Goal: Task Accomplishment & Management: Manage account settings

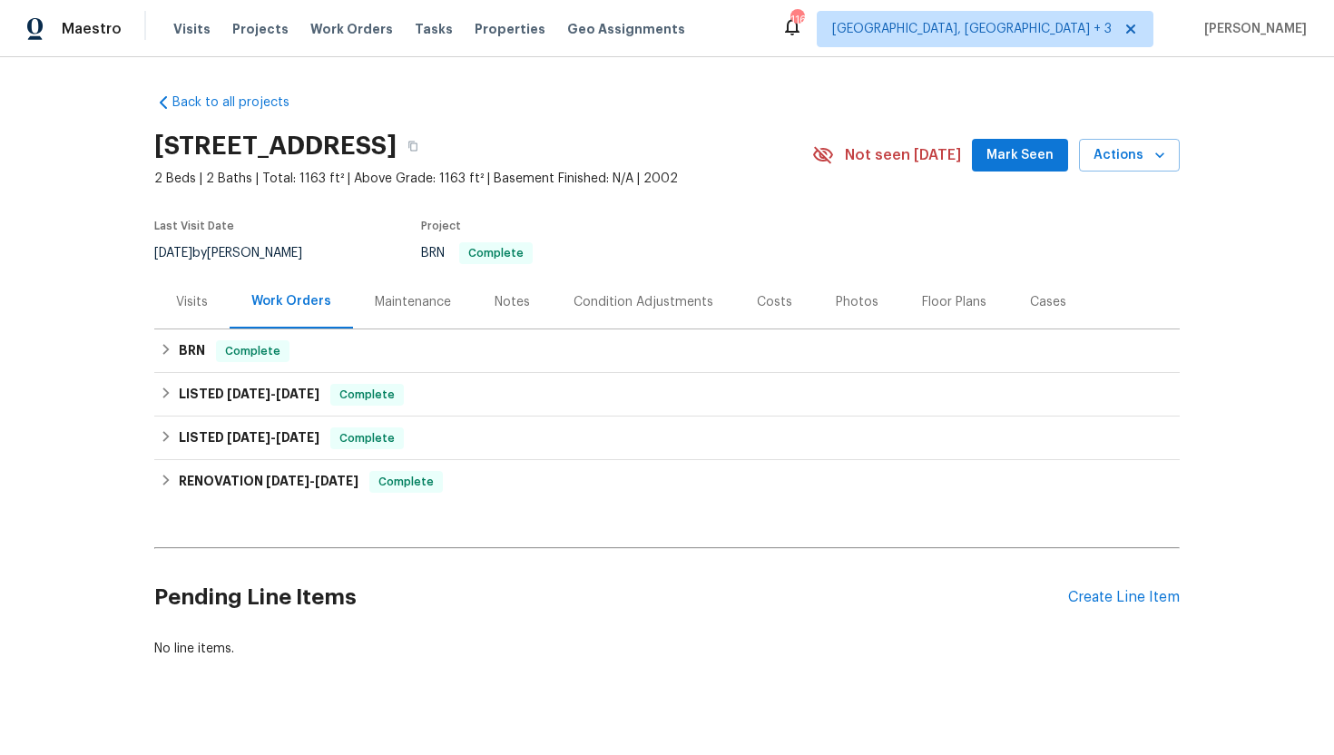
click at [209, 310] on div "Visits" at bounding box center [191, 302] width 75 height 54
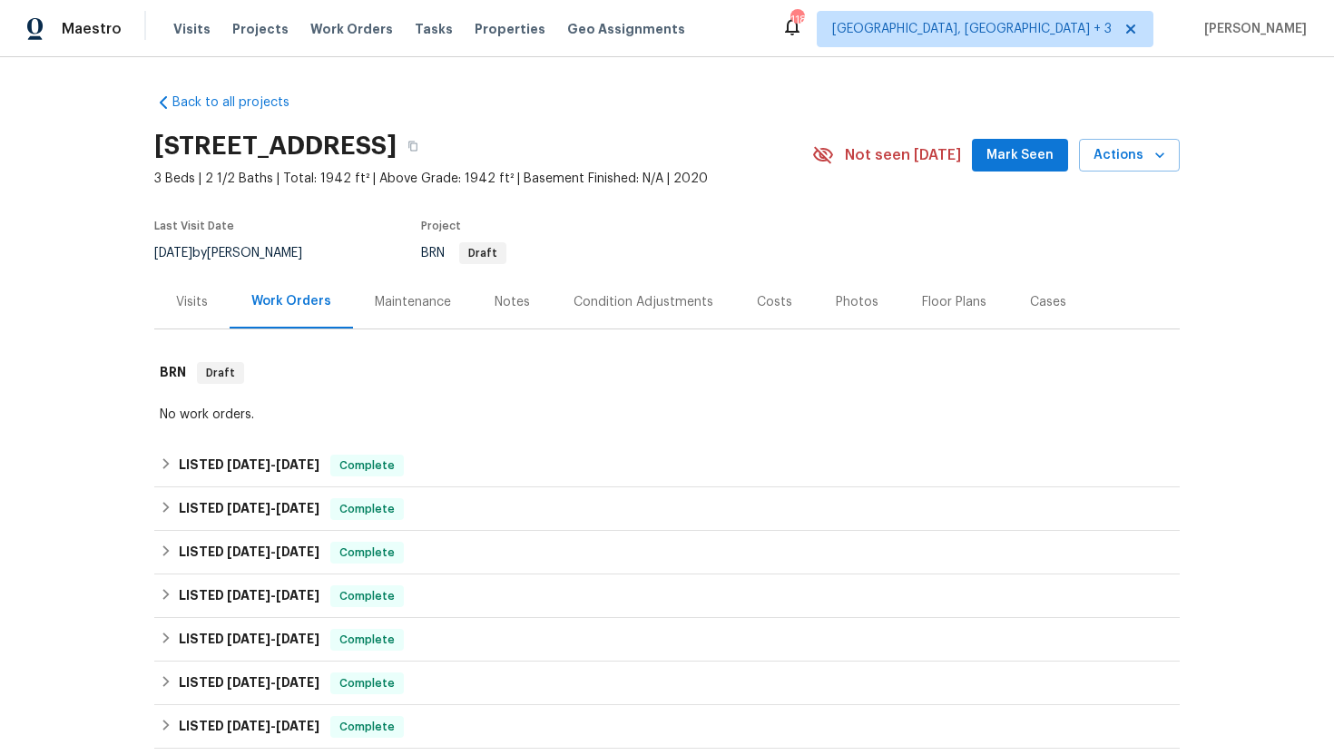
click at [194, 300] on div "Visits" at bounding box center [192, 302] width 32 height 18
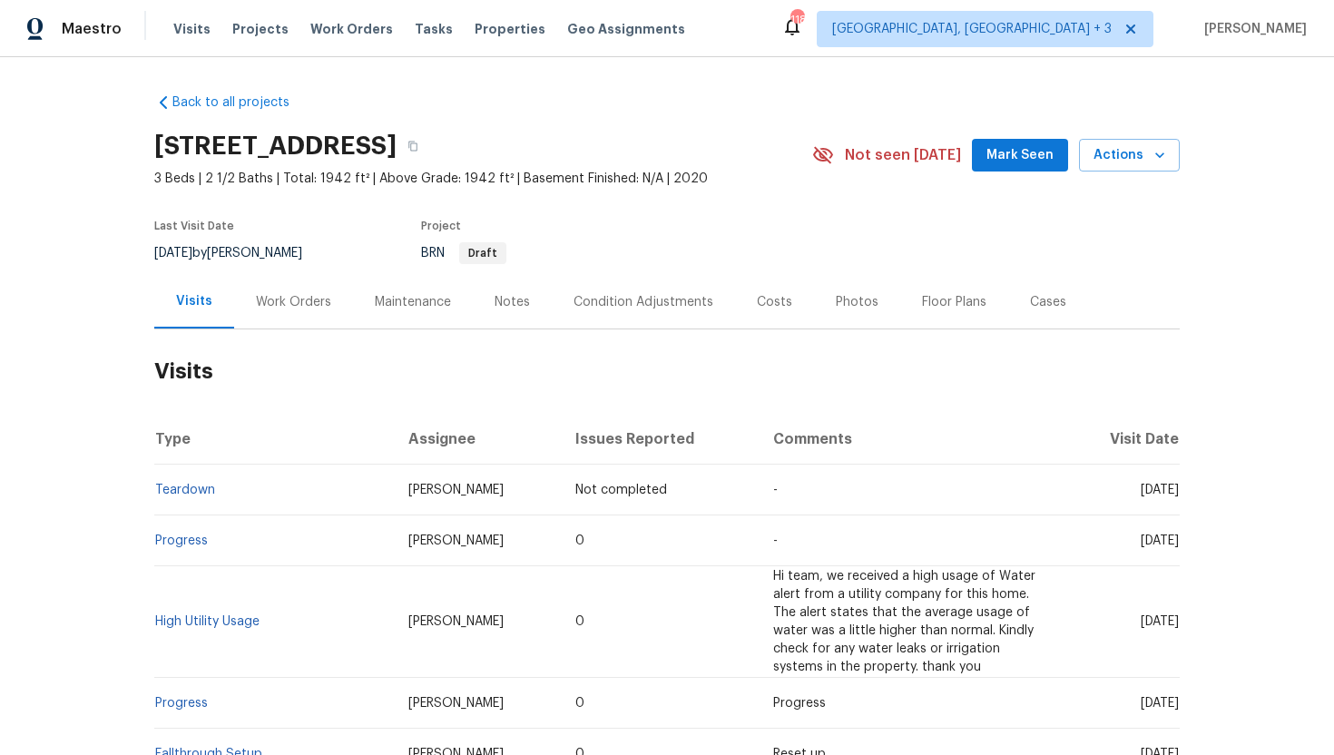
click at [302, 304] on div "Work Orders" at bounding box center [293, 302] width 75 height 18
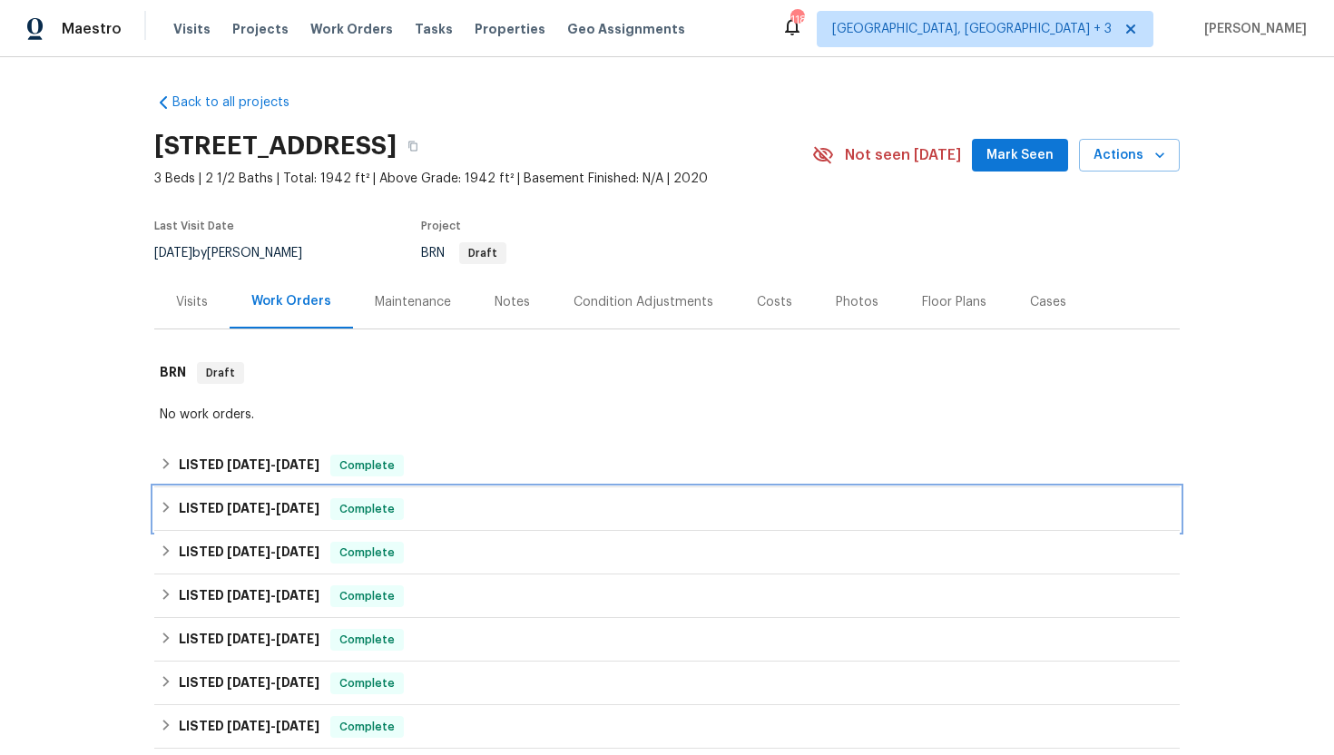
click at [339, 512] on div "LISTED 7/28/25 - 7/30/25 Complete" at bounding box center [667, 509] width 1014 height 22
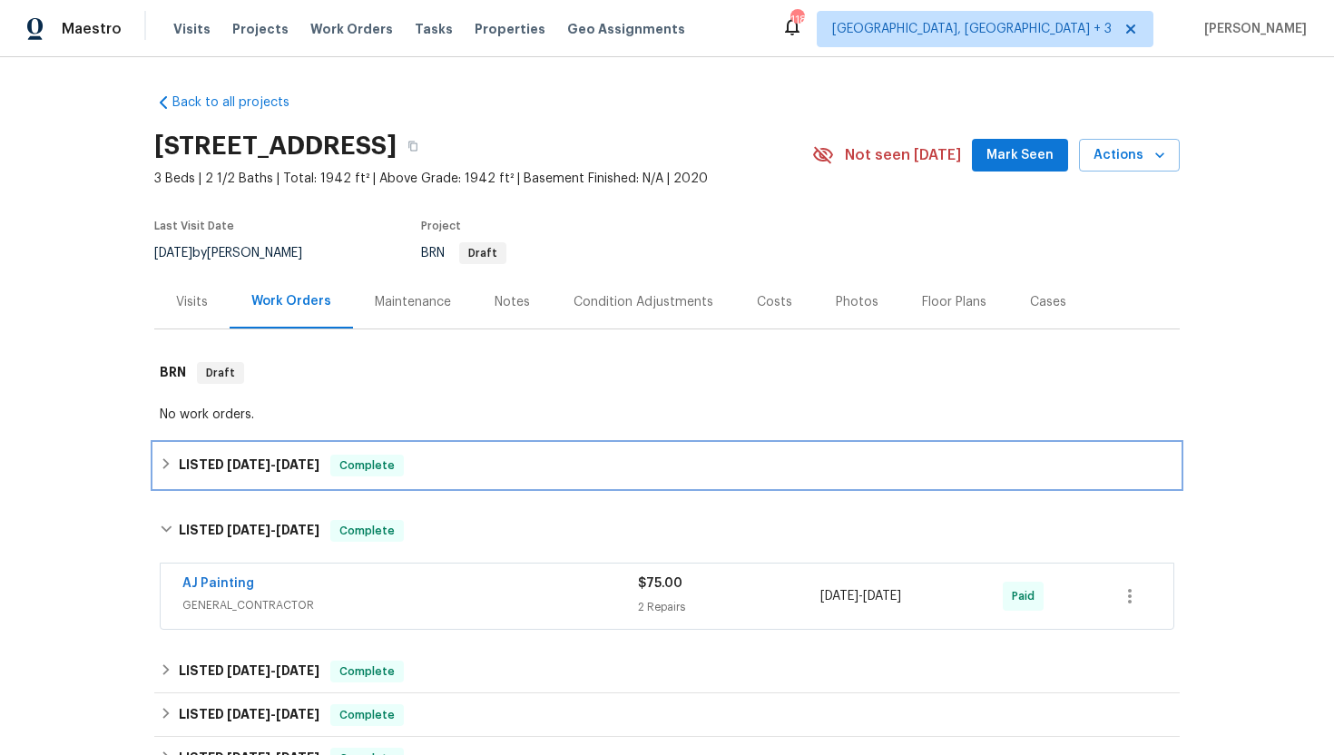
click at [349, 472] on span "Complete" at bounding box center [367, 465] width 70 height 18
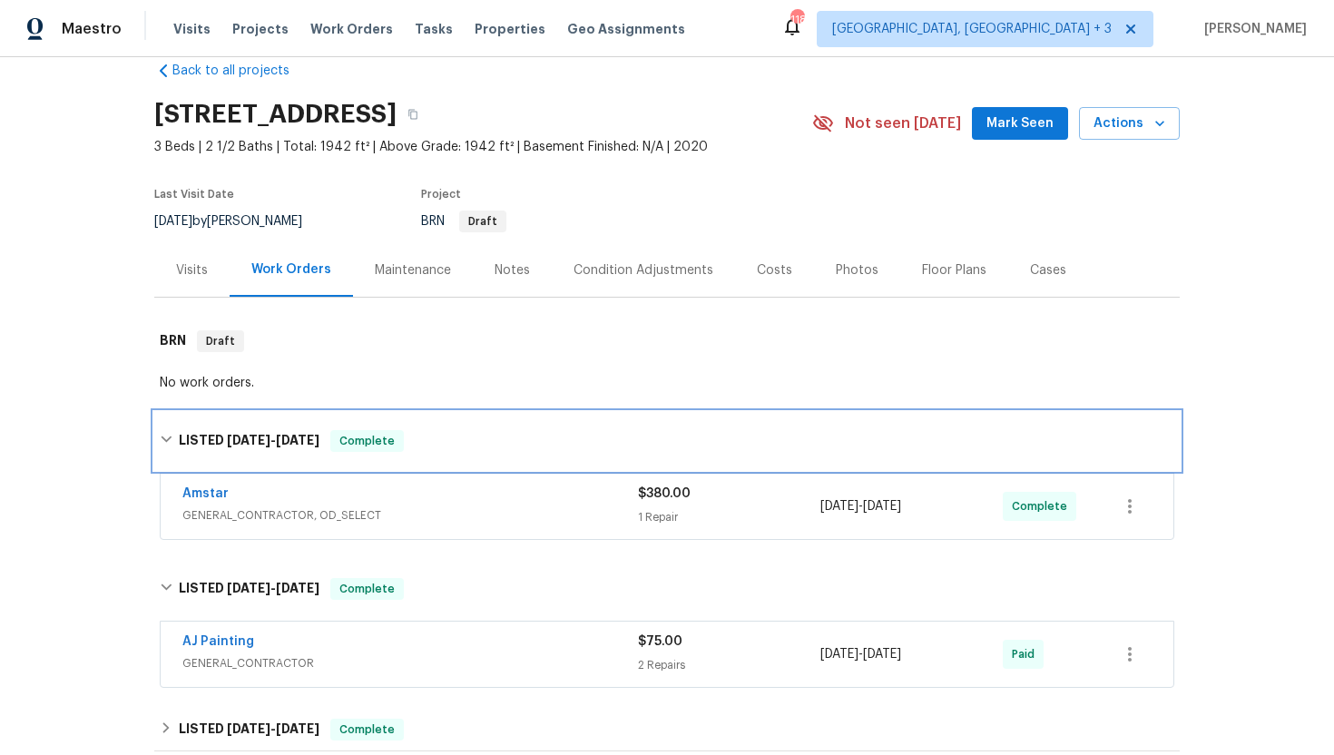
scroll to position [62, 0]
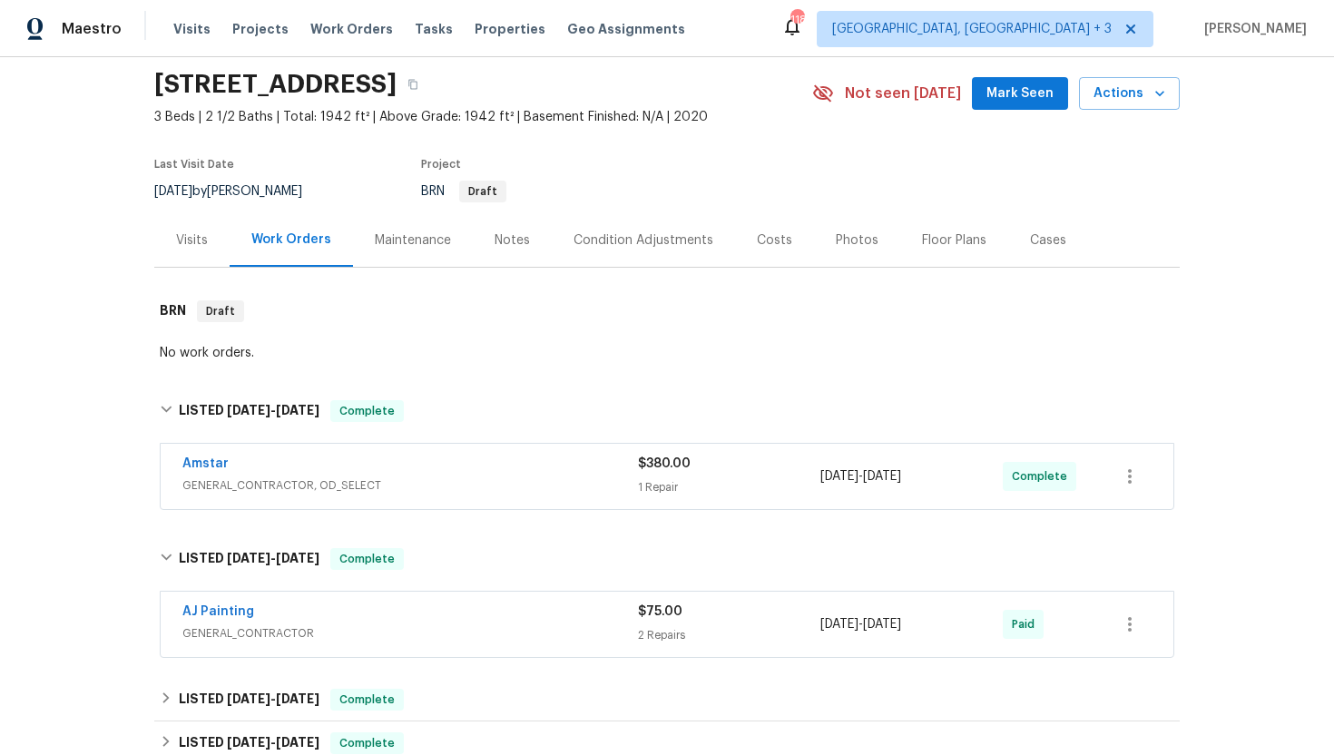
click at [370, 483] on span "GENERAL_CONTRACTOR, OD_SELECT" at bounding box center [409, 485] width 455 height 18
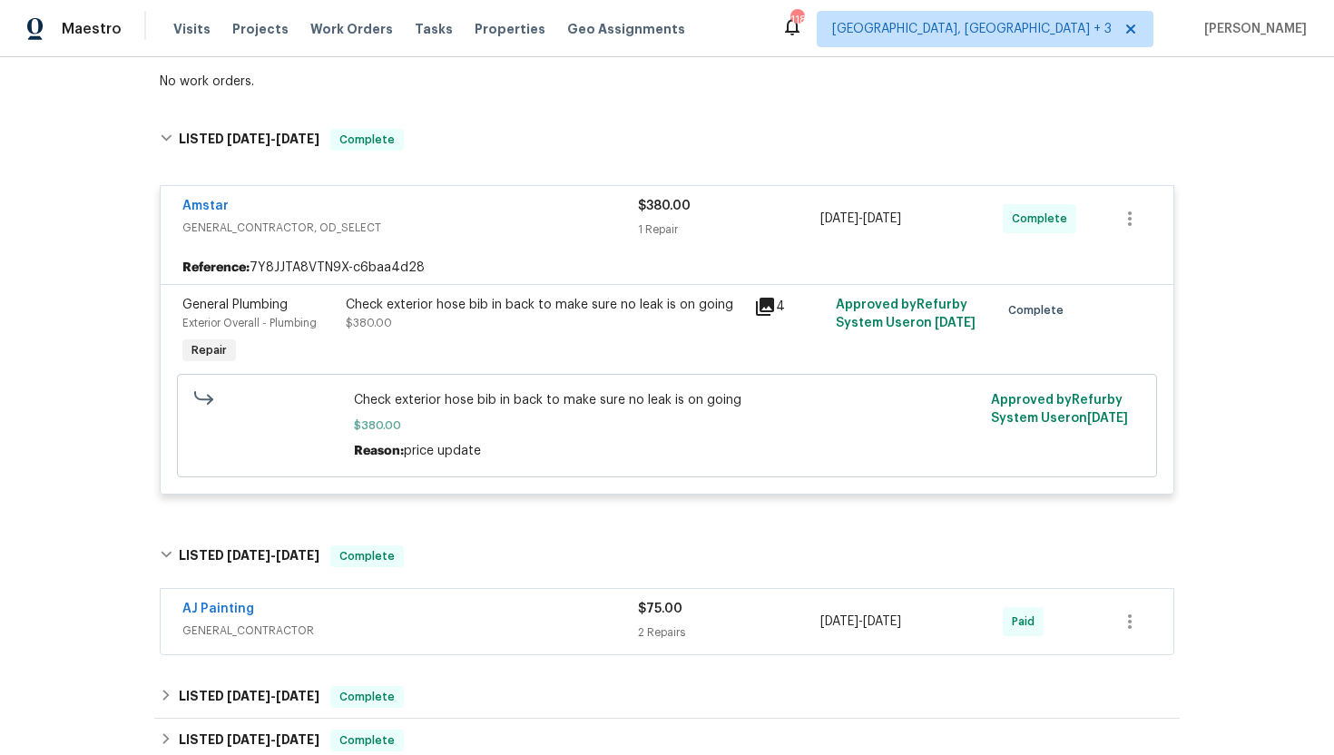
scroll to position [549, 0]
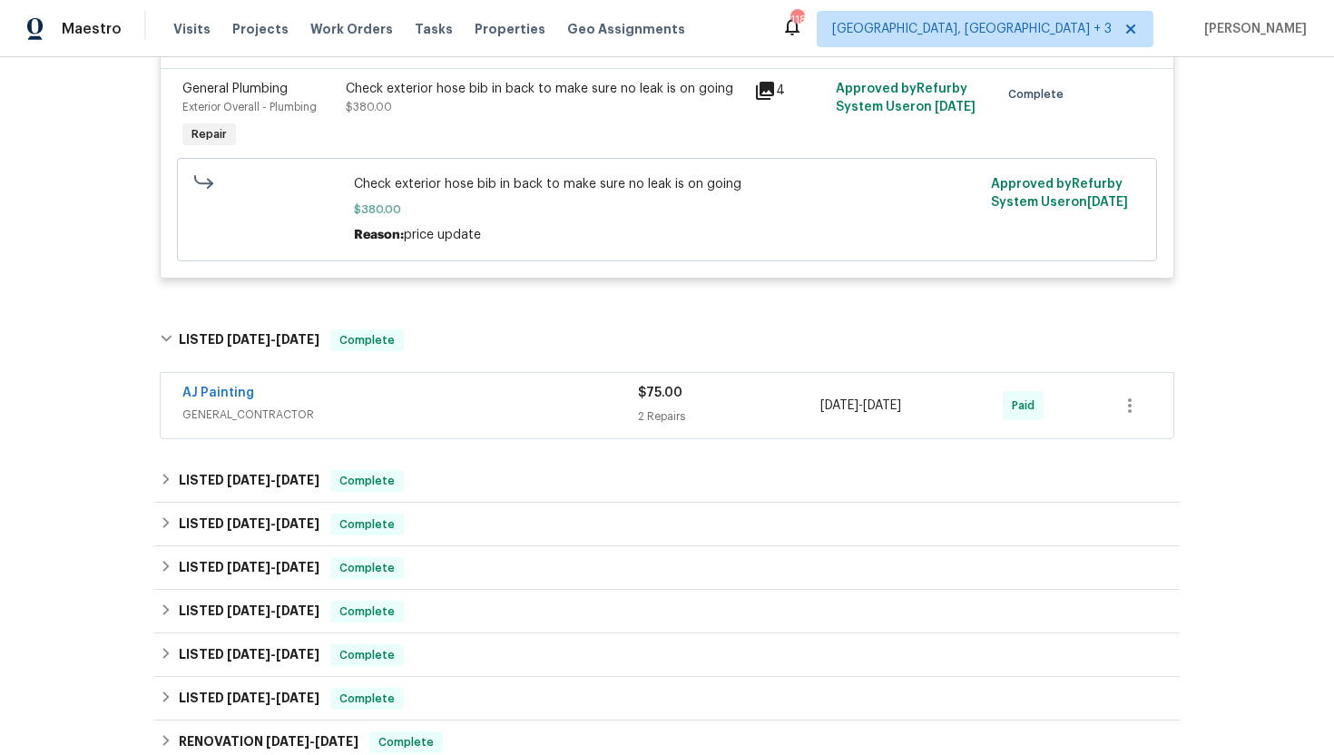
click at [403, 412] on span "GENERAL_CONTRACTOR" at bounding box center [409, 415] width 455 height 18
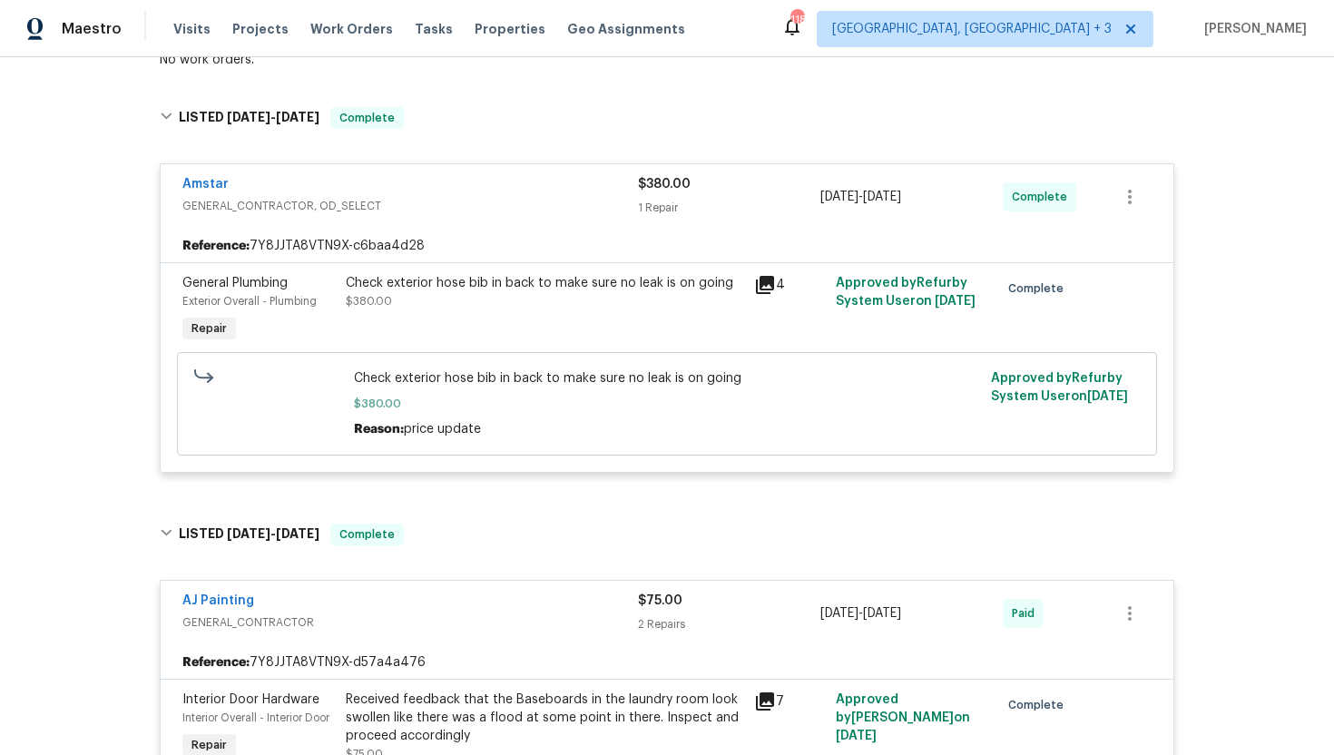
scroll to position [348, 0]
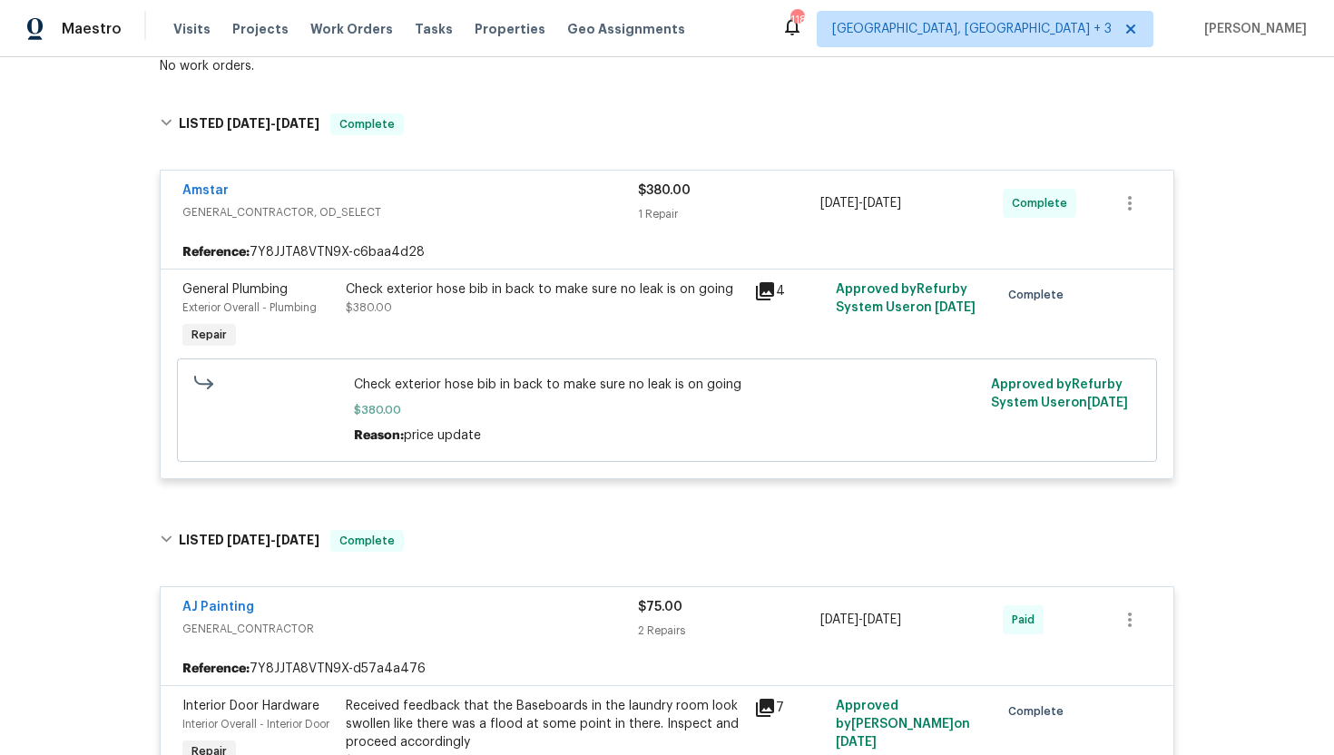
click at [761, 289] on icon at bounding box center [765, 291] width 18 height 18
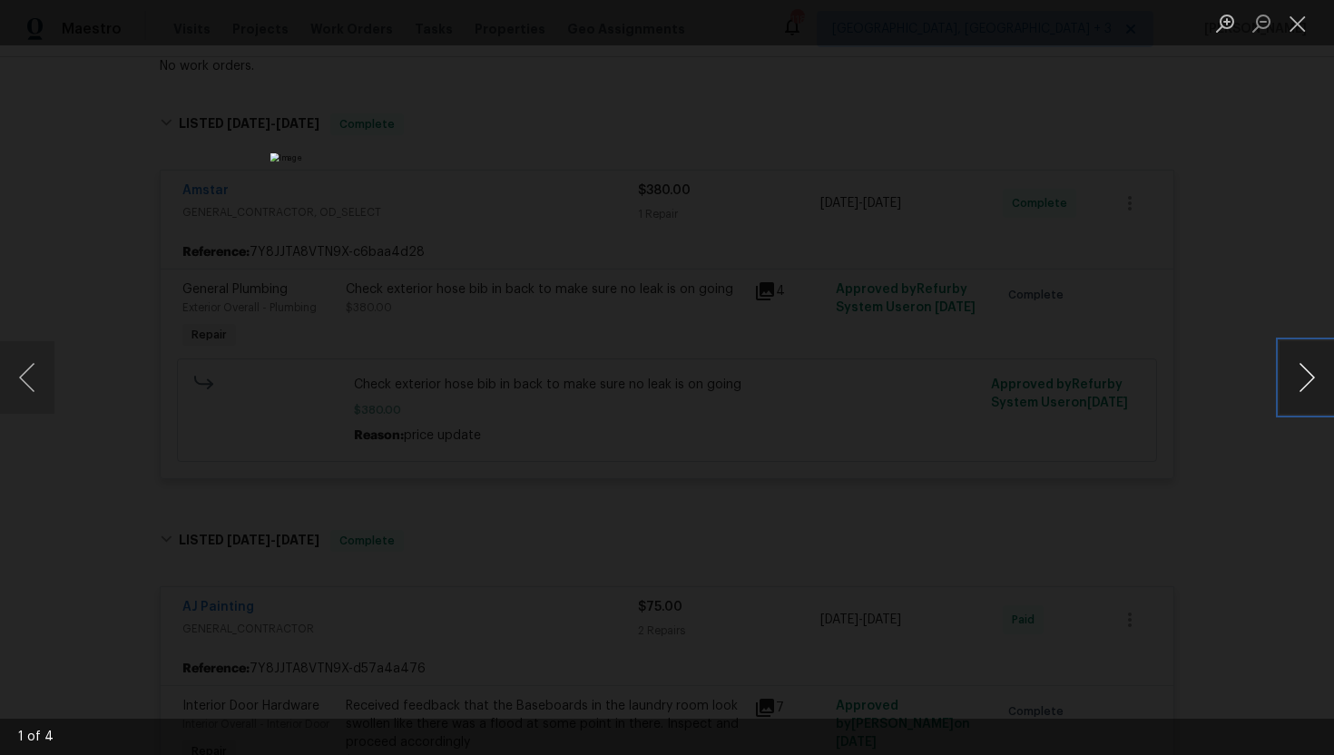
click at [1316, 374] on button "Next image" at bounding box center [1306, 377] width 54 height 73
click at [1315, 374] on button "Next image" at bounding box center [1306, 377] width 54 height 73
click at [1295, 25] on button "Close lightbox" at bounding box center [1297, 23] width 36 height 32
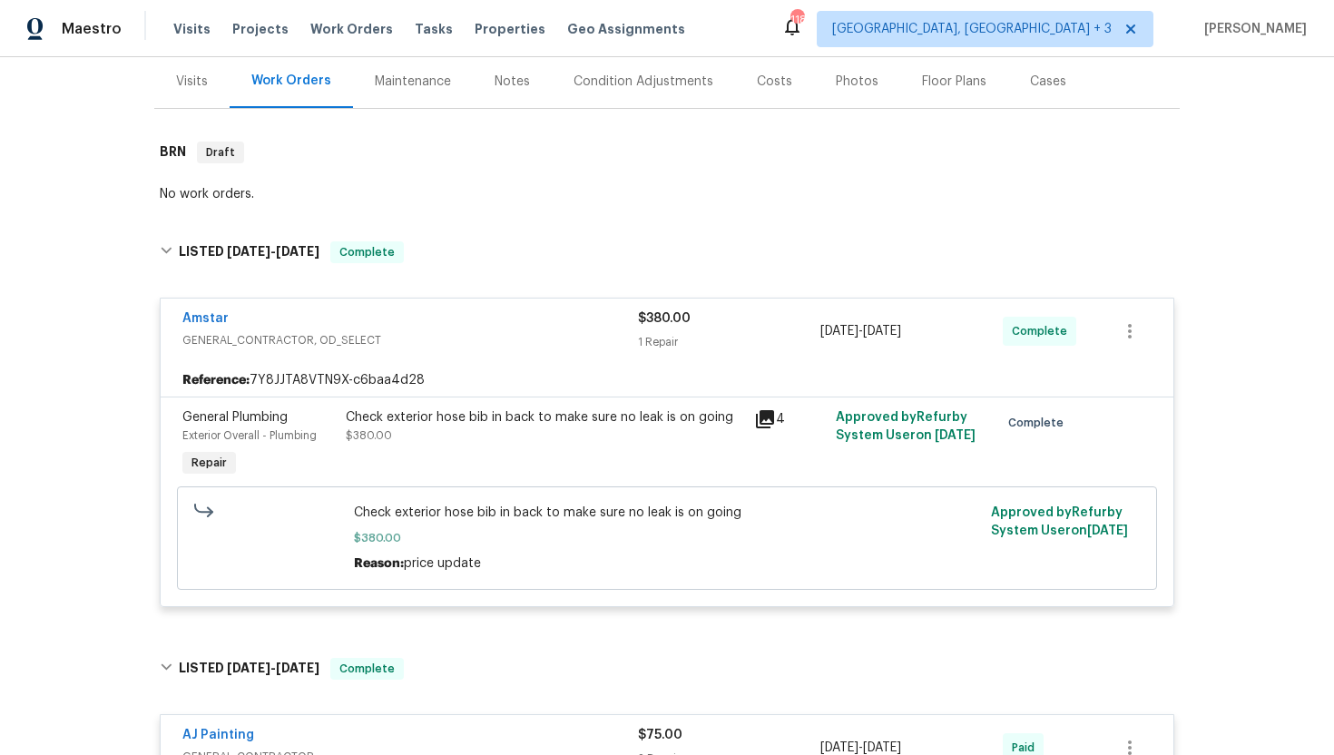
scroll to position [129, 0]
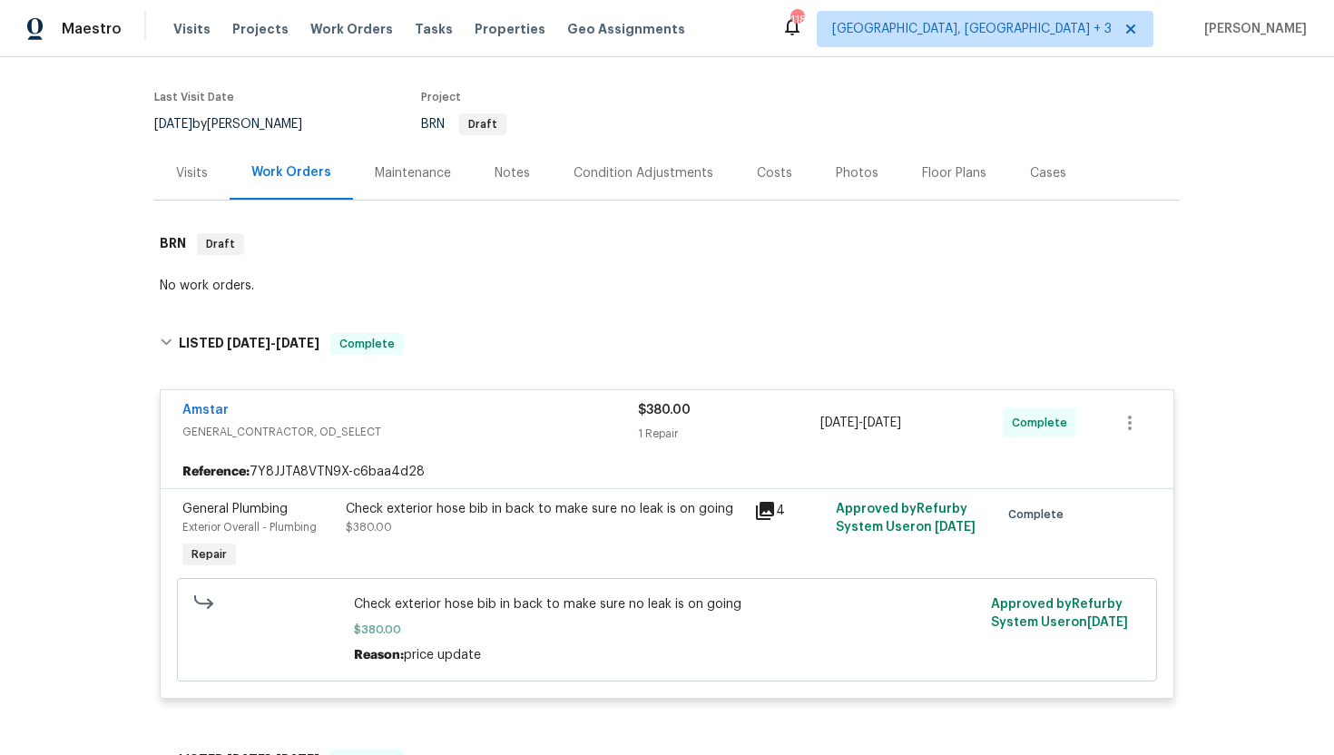
click at [183, 186] on div "Visits" at bounding box center [191, 173] width 75 height 54
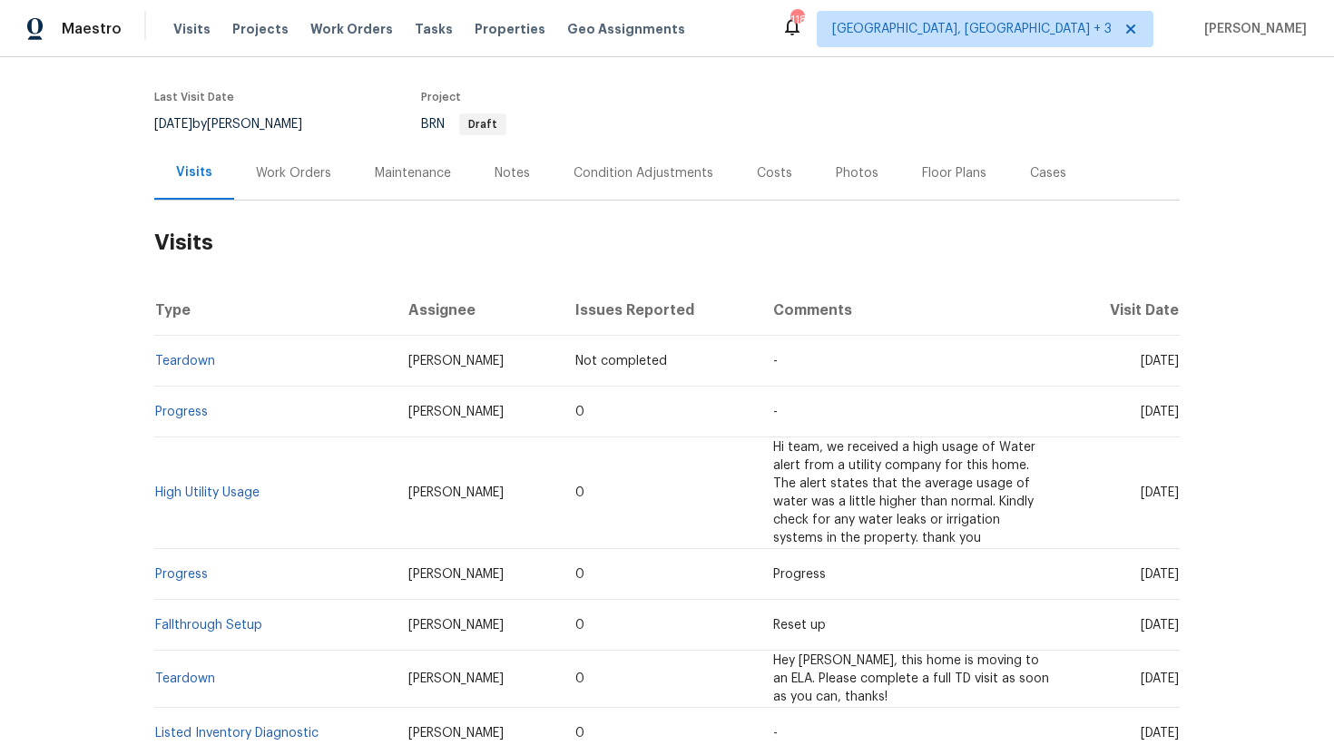
drag, startPoint x: 1109, startPoint y: 412, endPoint x: 1179, endPoint y: 416, distance: 70.0
click at [1179, 416] on td "Thu, Sep 11 2025" at bounding box center [1122, 412] width 113 height 51
copy span "Sep 11 2025"
click at [289, 160] on div "Work Orders" at bounding box center [293, 173] width 119 height 54
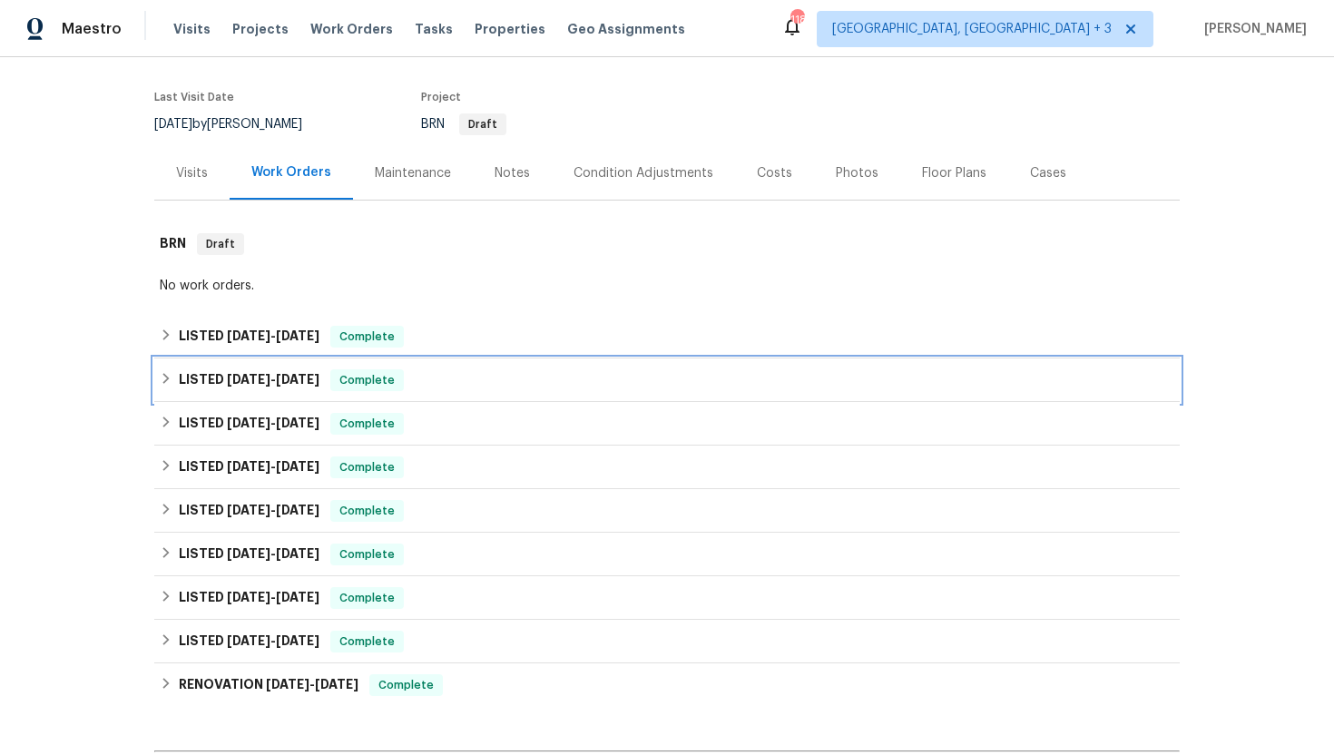
click at [319, 380] on span "7/30/25" at bounding box center [298, 379] width 44 height 13
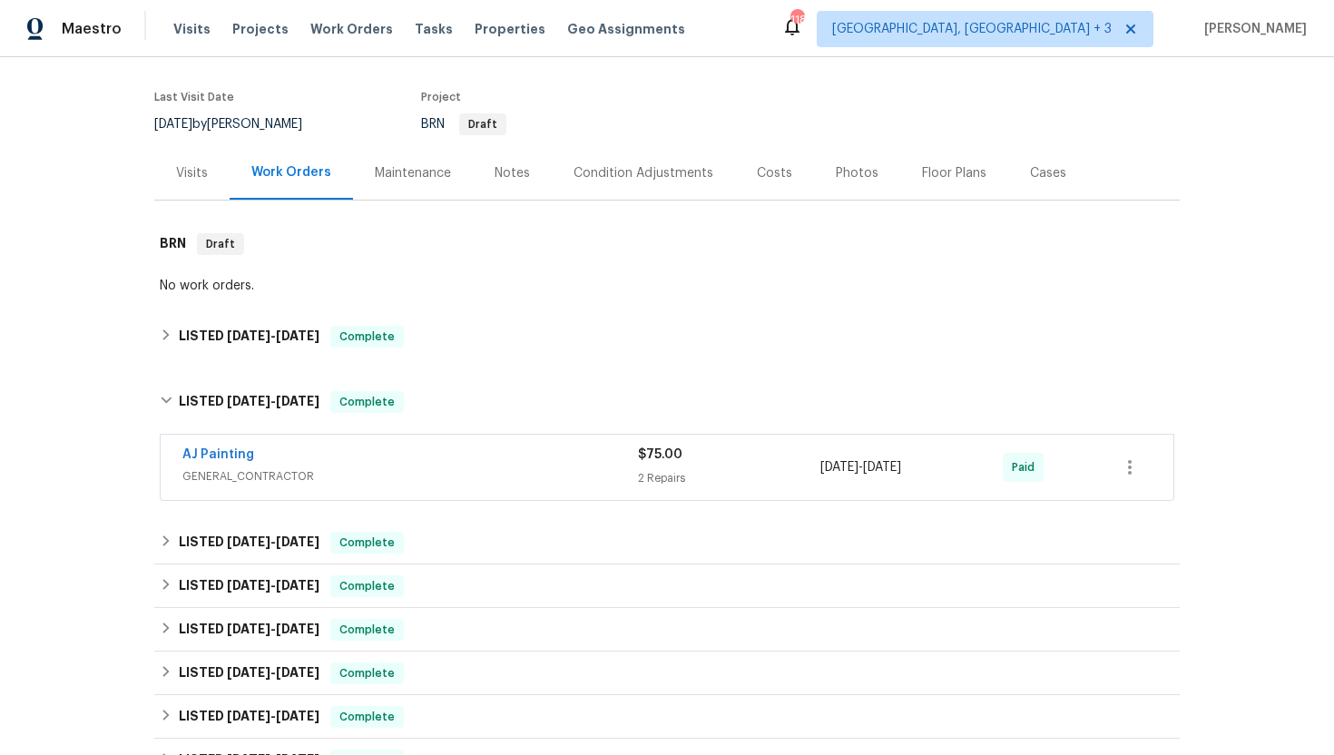
click at [402, 455] on div "AJ Painting" at bounding box center [409, 457] width 455 height 22
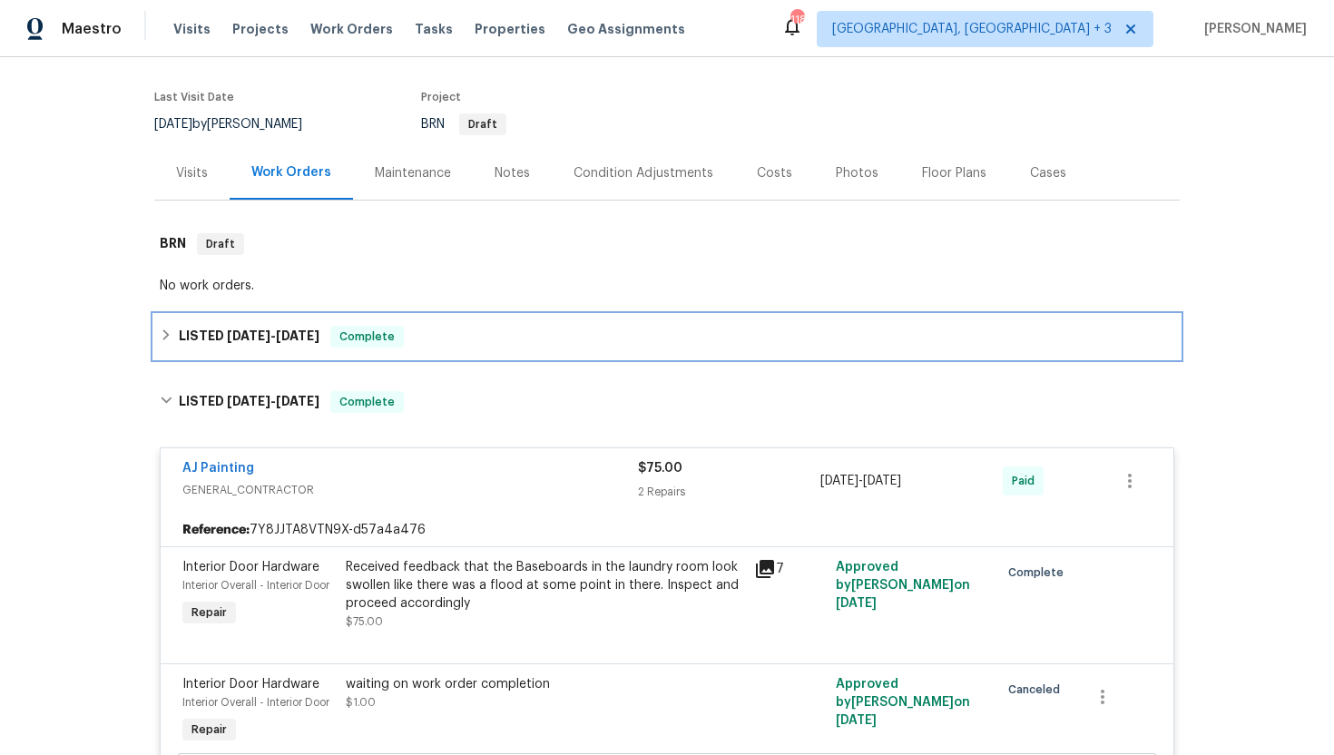
click at [353, 333] on span "Complete" at bounding box center [367, 337] width 70 height 18
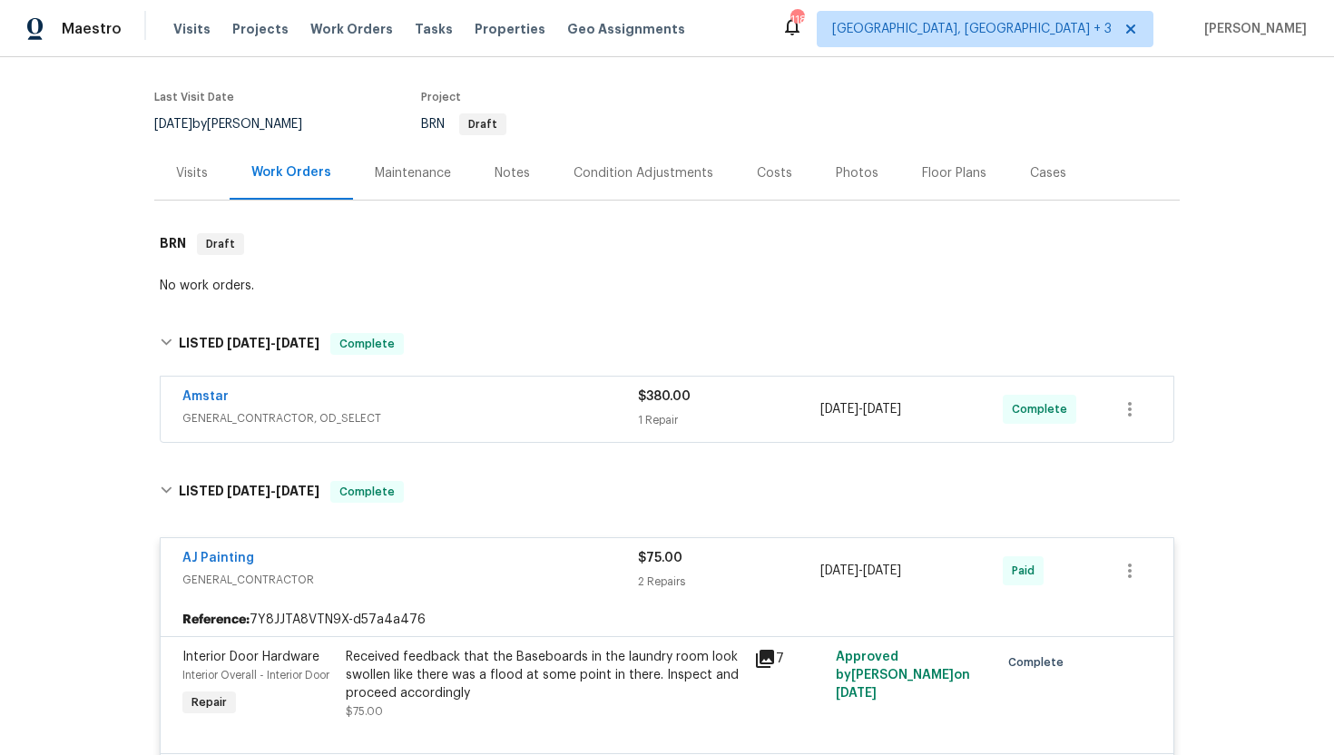
click at [366, 416] on span "GENERAL_CONTRACTOR, OD_SELECT" at bounding box center [409, 418] width 455 height 18
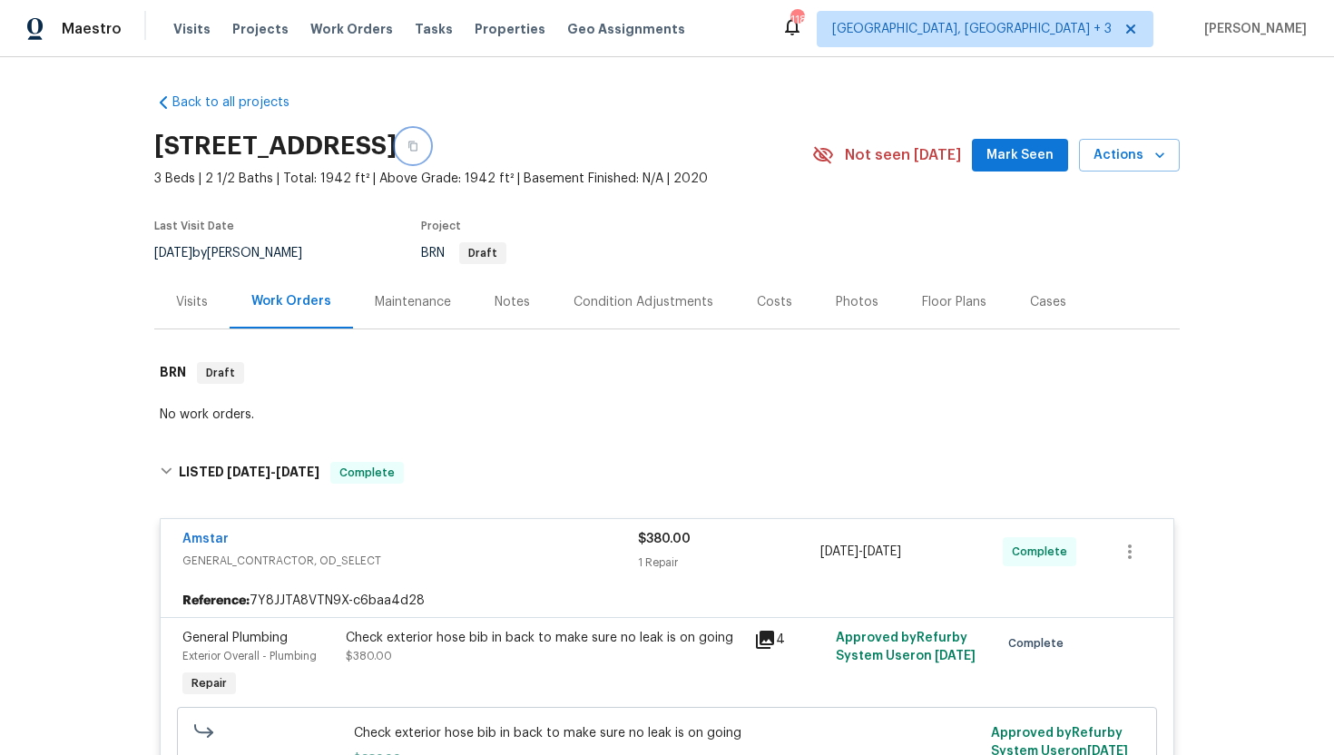
click at [429, 149] on button "button" at bounding box center [413, 146] width 33 height 33
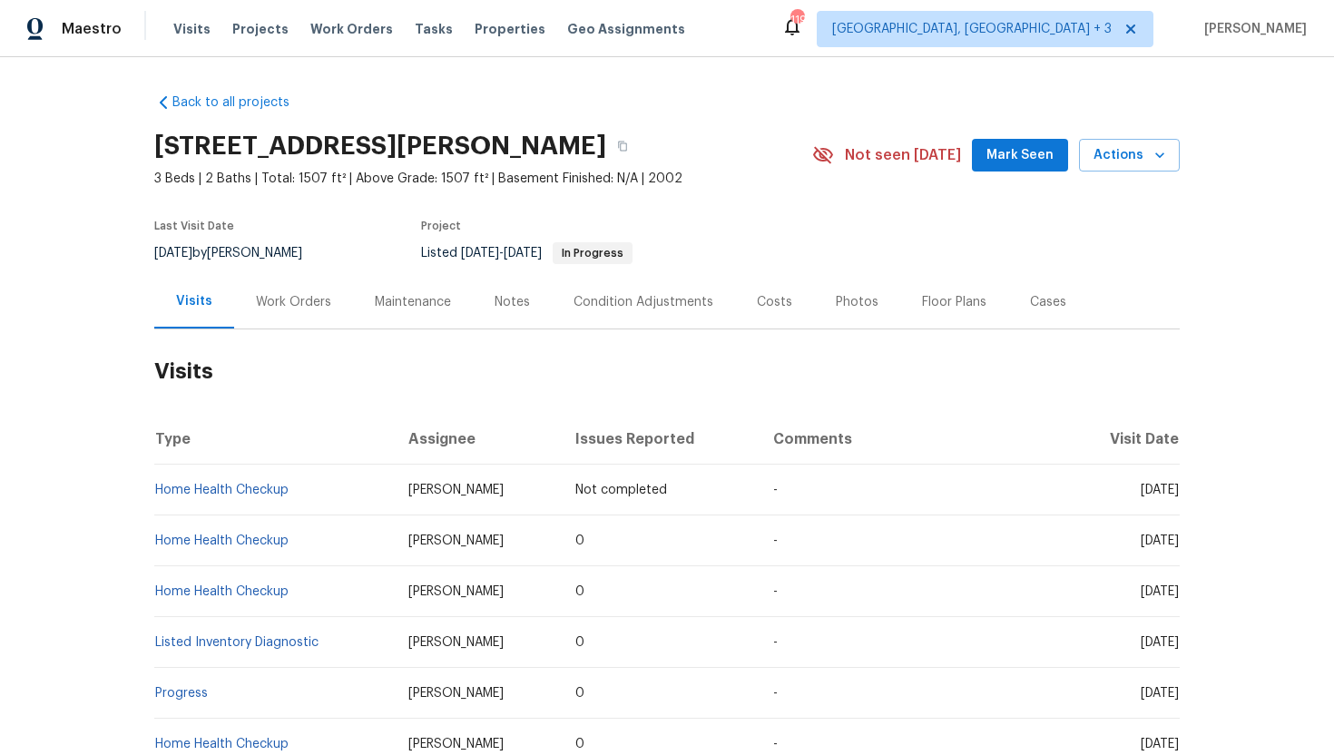
drag, startPoint x: 466, startPoint y: 492, endPoint x: 364, endPoint y: 495, distance: 102.6
click at [394, 495] on td "Jason Fletcher" at bounding box center [477, 490] width 167 height 51
copy span "Jason Fletcher"
drag, startPoint x: 1102, startPoint y: 543, endPoint x: 1176, endPoint y: 545, distance: 74.5
click at [1176, 545] on span "Mon, Sep 08 2025" at bounding box center [1160, 540] width 38 height 13
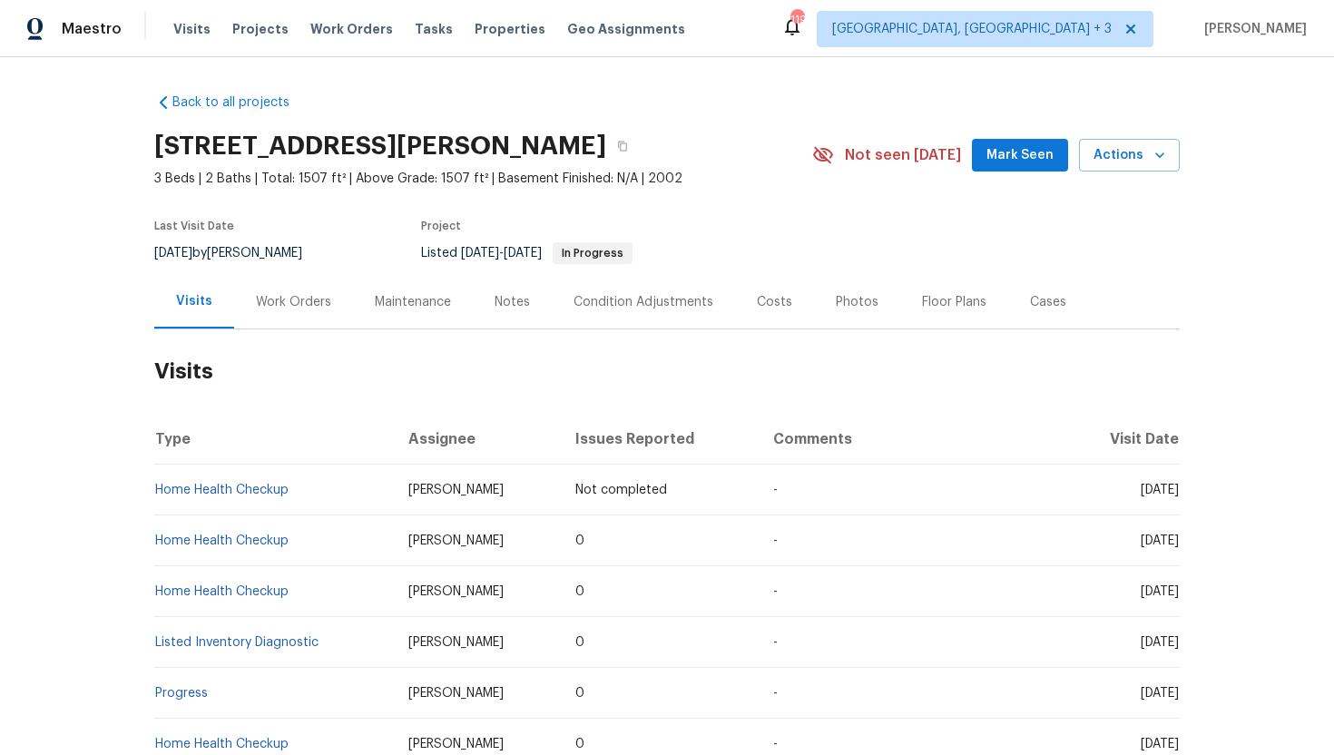
copy span "Sep 08 2025"
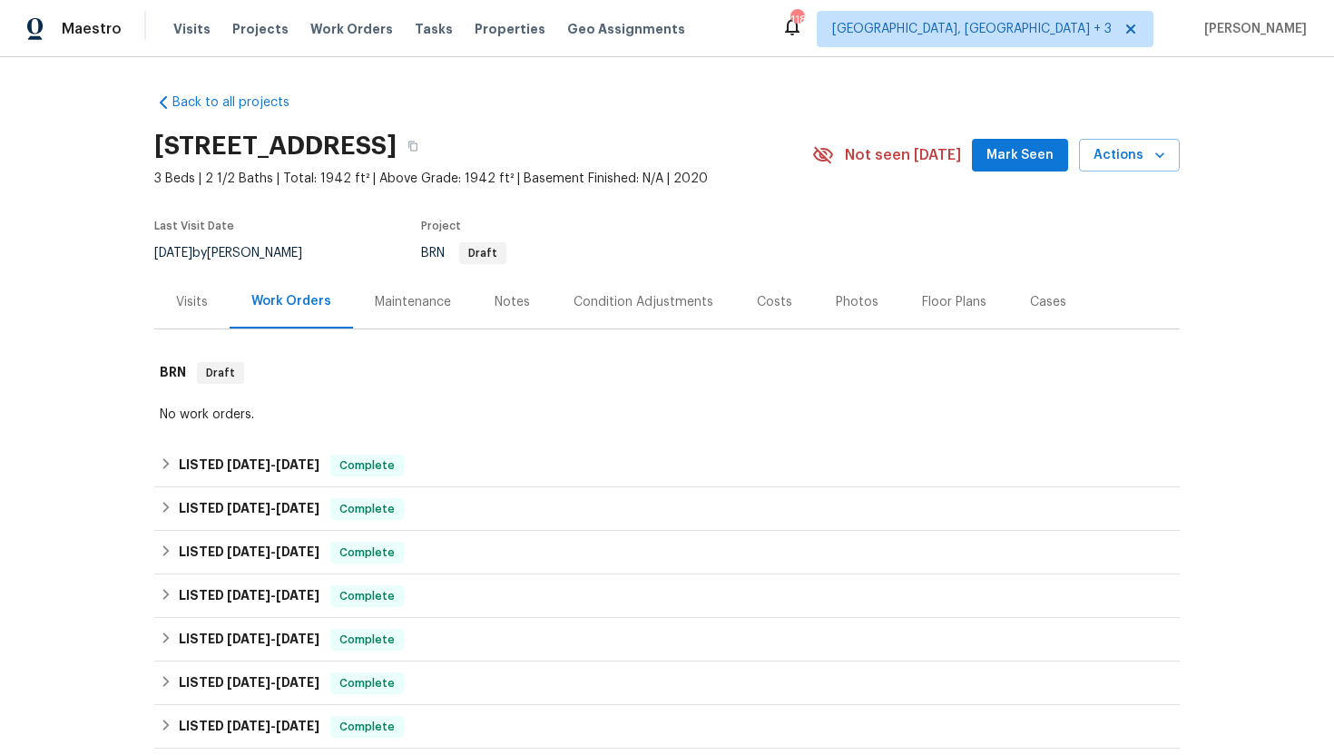
click at [187, 312] on div "Visits" at bounding box center [191, 302] width 75 height 54
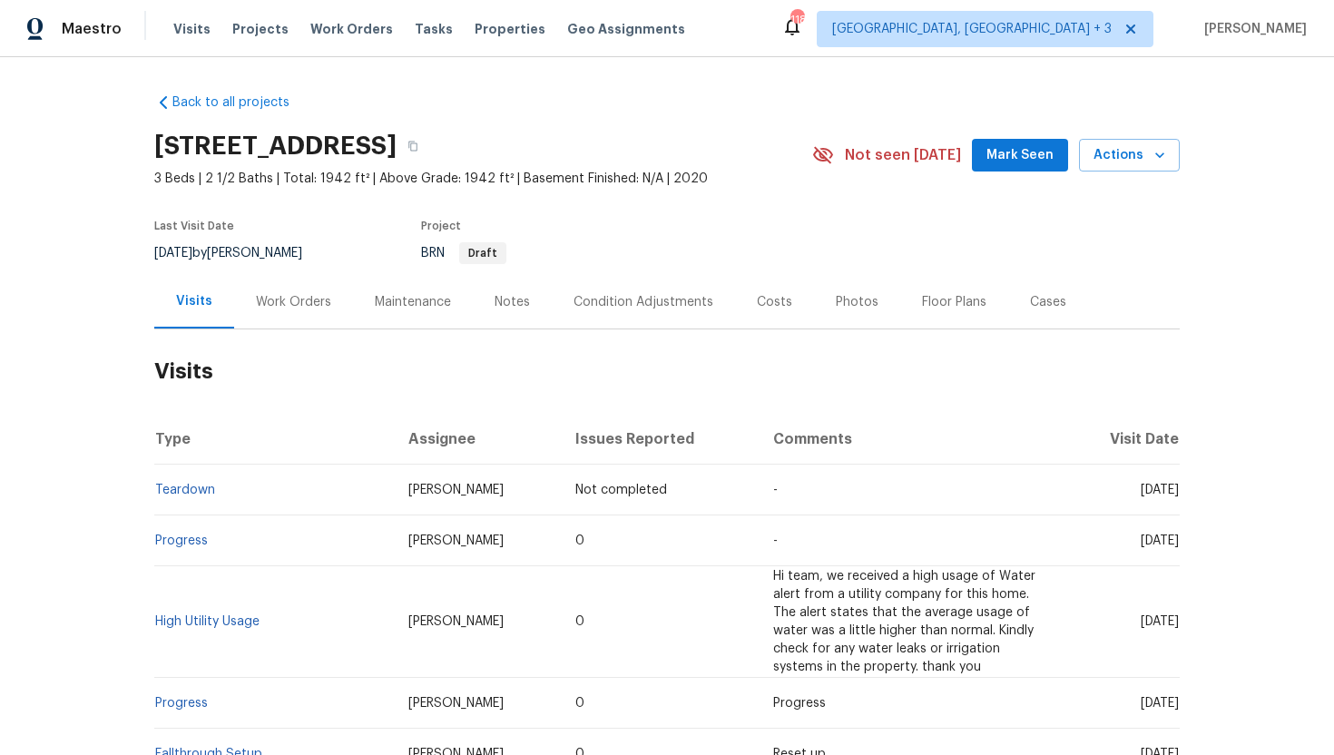
click at [279, 314] on div "Work Orders" at bounding box center [293, 302] width 119 height 54
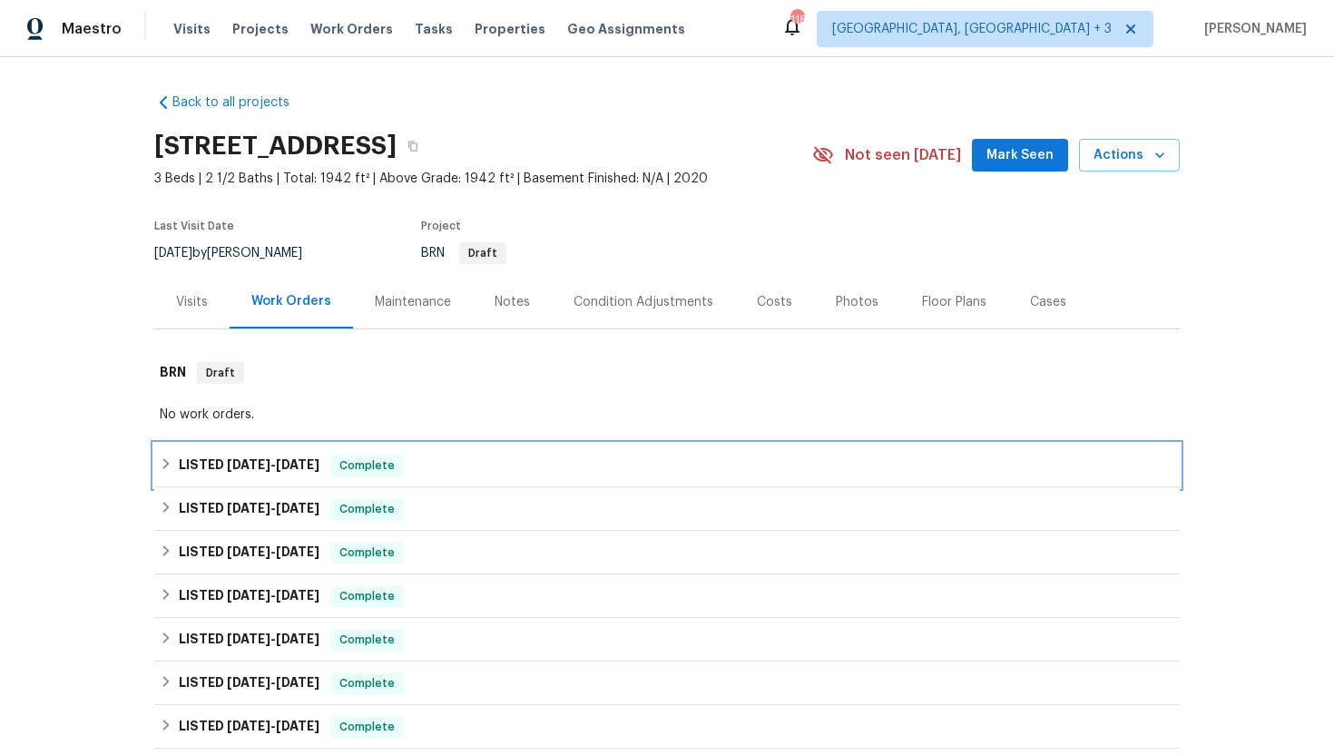
click at [297, 449] on div "LISTED 9/16/25 - 9/18/25 Complete" at bounding box center [666, 466] width 1025 height 44
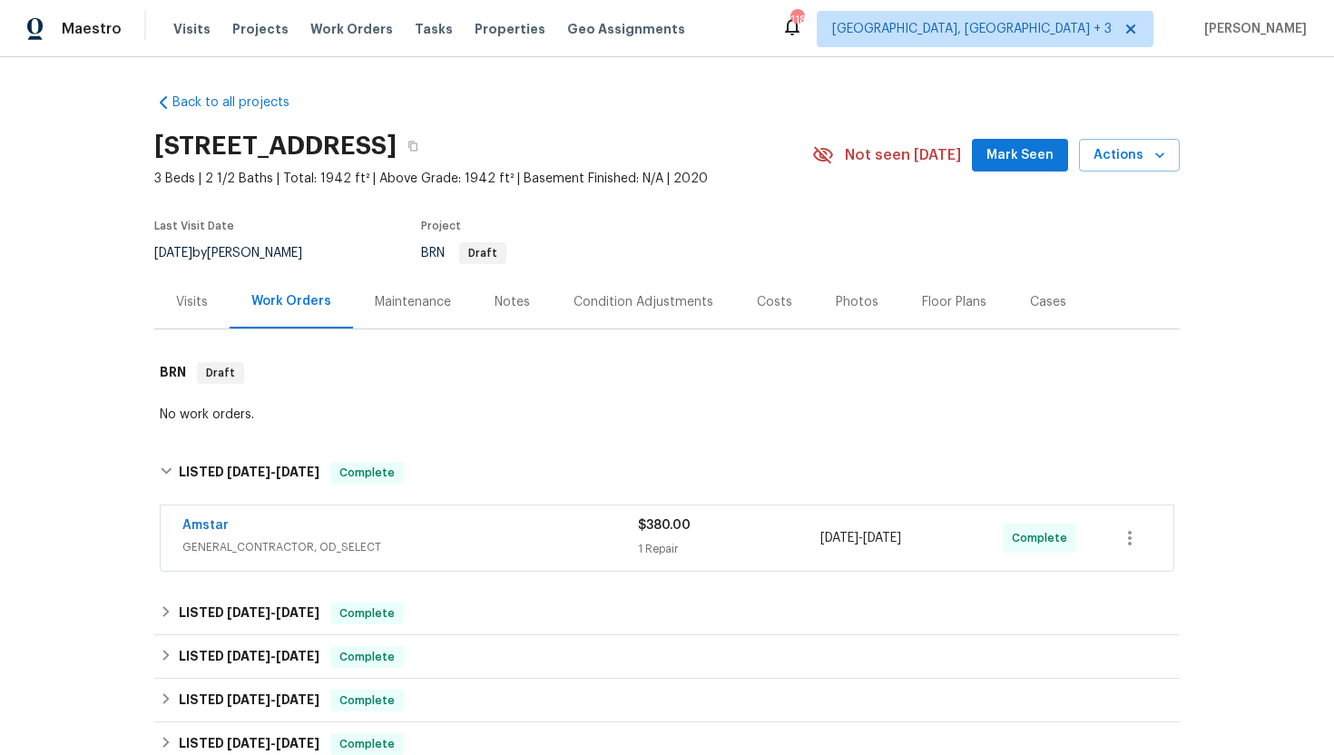
click at [343, 550] on span "GENERAL_CONTRACTOR, OD_SELECT" at bounding box center [409, 547] width 455 height 18
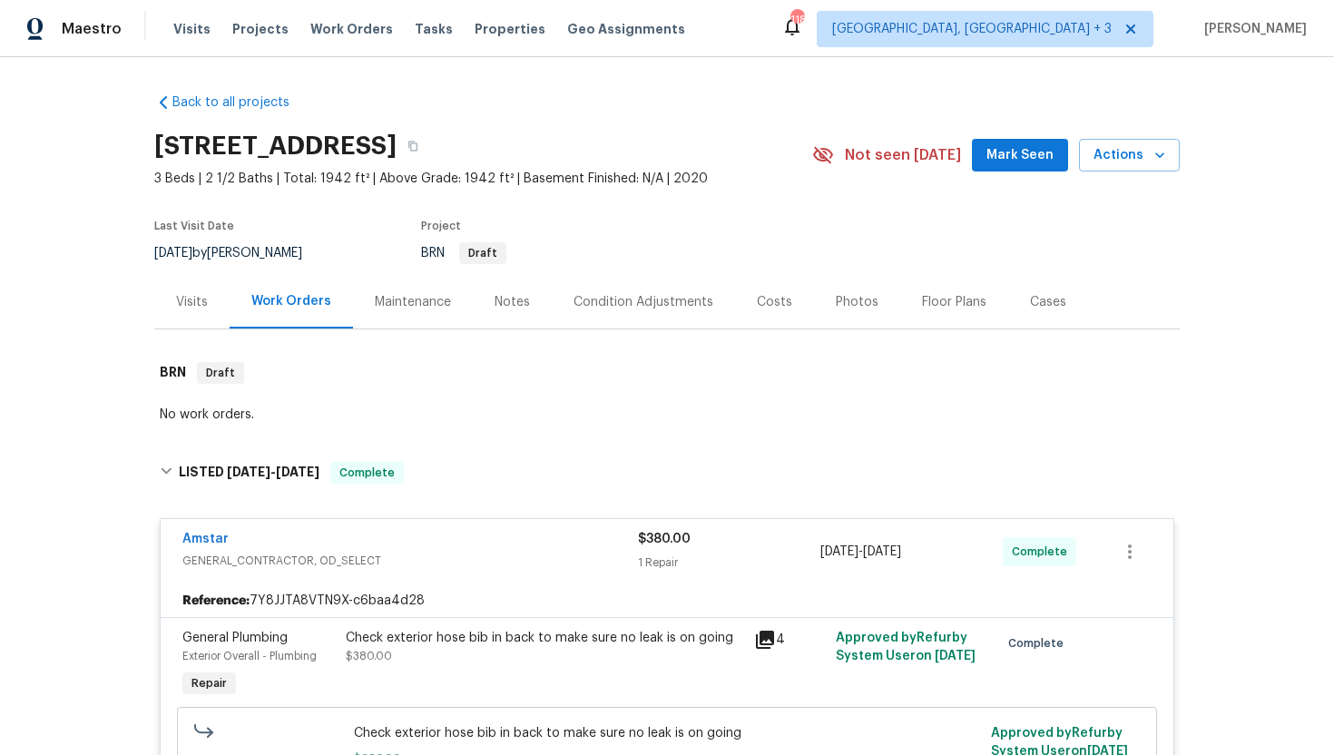
click at [770, 637] on icon at bounding box center [765, 640] width 18 height 18
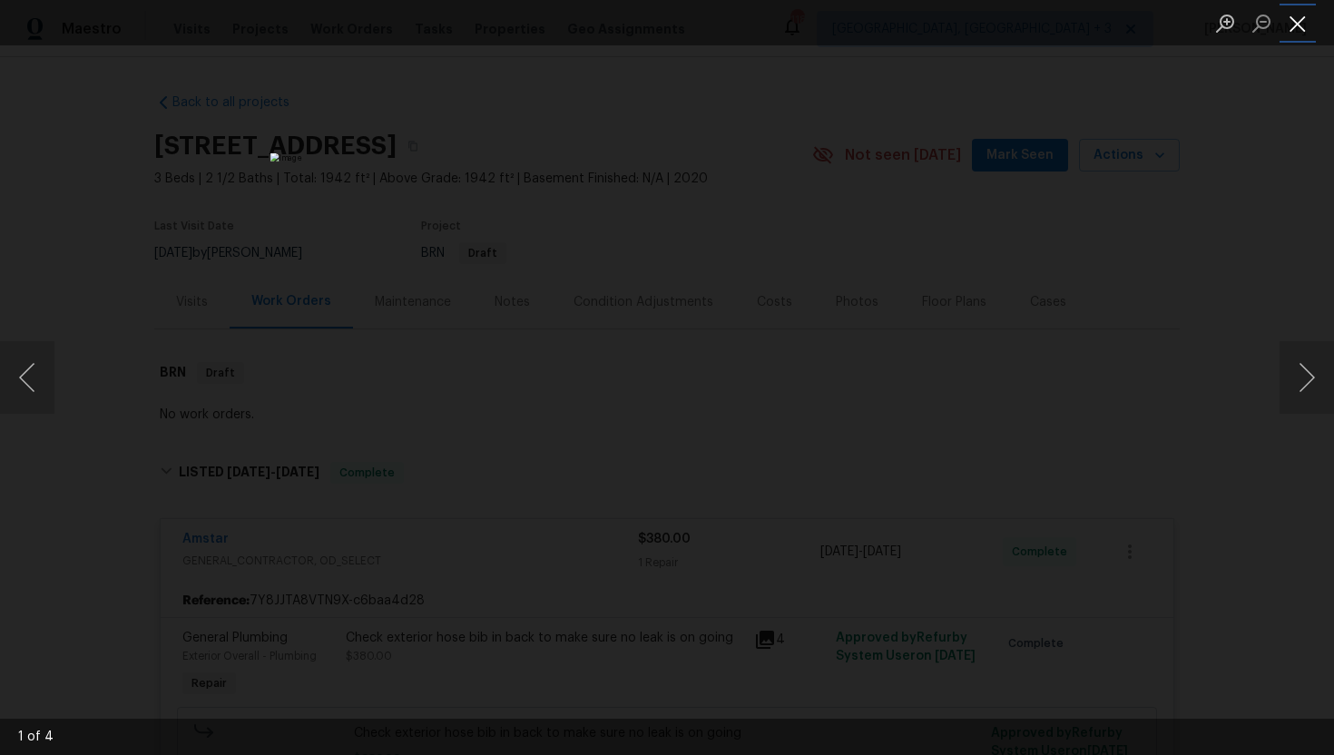
click at [1305, 28] on button "Close lightbox" at bounding box center [1297, 23] width 36 height 32
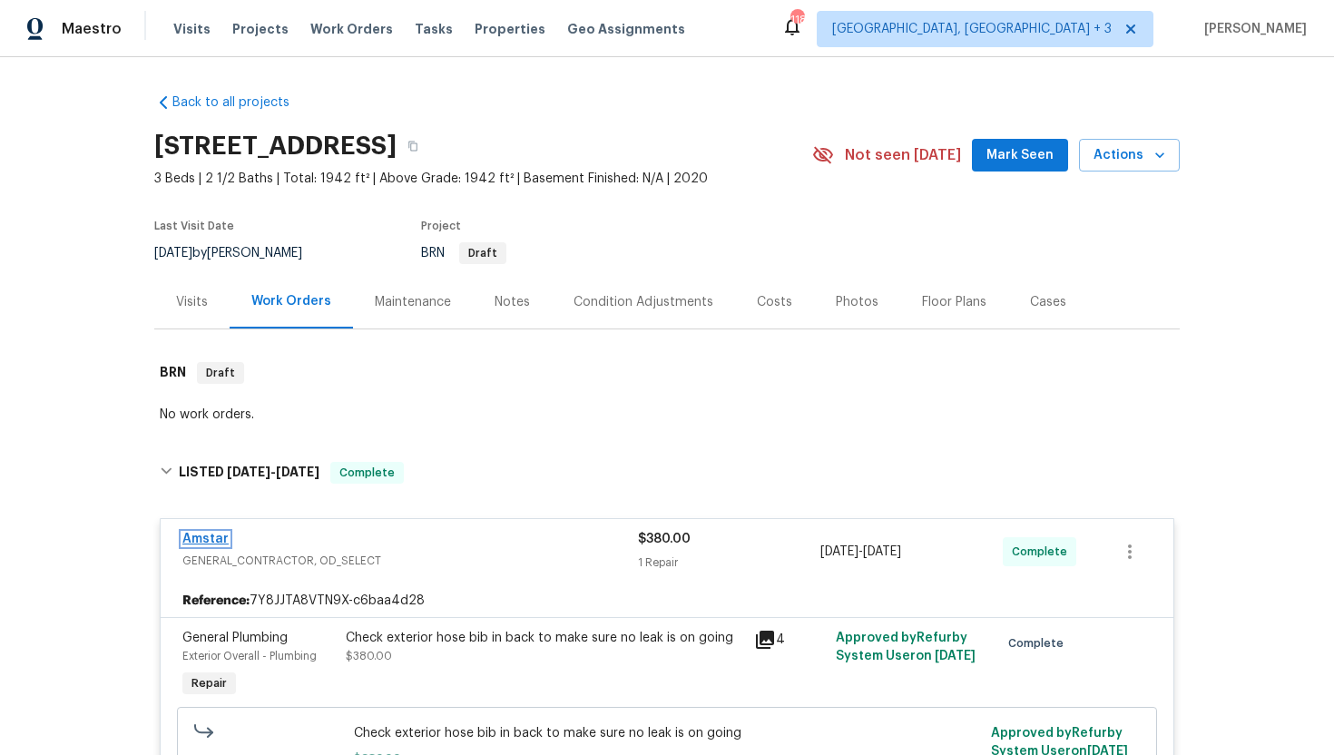
click at [192, 537] on link "Amstar" at bounding box center [205, 539] width 46 height 13
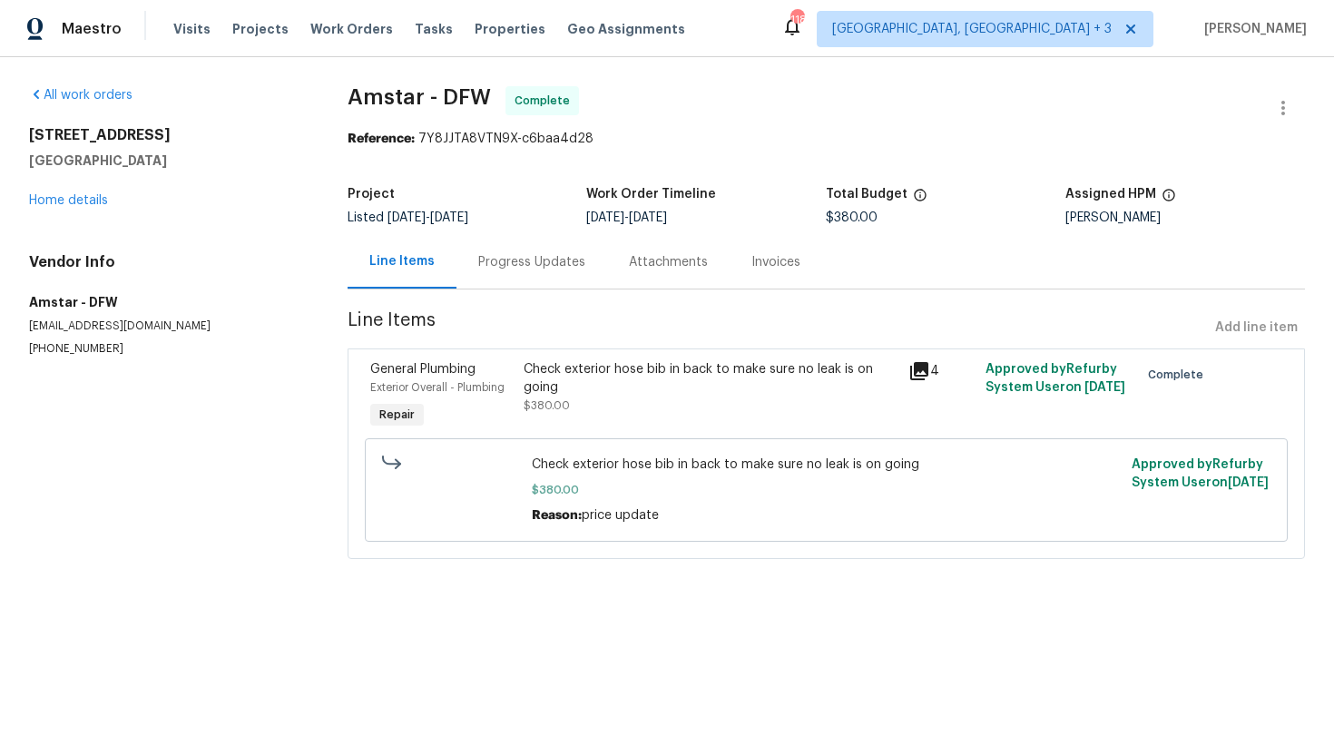
click at [504, 255] on div "Progress Updates" at bounding box center [531, 262] width 107 height 18
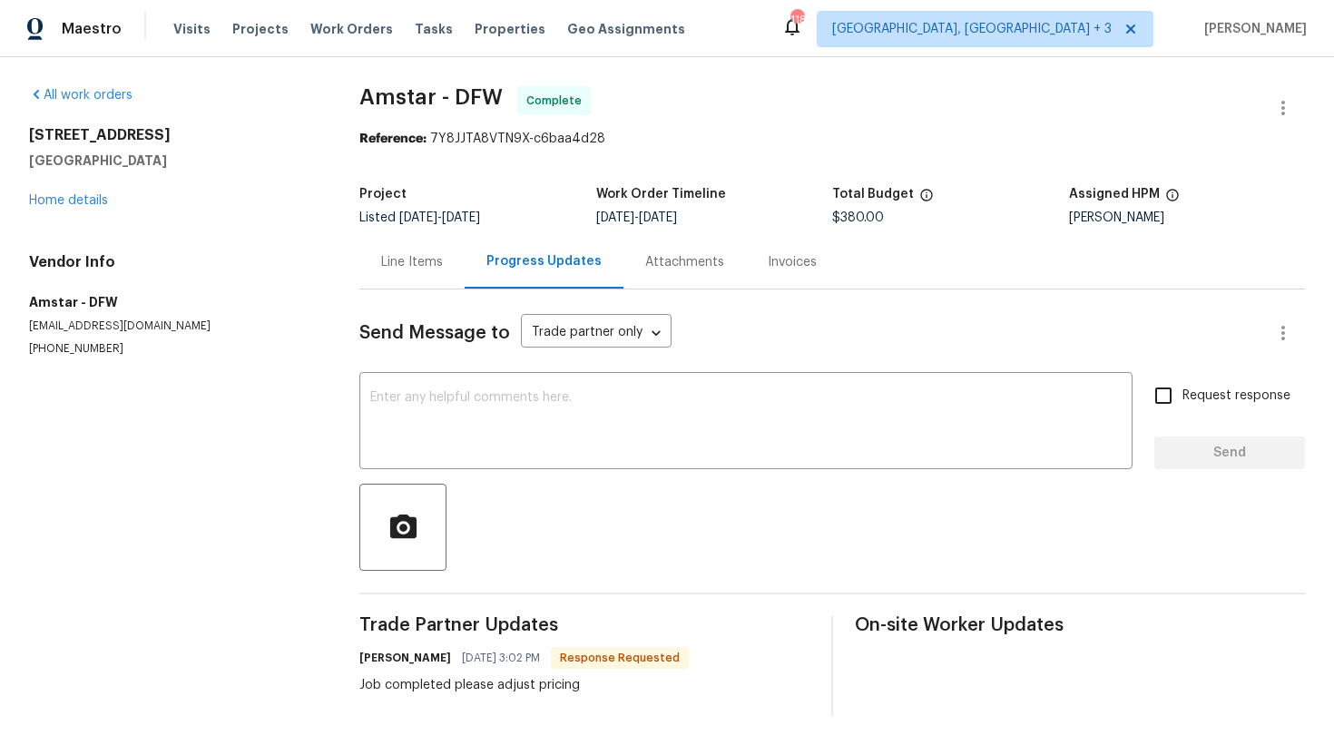
click at [409, 286] on div "Line Items" at bounding box center [411, 262] width 105 height 54
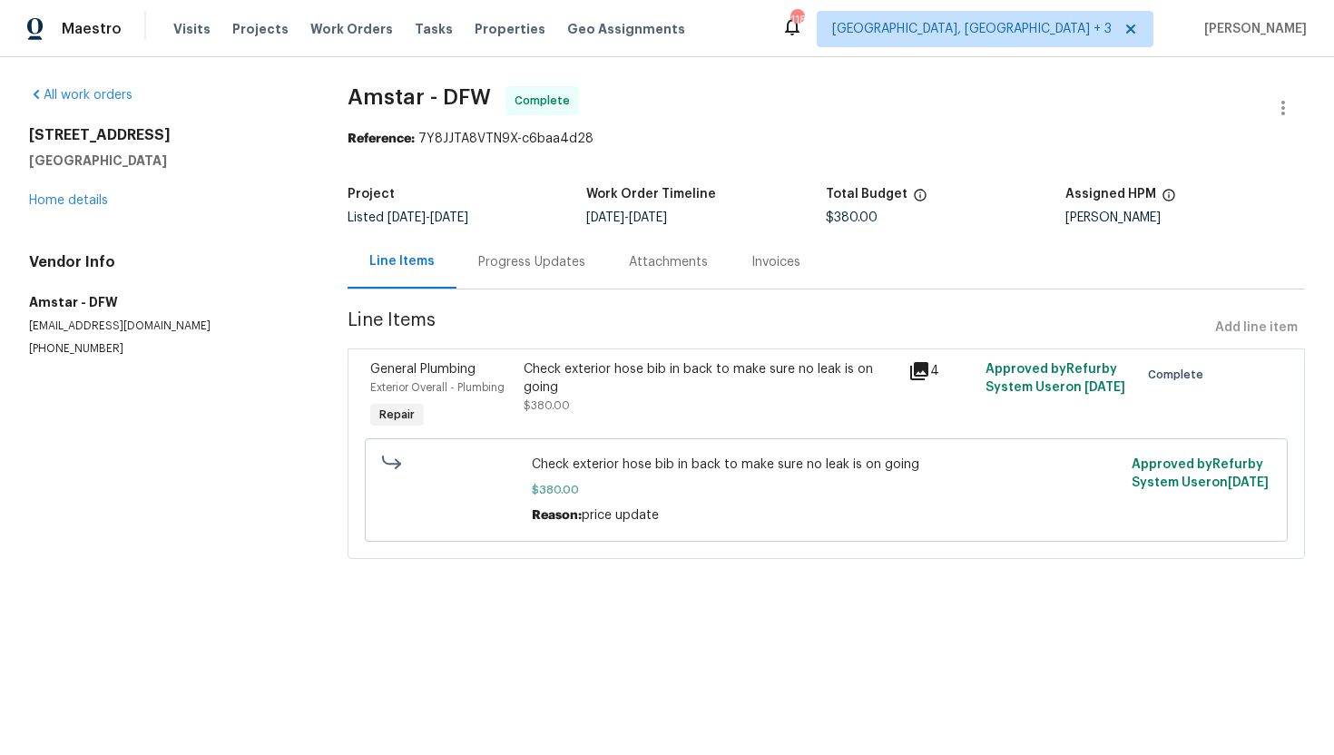
click at [847, 419] on div "Check exterior hose bib in back to make sure no leak is on going $380.00" at bounding box center [710, 396] width 385 height 83
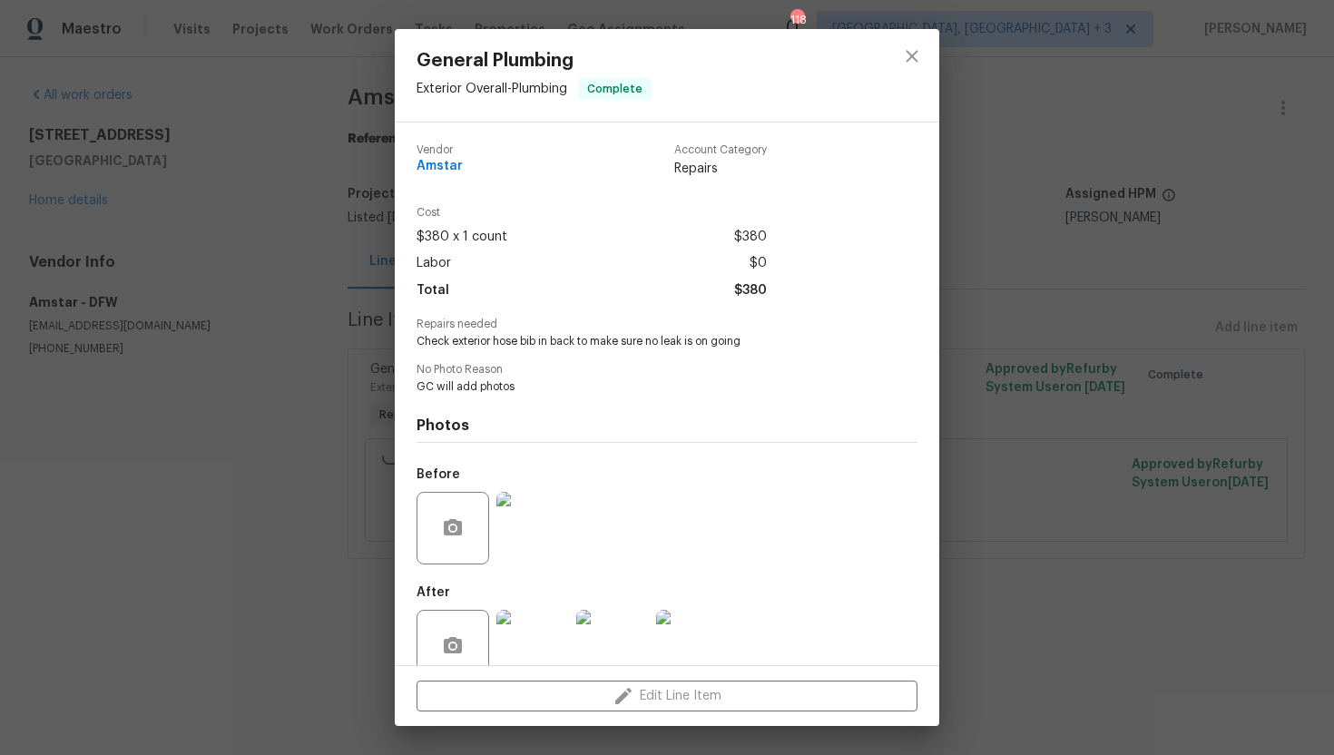
scroll to position [35, 0]
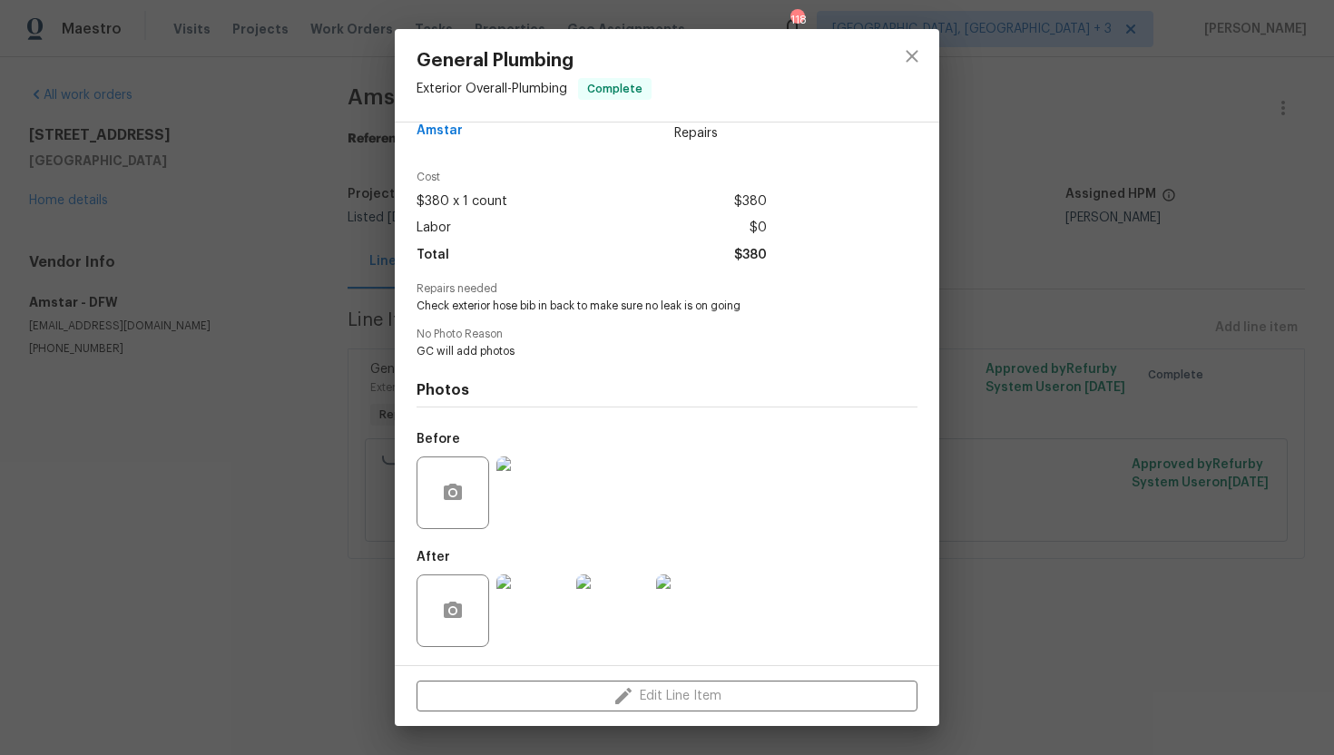
click at [526, 502] on img at bounding box center [532, 492] width 73 height 73
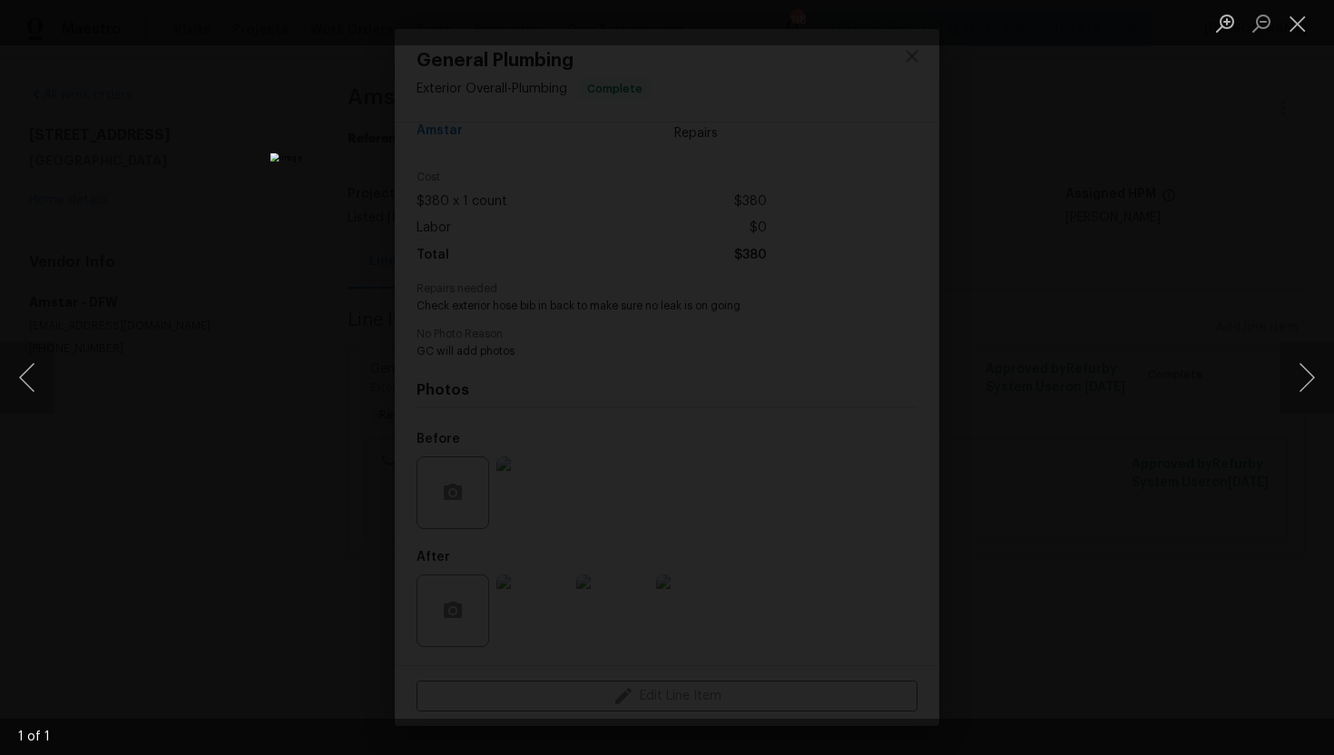
click at [1198, 190] on div "Lightbox" at bounding box center [667, 377] width 1334 height 755
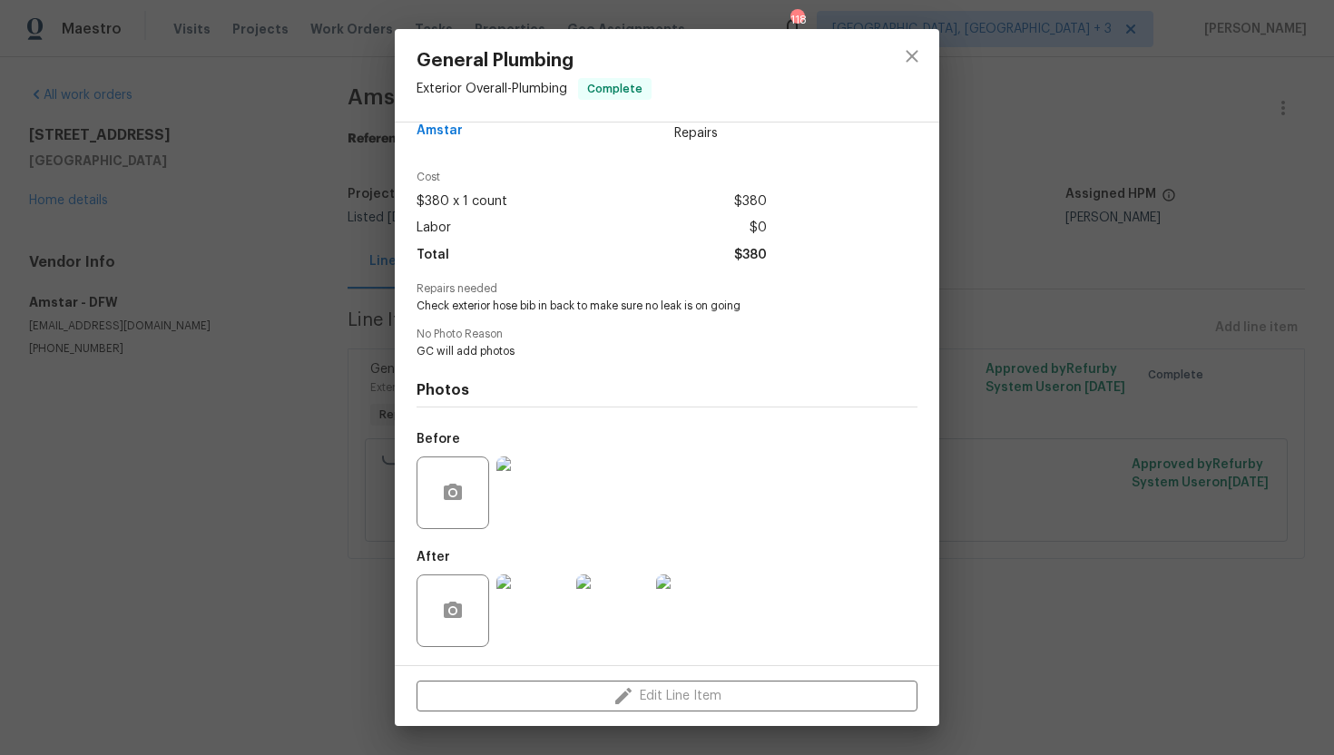
click at [1058, 237] on div "General Plumbing Exterior Overall - Plumbing Complete Vendor Amstar Account Cat…" at bounding box center [667, 377] width 1334 height 755
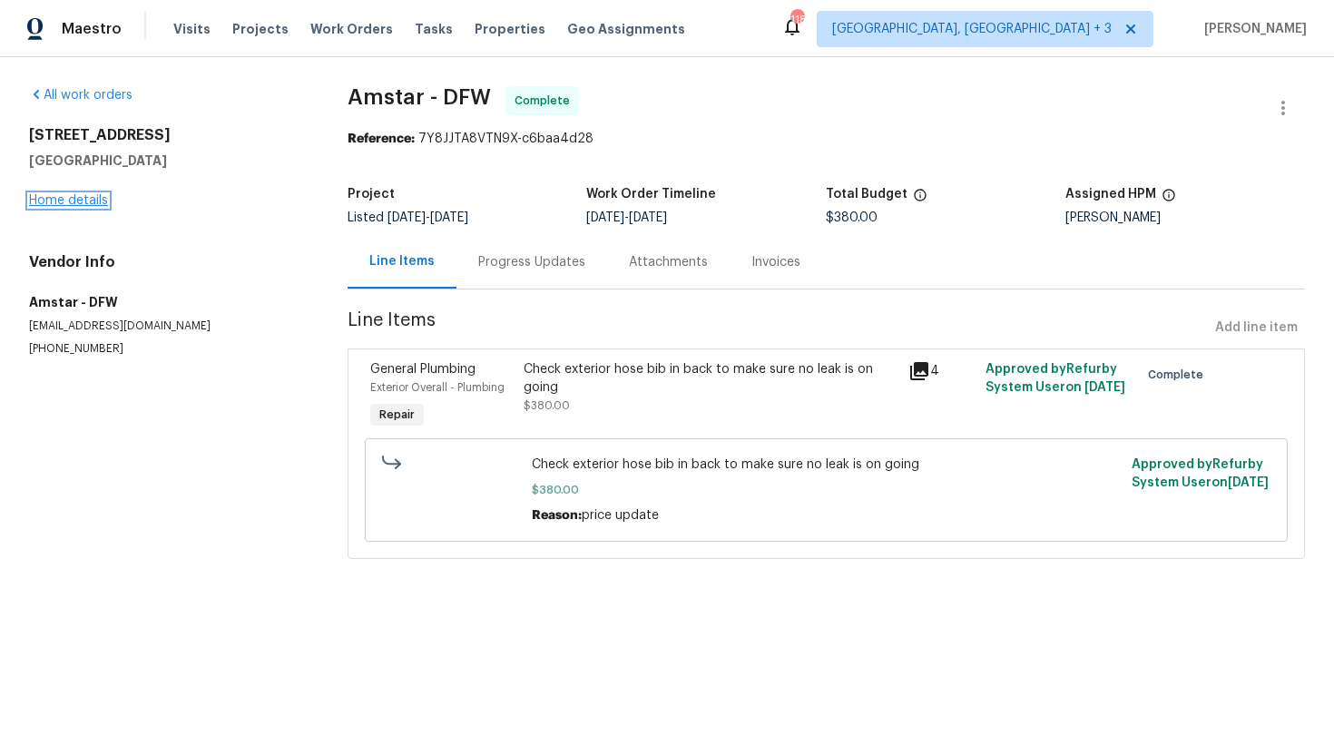
click at [73, 201] on link "Home details" at bounding box center [68, 200] width 79 height 13
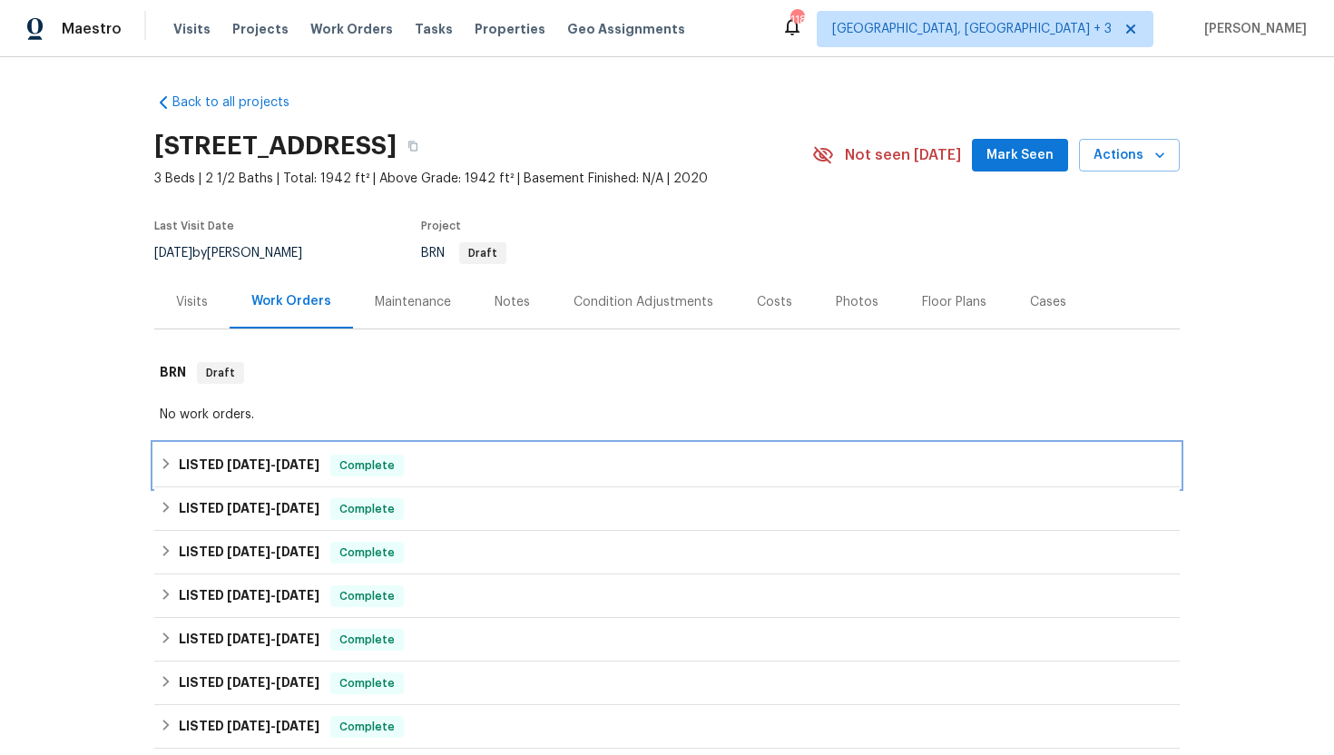
click at [288, 455] on h6 "LISTED 9/16/25 - 9/18/25" at bounding box center [249, 466] width 141 height 22
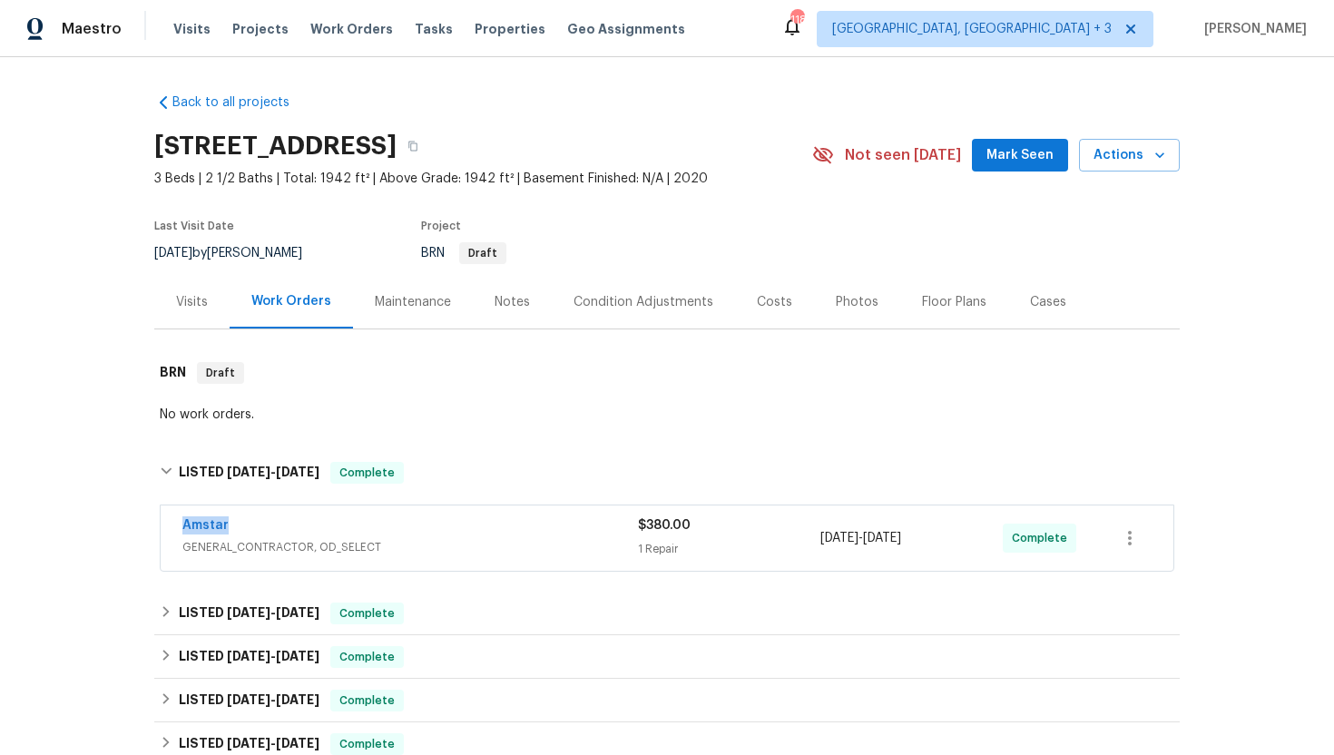
drag, startPoint x: 257, startPoint y: 519, endPoint x: 168, endPoint y: 529, distance: 89.5
click at [168, 529] on div "Amstar GENERAL_CONTRACTOR, OD_SELECT $380.00 1 Repair 9/16/2025 - 9/18/2025 Com…" at bounding box center [667, 537] width 1013 height 65
copy link "Amstar"
click at [503, 538] on span "GENERAL_CONTRACTOR, OD_SELECT" at bounding box center [409, 547] width 455 height 18
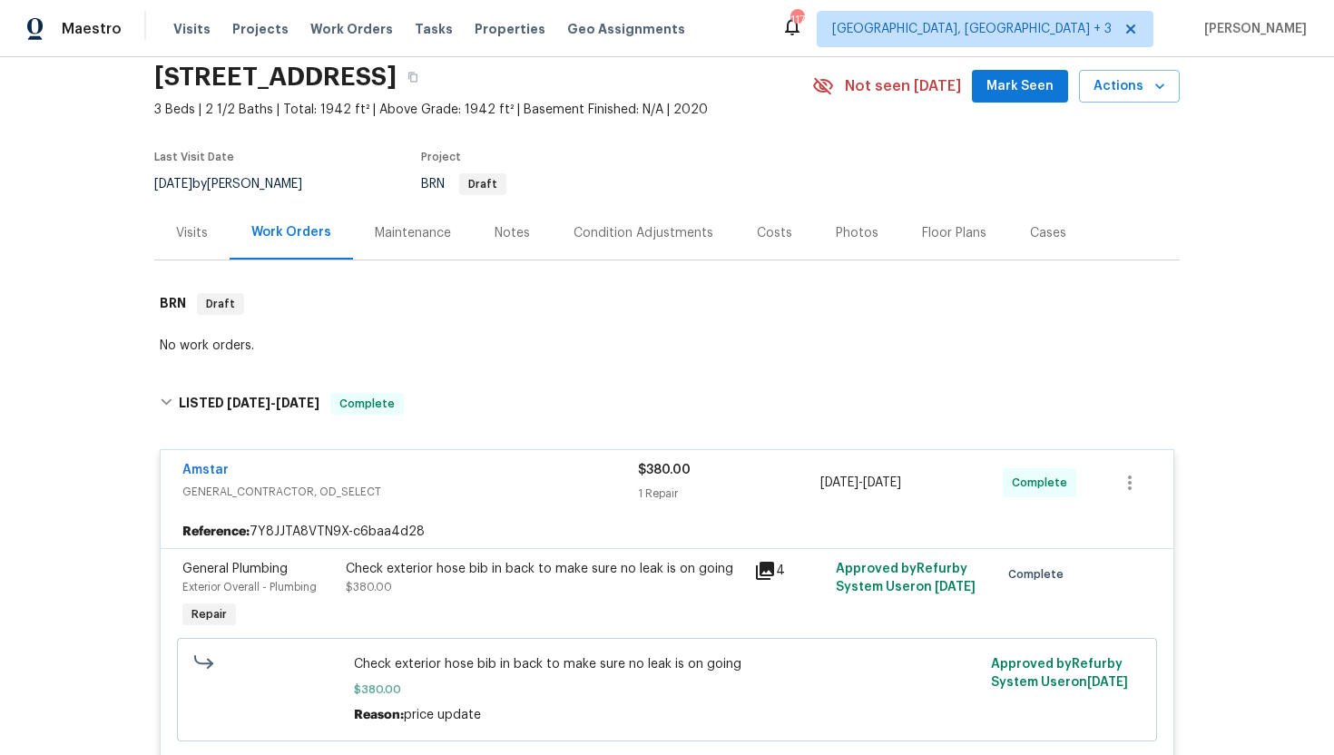
scroll to position [91, 0]
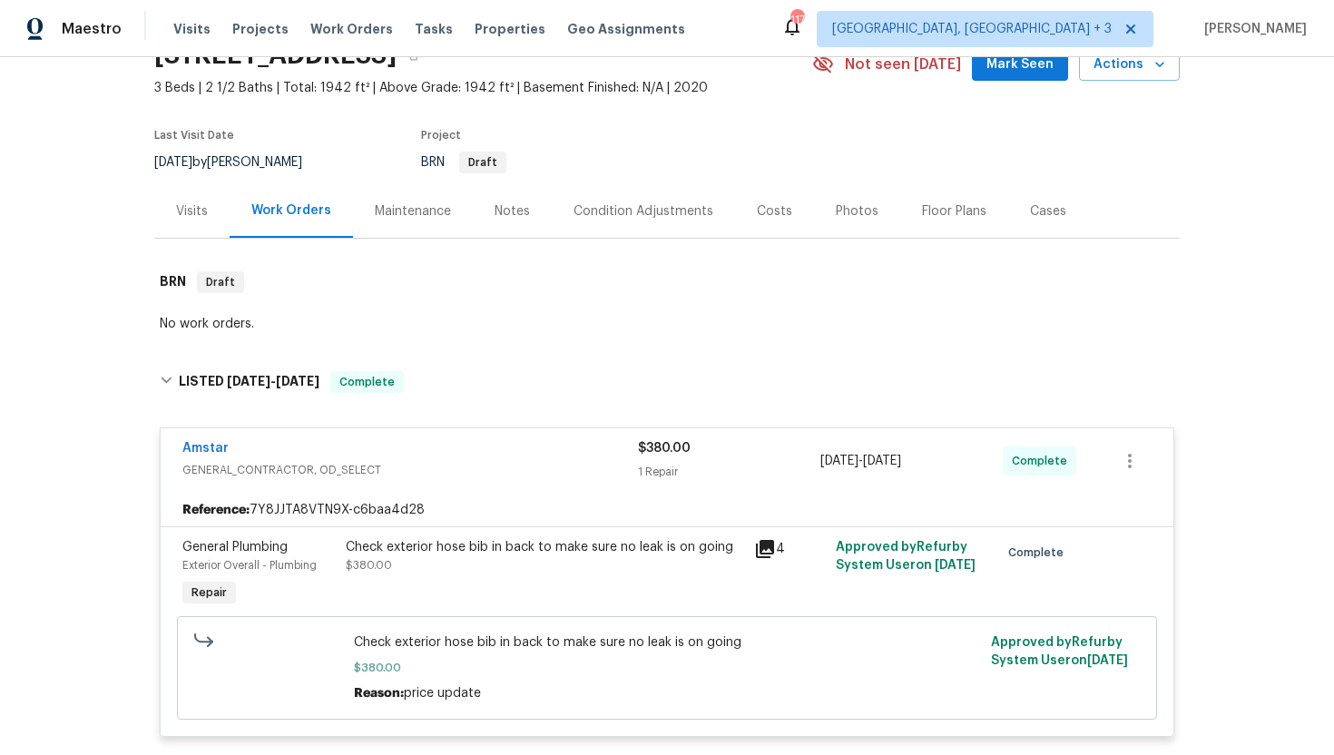
click at [770, 557] on icon at bounding box center [765, 549] width 22 height 22
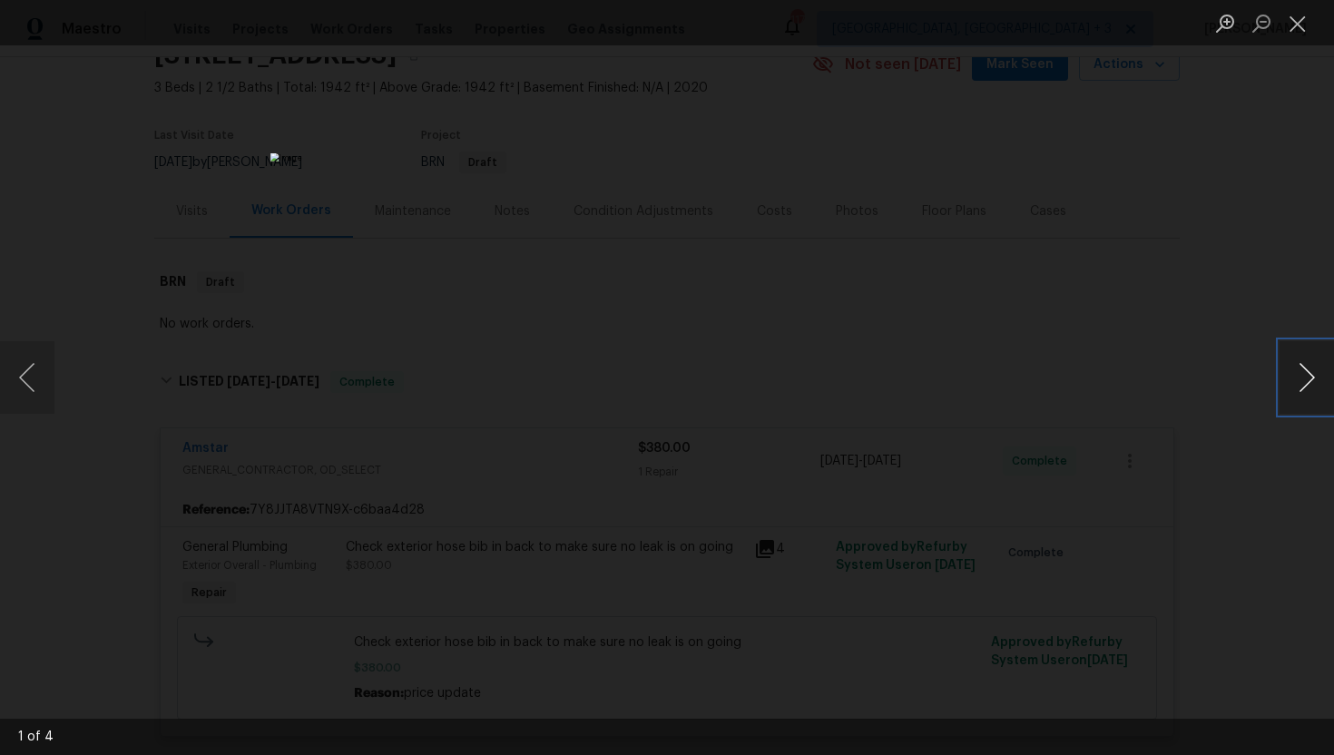
click at [1320, 387] on button "Next image" at bounding box center [1306, 377] width 54 height 73
click at [1319, 387] on button "Next image" at bounding box center [1306, 377] width 54 height 73
click at [1311, 24] on button "Close lightbox" at bounding box center [1297, 23] width 36 height 32
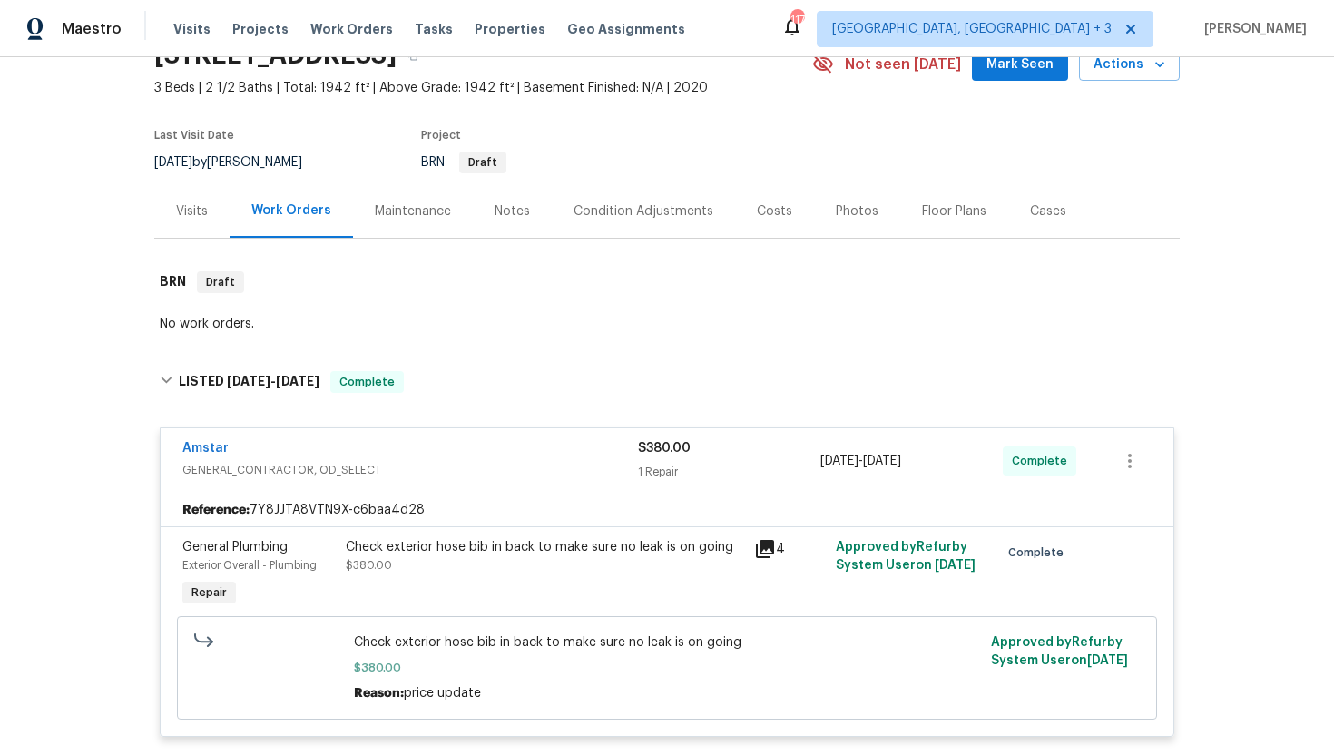
click at [755, 548] on icon at bounding box center [765, 549] width 22 height 22
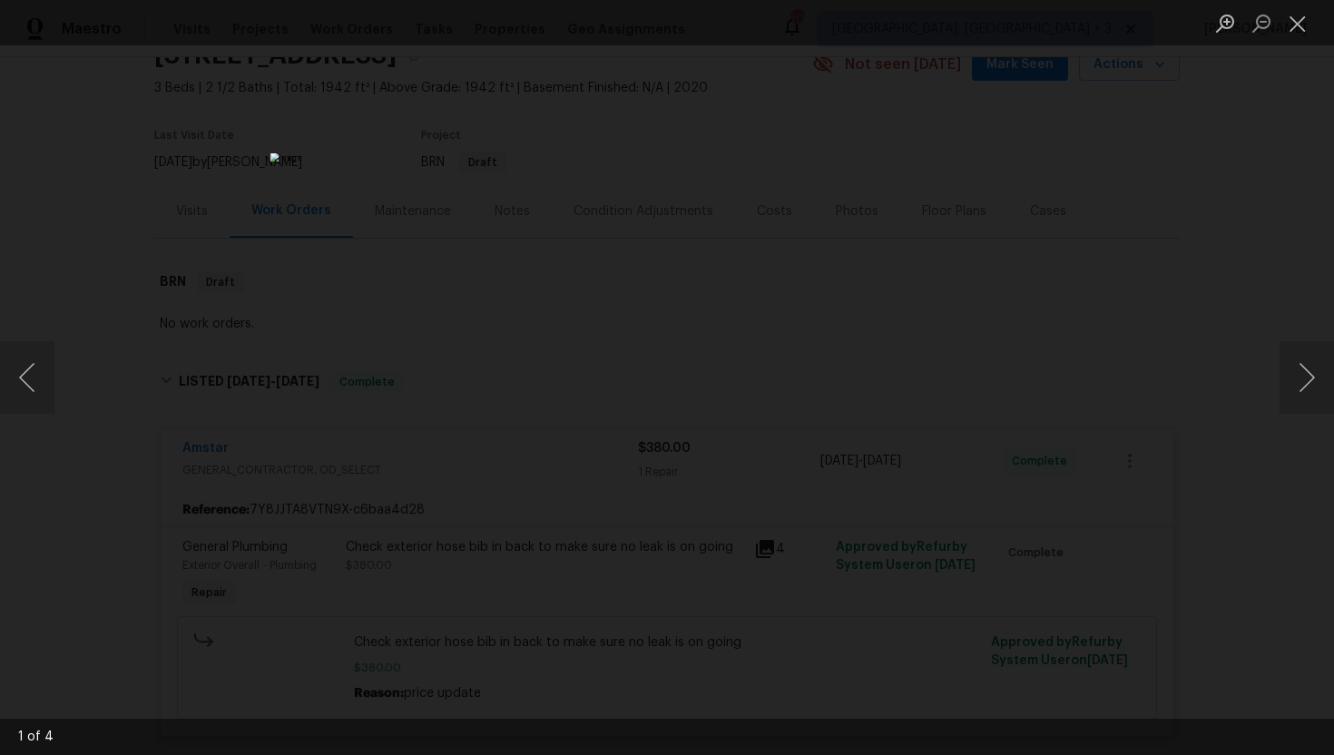
click at [1306, 39] on li "Lightbox" at bounding box center [1297, 22] width 36 height 45
click at [1305, 35] on button "Close lightbox" at bounding box center [1297, 23] width 36 height 32
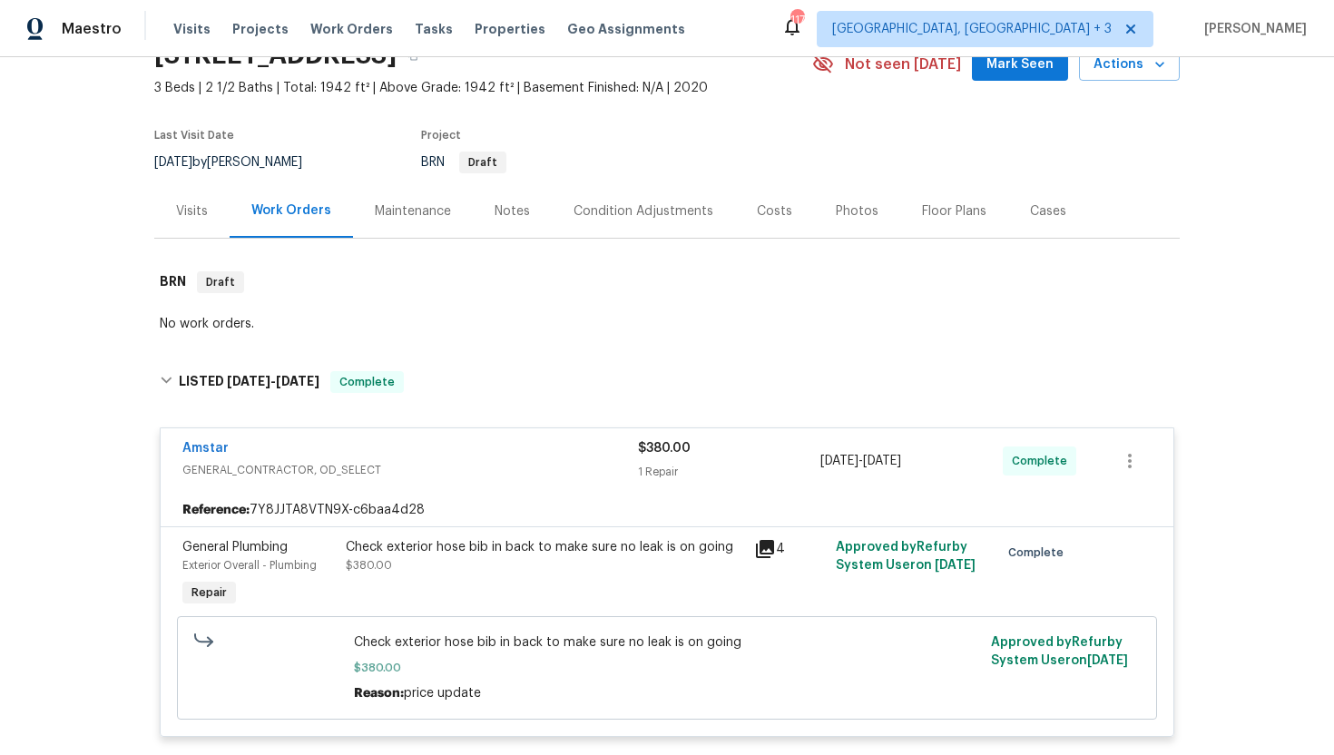
click at [460, 579] on div "Check exterior hose bib in back to make sure no leak is on going $380.00" at bounding box center [544, 574] width 408 height 83
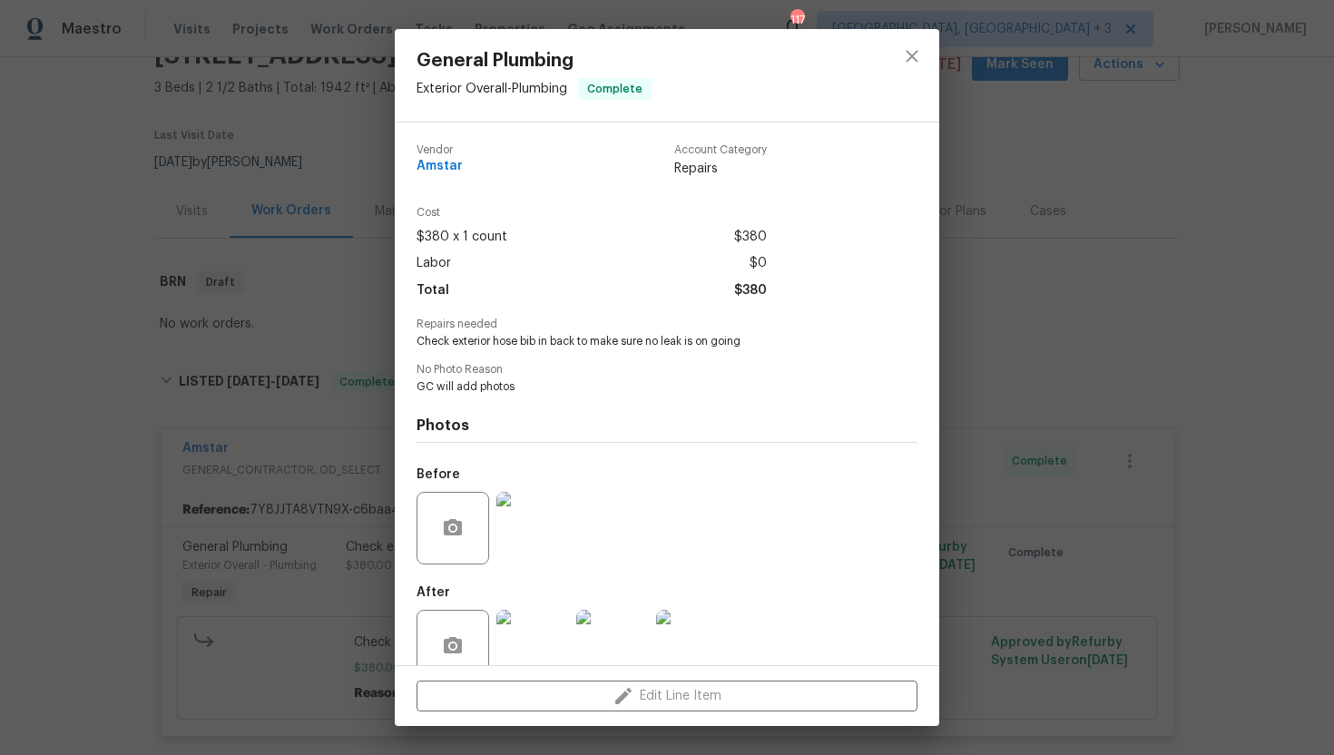
click at [537, 619] on img at bounding box center [532, 646] width 73 height 73
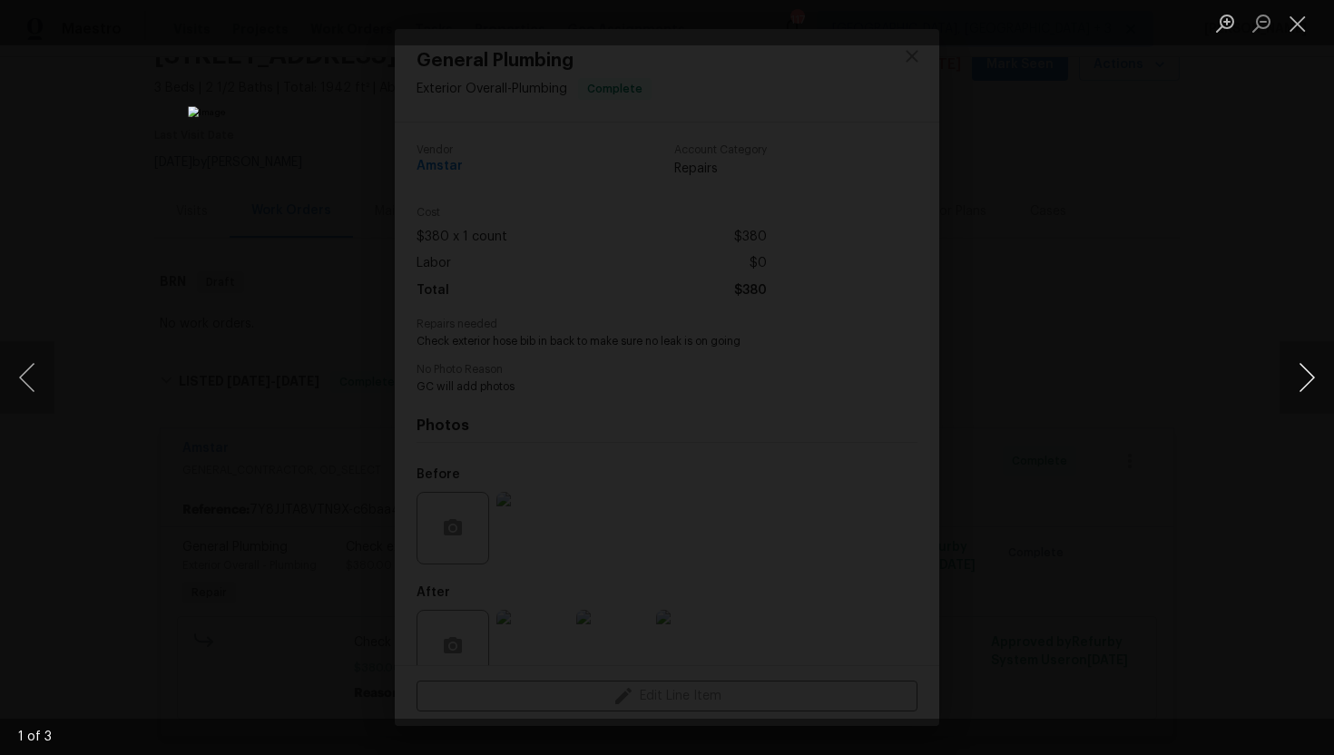
click at [1304, 390] on button "Next image" at bounding box center [1306, 377] width 54 height 73
click at [33, 375] on button "Previous image" at bounding box center [27, 377] width 54 height 73
click at [1302, 375] on button "Next image" at bounding box center [1306, 377] width 54 height 73
click at [45, 391] on button "Previous image" at bounding box center [27, 377] width 54 height 73
click at [22, 400] on button "Previous image" at bounding box center [27, 377] width 54 height 73
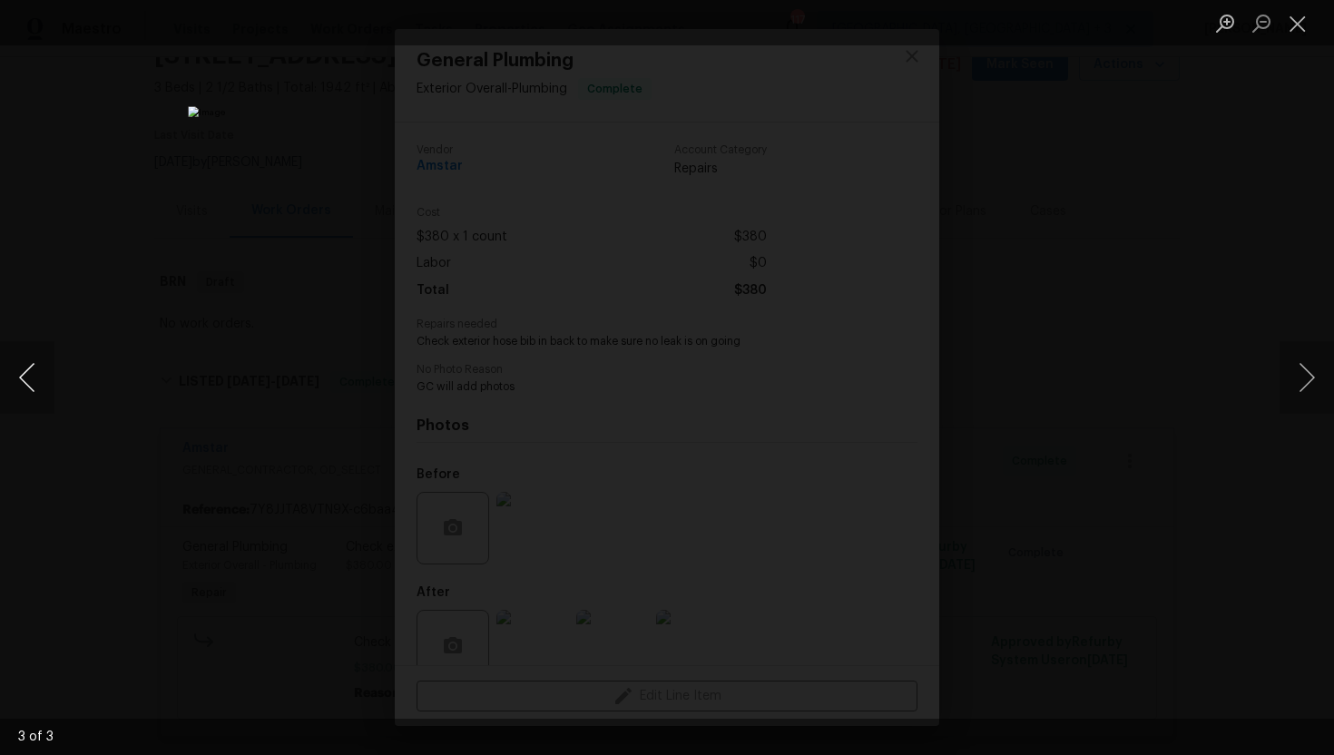
click at [33, 380] on button "Previous image" at bounding box center [27, 377] width 54 height 73
click at [1314, 385] on button "Next image" at bounding box center [1306, 377] width 54 height 73
click at [21, 397] on button "Previous image" at bounding box center [27, 377] width 54 height 73
click at [22, 396] on button "Previous image" at bounding box center [27, 377] width 54 height 73
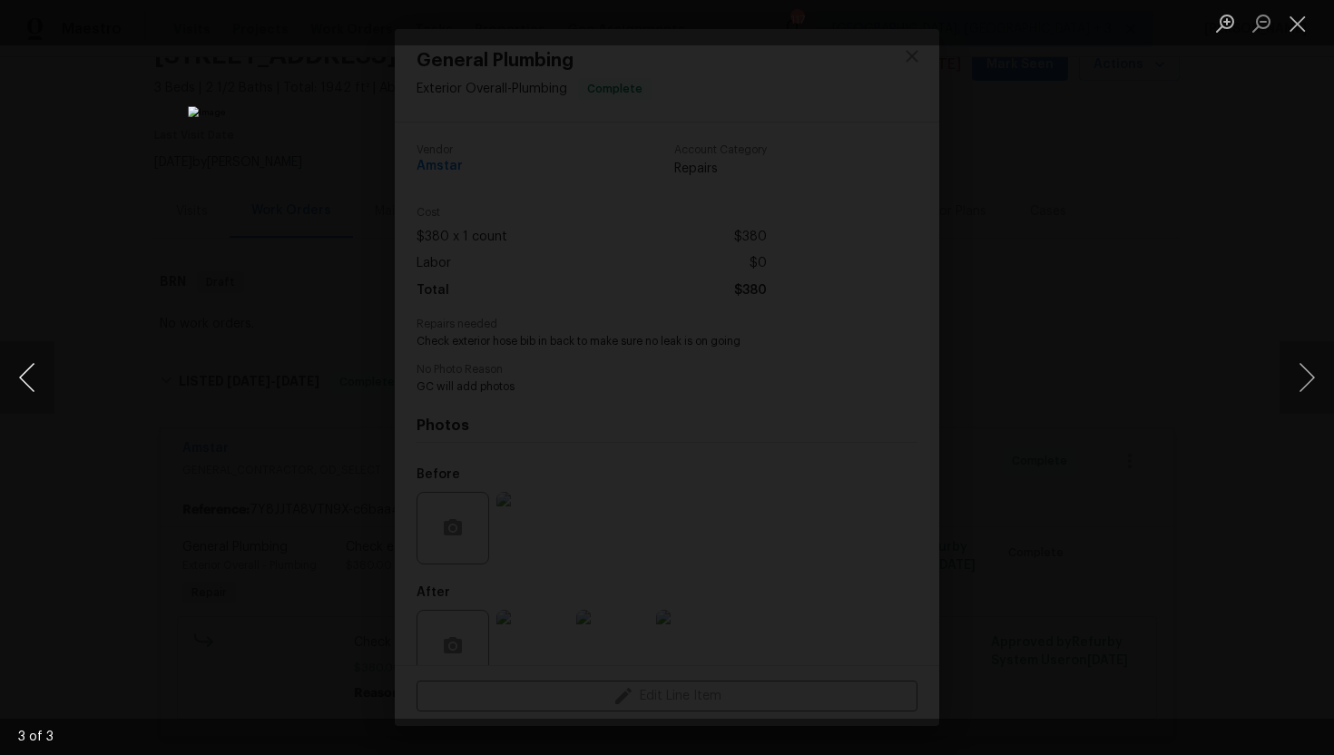
click at [22, 395] on button "Previous image" at bounding box center [27, 377] width 54 height 73
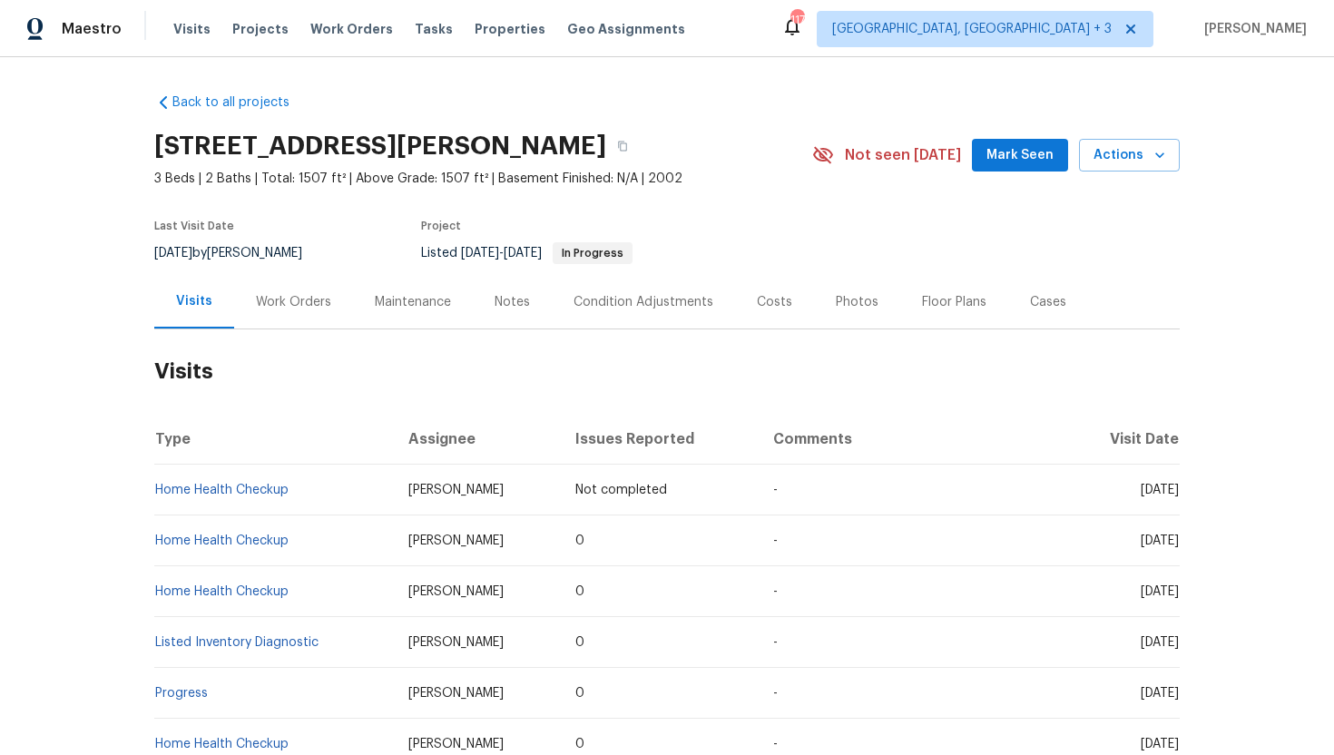
click at [276, 309] on div "Work Orders" at bounding box center [293, 302] width 75 height 18
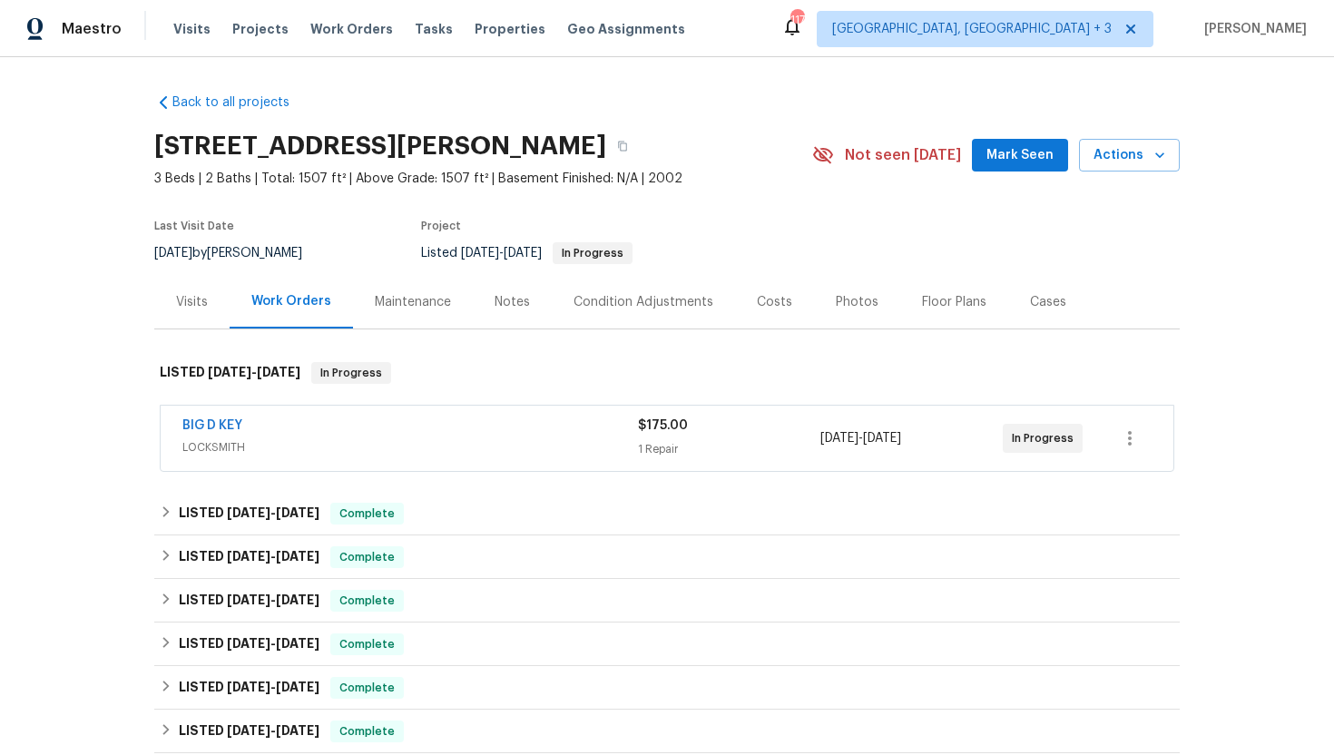
click at [348, 435] on div "BIG D KEY" at bounding box center [409, 427] width 455 height 22
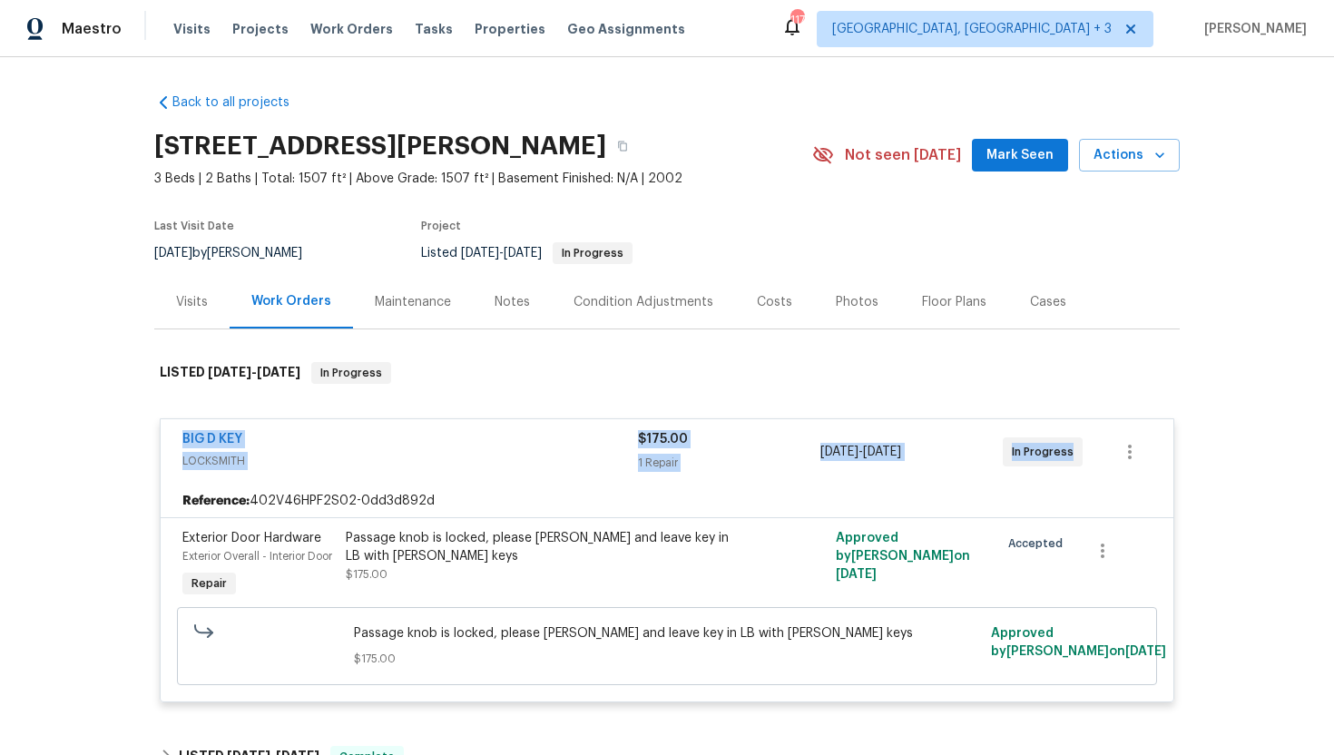
drag, startPoint x: 1075, startPoint y: 455, endPoint x: 180, endPoint y: 433, distance: 895.9
click at [180, 432] on div "BIG D KEY LOCKSMITH $175.00 1 Repair 10/9/2025 - 10/11/2025 In Progress" at bounding box center [667, 451] width 1013 height 65
copy div "BIG D KEY LOCKSMITH $175.00 1 Repair 10/9/2025 - 10/11/2025 In Progress"
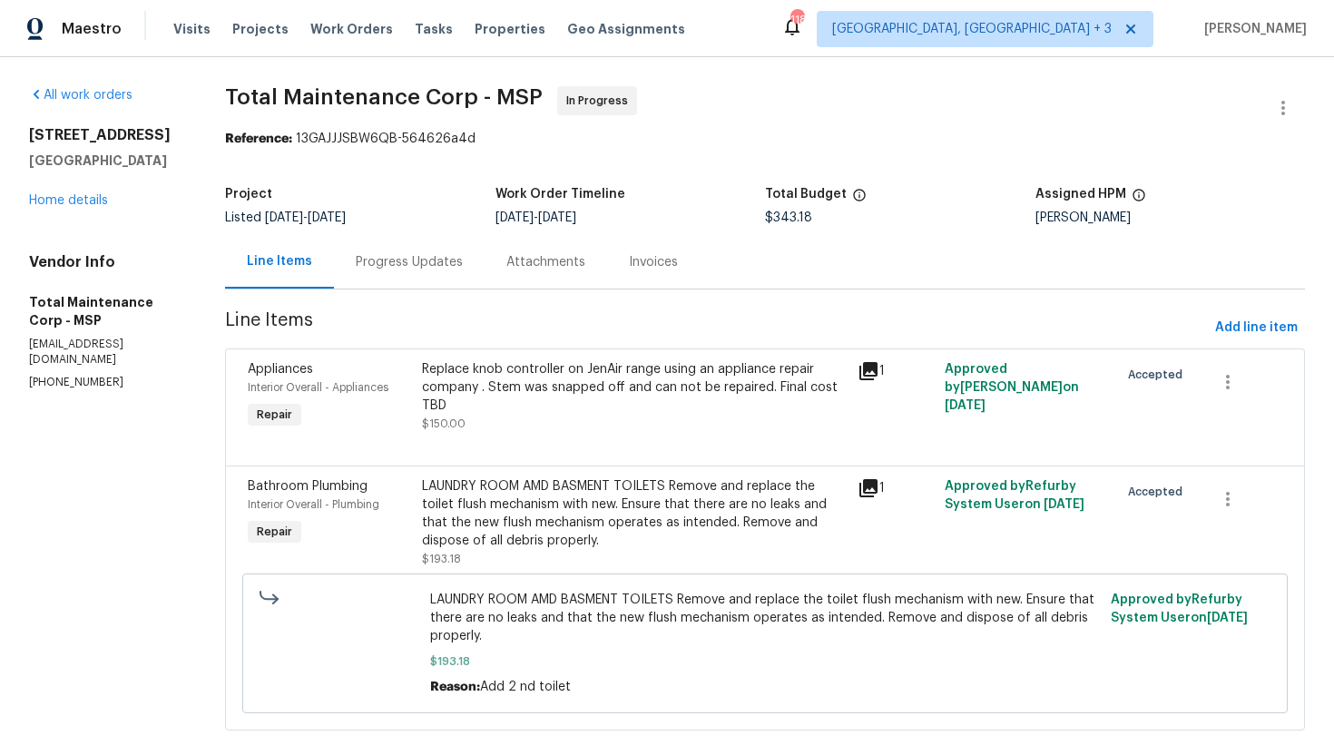
click at [402, 259] on div "Progress Updates" at bounding box center [409, 262] width 107 height 18
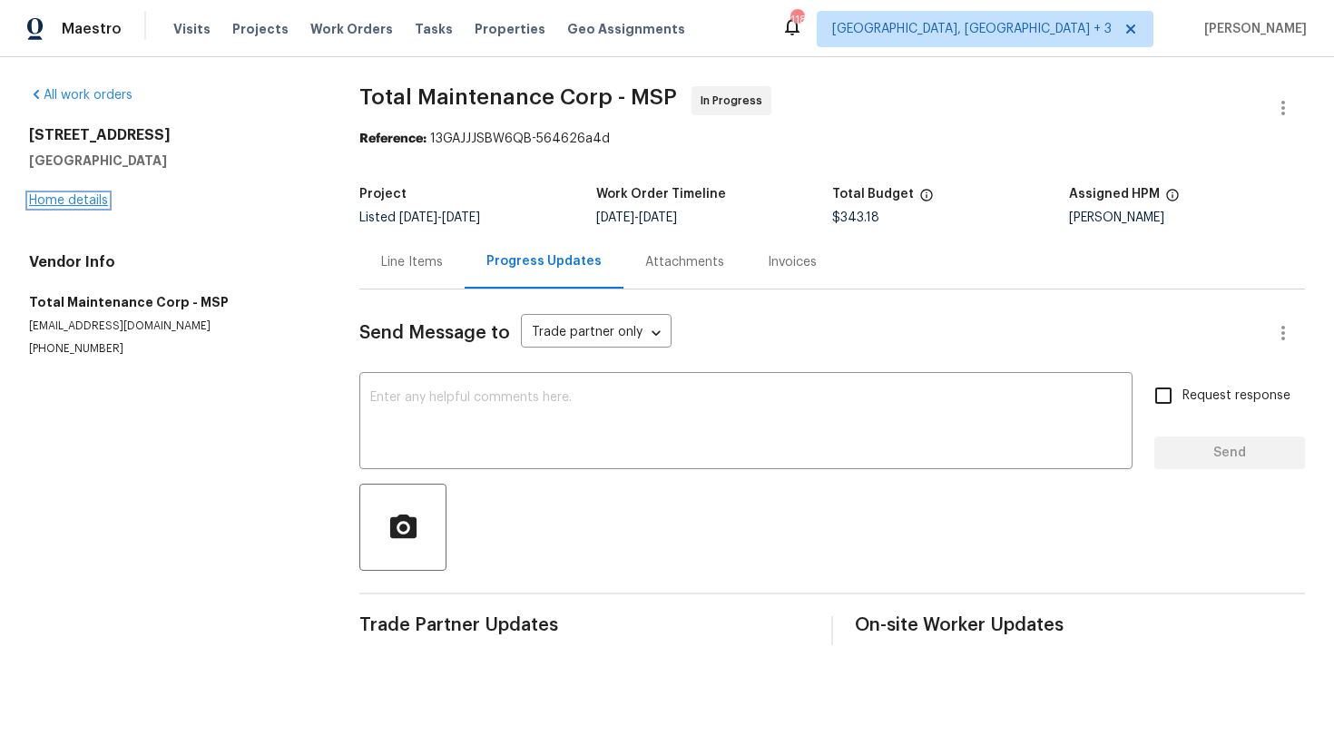
click at [76, 194] on link "Home details" at bounding box center [68, 200] width 79 height 13
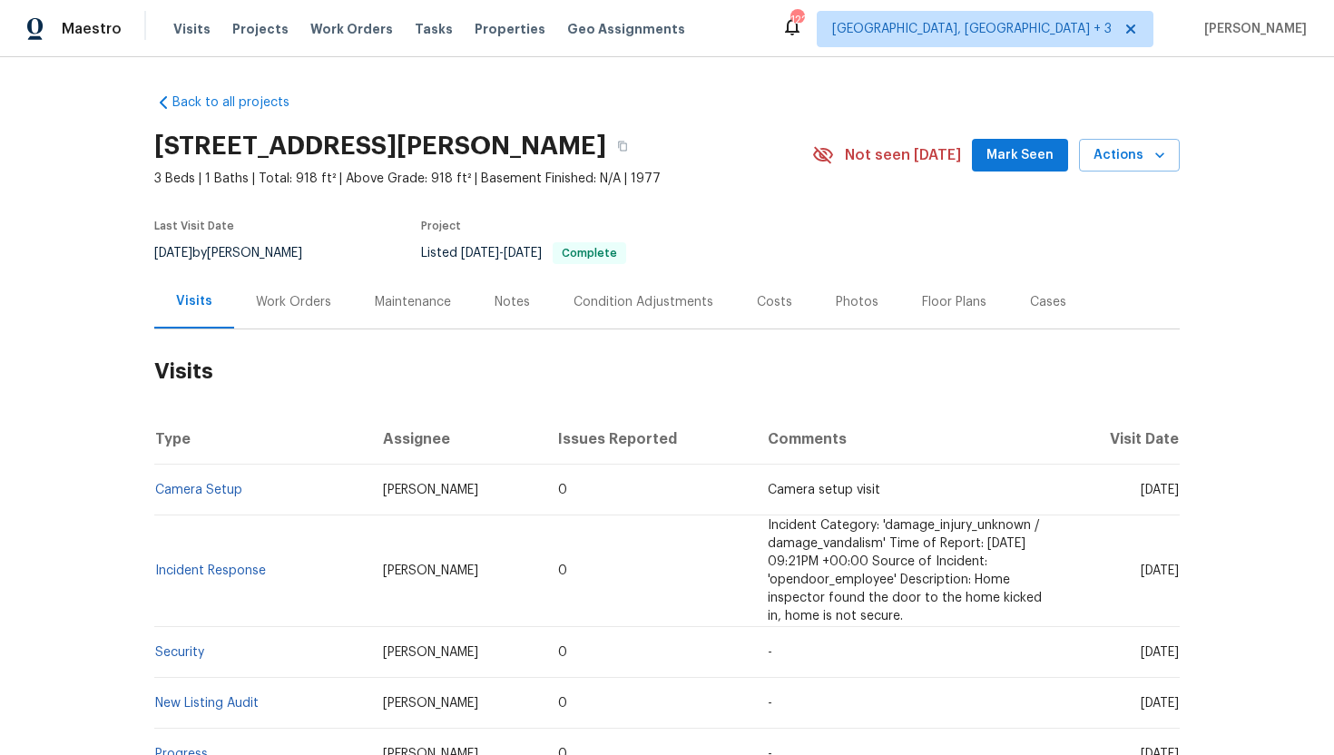
drag, startPoint x: 1102, startPoint y: 487, endPoint x: 1180, endPoint y: 498, distance: 77.9
click at [1180, 498] on div "Back to all projects [STREET_ADDRESS][PERSON_NAME] 3 Beds | 1 Baths | Total: 91…" at bounding box center [667, 406] width 1334 height 698
copy span "[DATE]"
click at [1054, 305] on div "Cases" at bounding box center [1048, 302] width 36 height 18
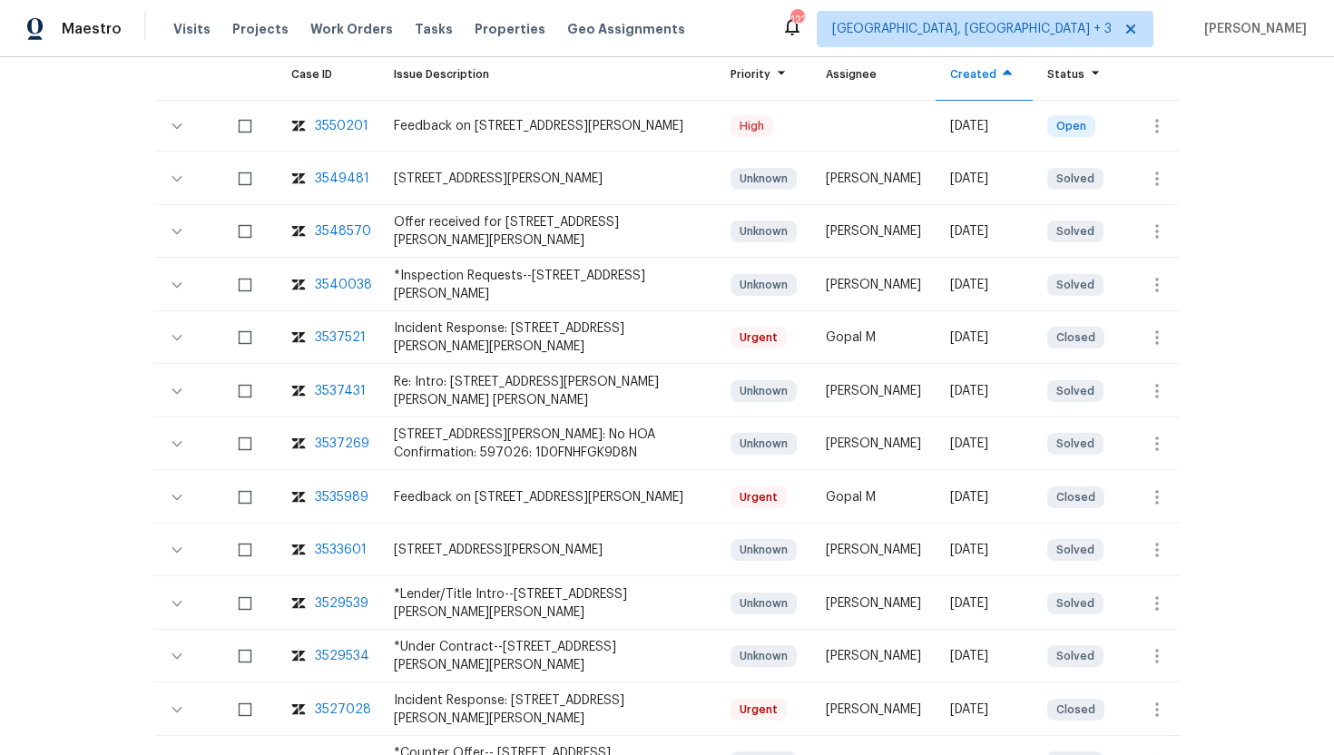
scroll to position [113, 0]
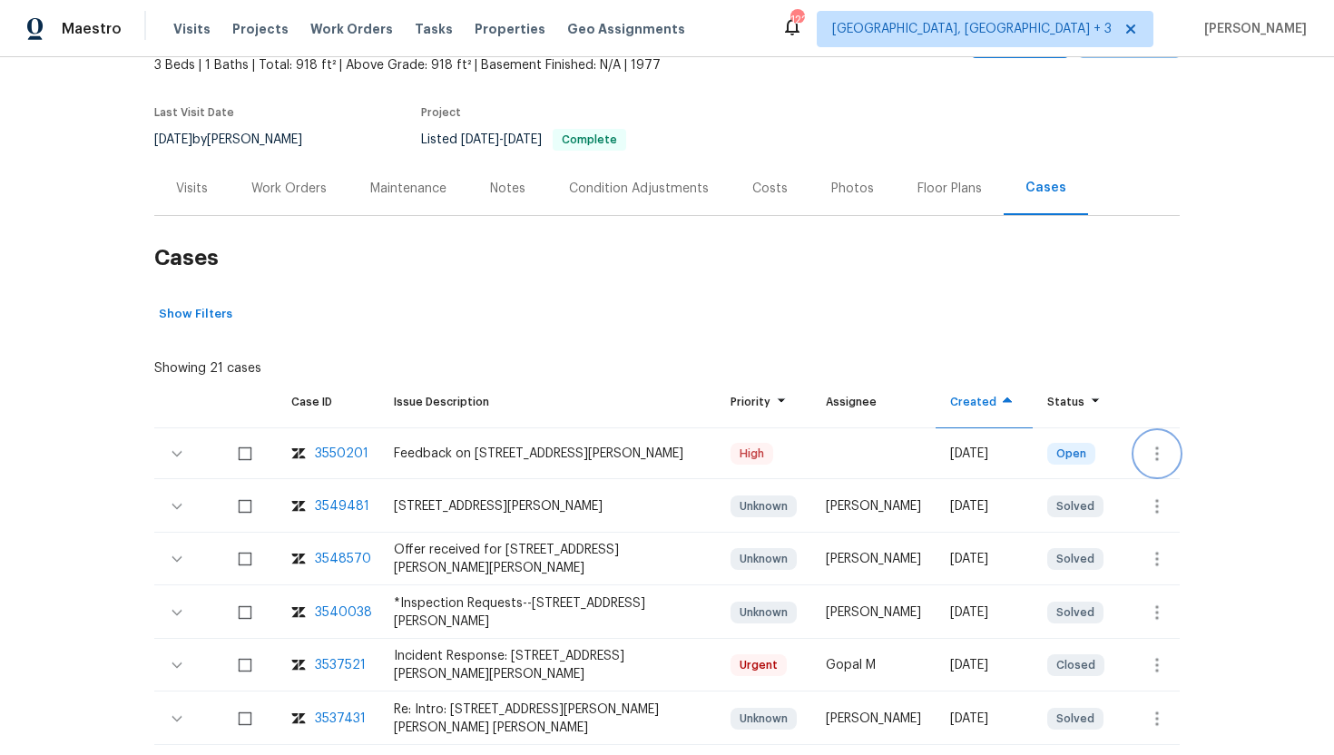
click at [1172, 452] on button "button" at bounding box center [1157, 454] width 44 height 44
click at [1172, 450] on li "Create a visit" at bounding box center [1227, 453] width 188 height 30
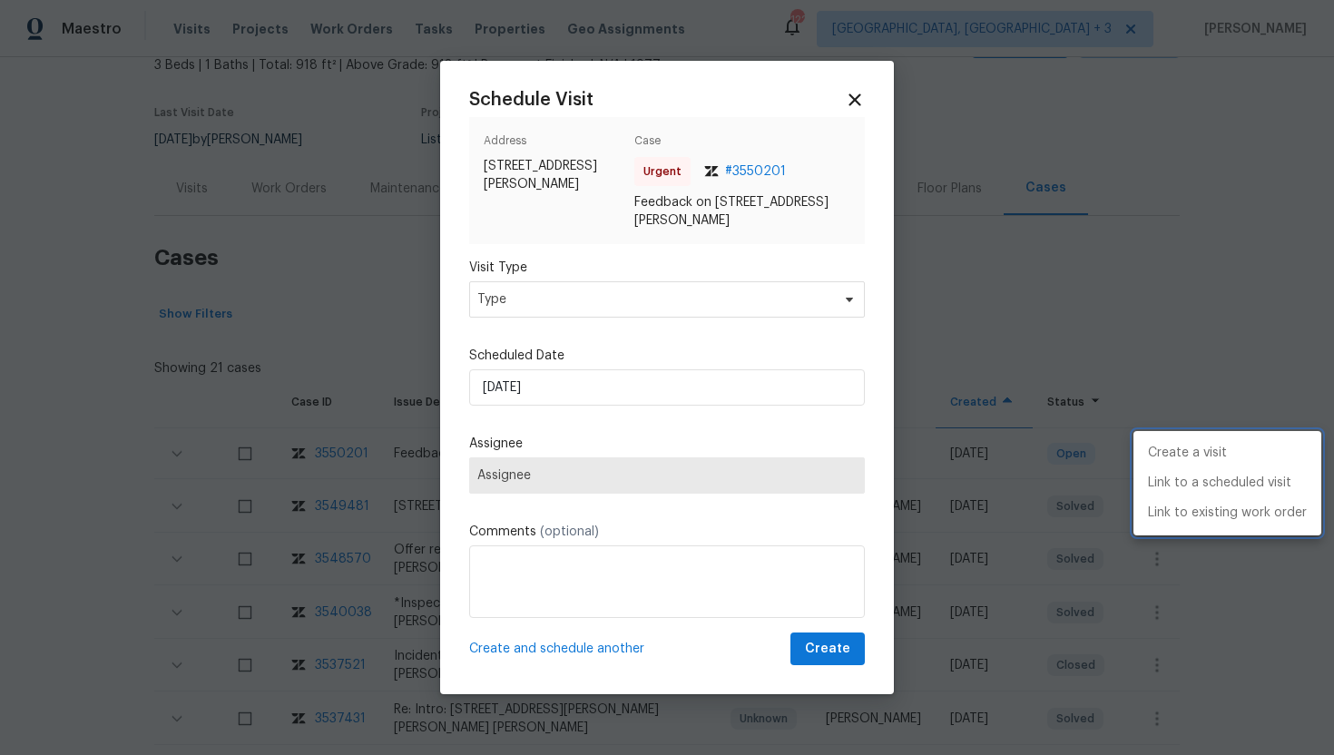
click at [577, 296] on div at bounding box center [667, 377] width 1334 height 755
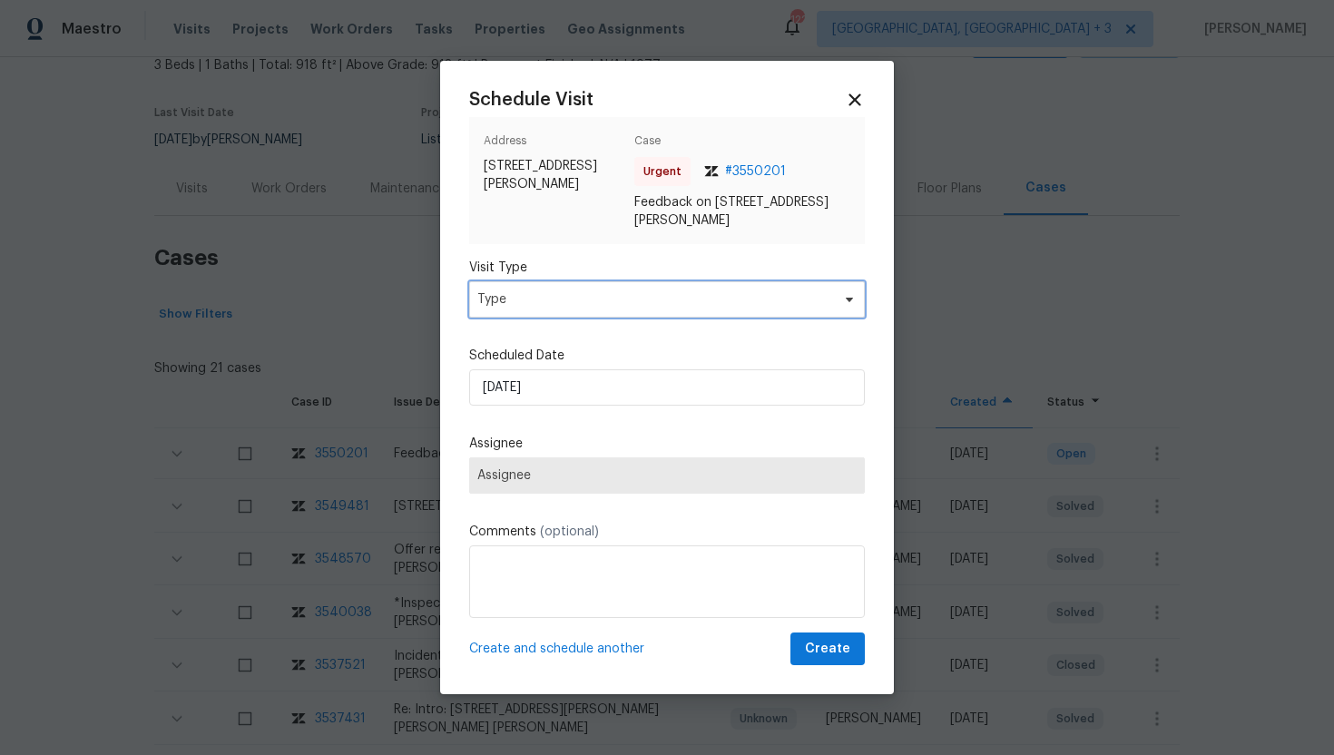
click at [557, 294] on span "Type" at bounding box center [653, 299] width 353 height 18
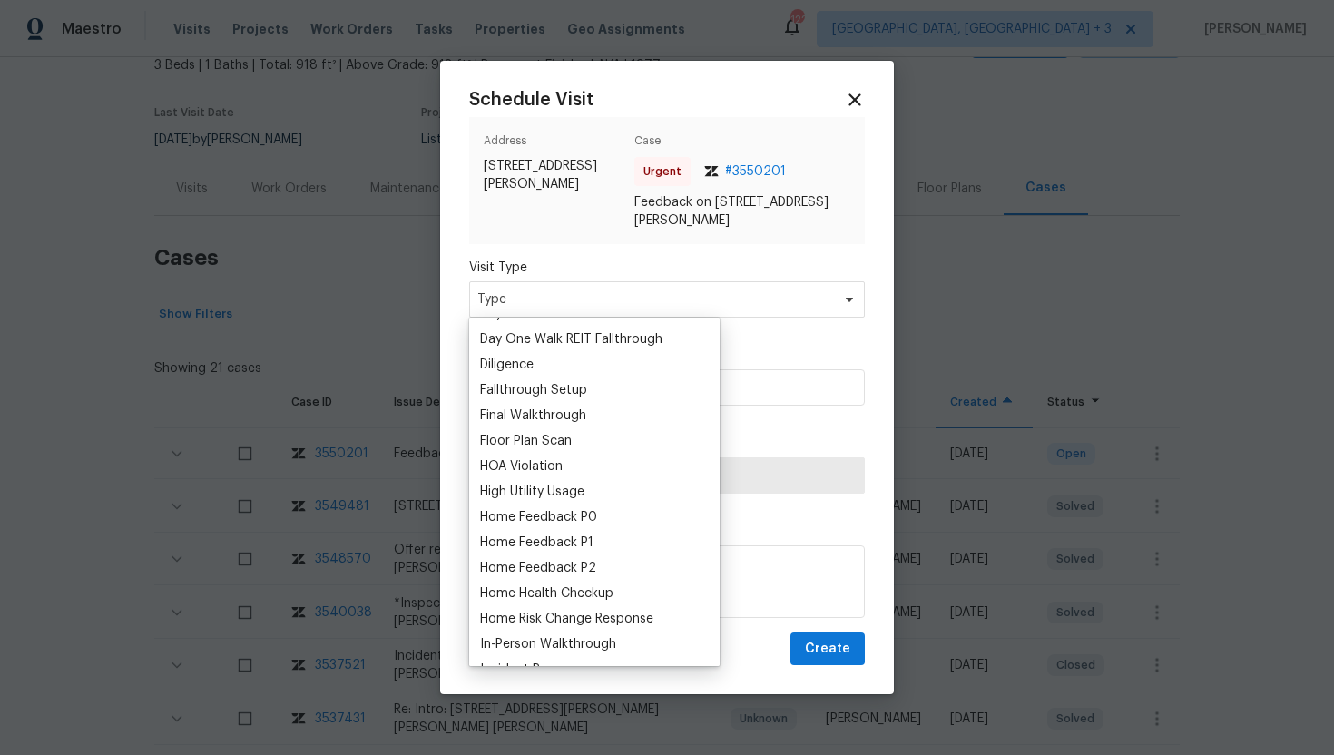
scroll to position [387, 0]
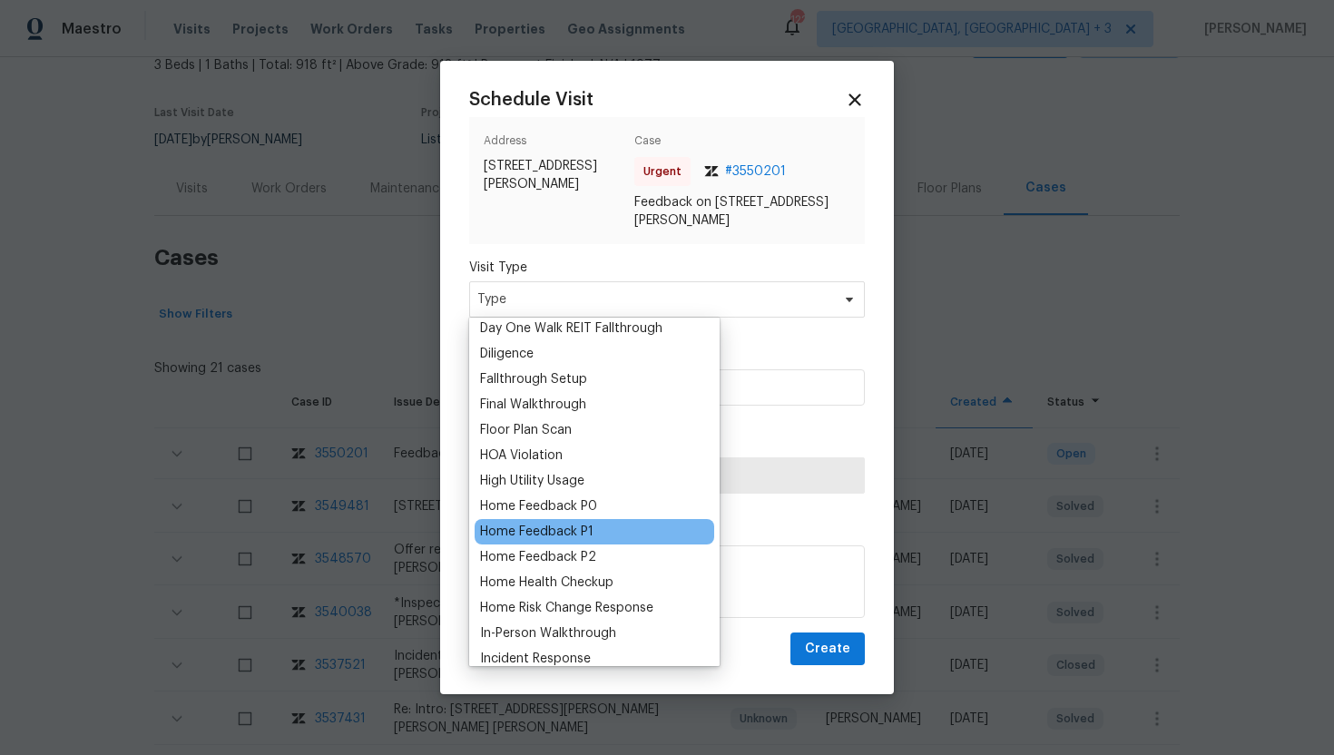
click at [566, 535] on div "Home Feedback P1" at bounding box center [536, 532] width 113 height 18
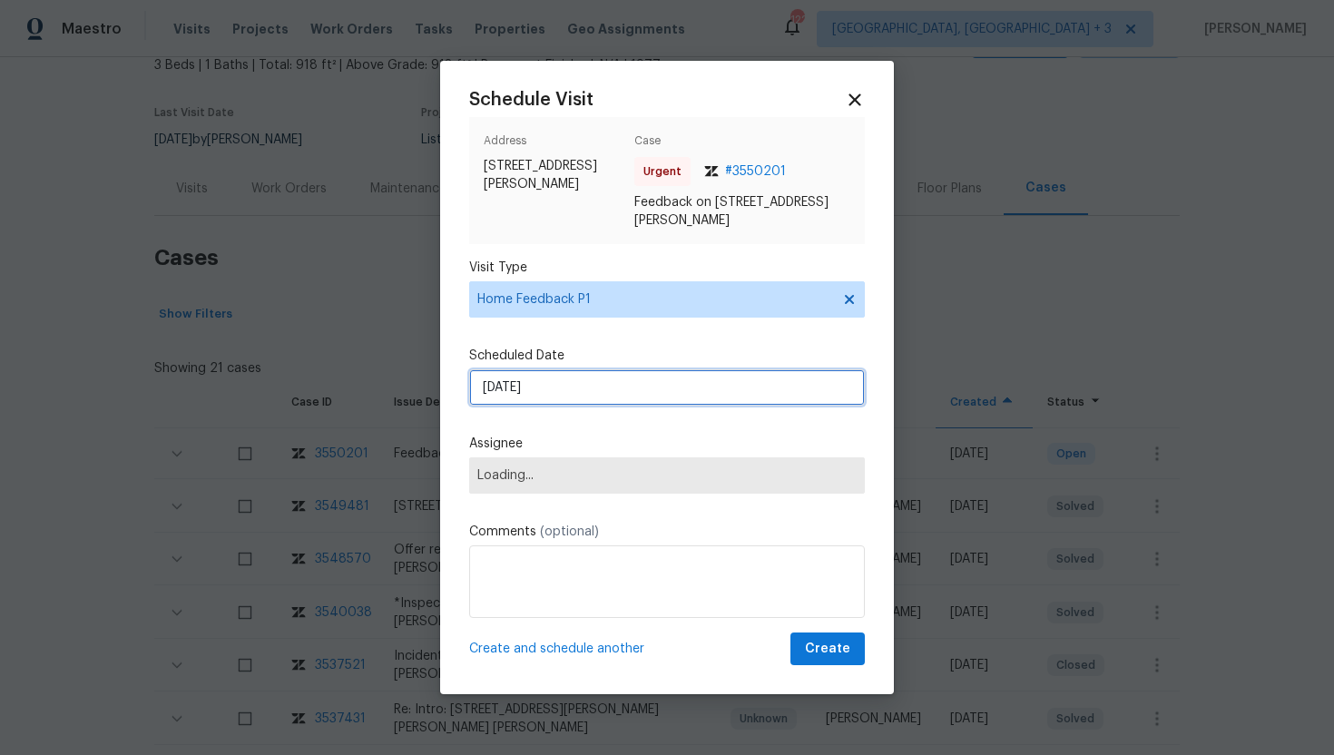
click at [562, 387] on input "10/9/2025" at bounding box center [667, 387] width 396 height 36
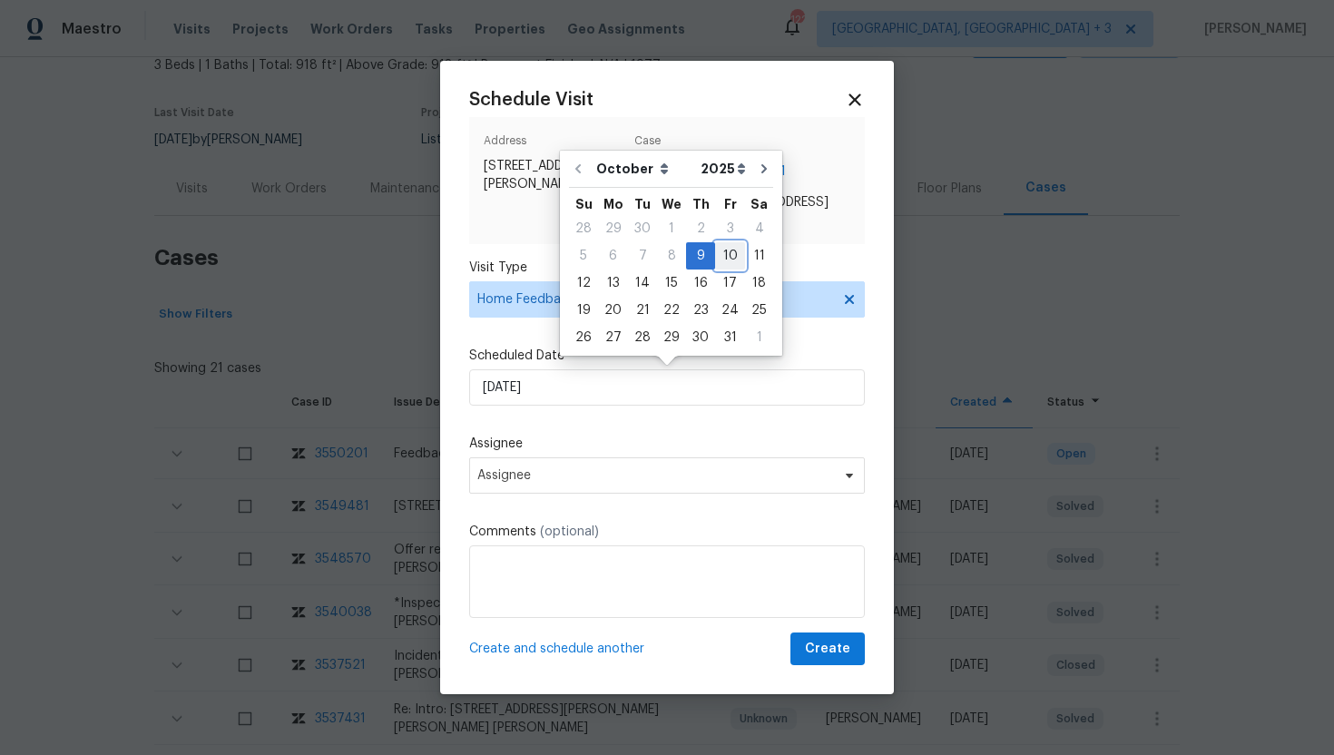
click at [726, 265] on div "10" at bounding box center [730, 255] width 30 height 25
type input "10/10/2025"
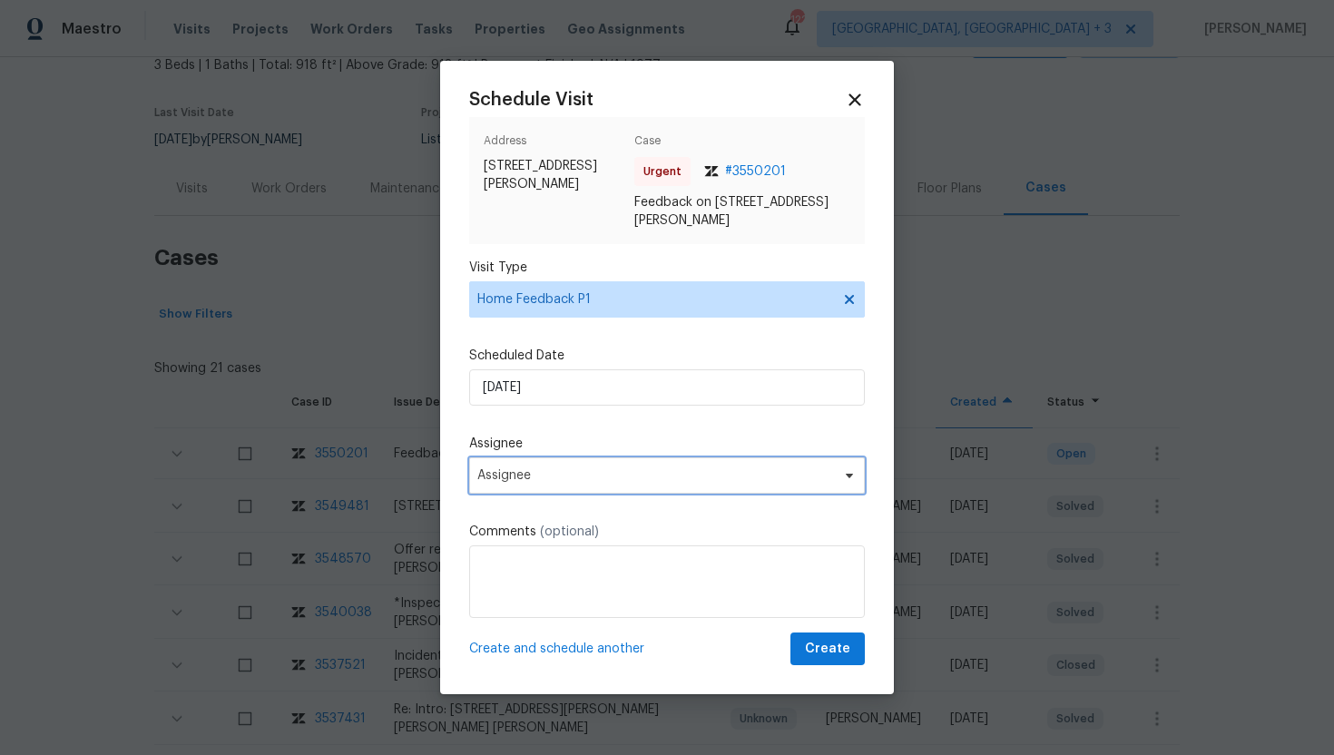
click at [579, 477] on span "Assignee" at bounding box center [655, 475] width 356 height 15
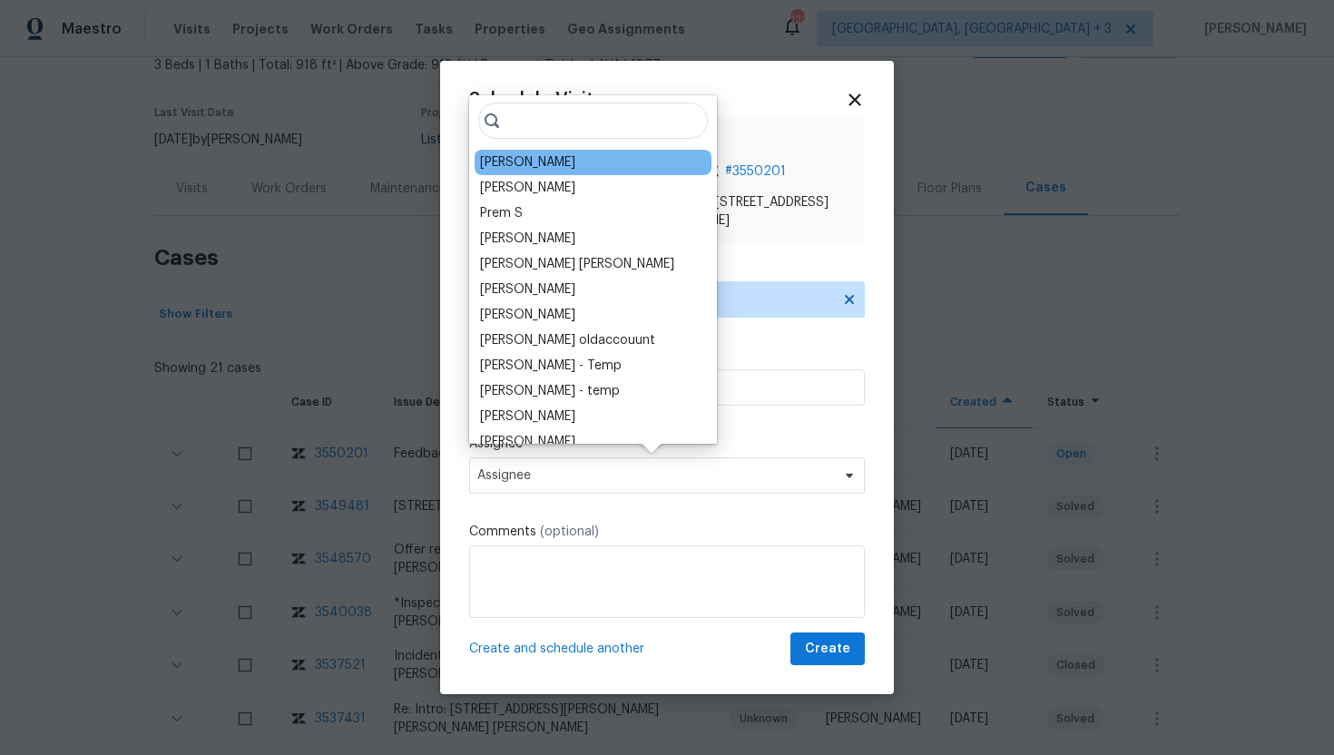
click at [542, 158] on div "Caleb Hurst" at bounding box center [527, 162] width 95 height 18
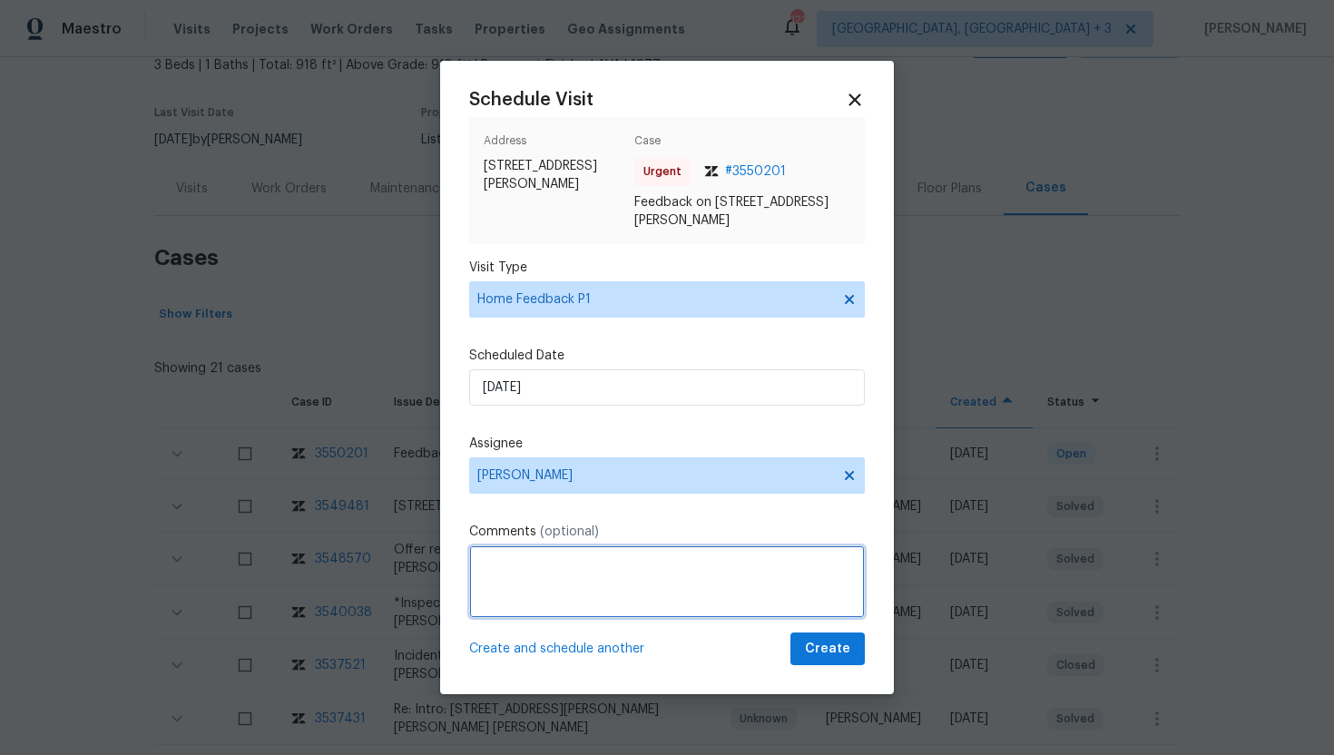
click at [507, 576] on textarea at bounding box center [667, 581] width 396 height 73
paste textarea "Feedback Message: There is no keypad and remote access did not work"
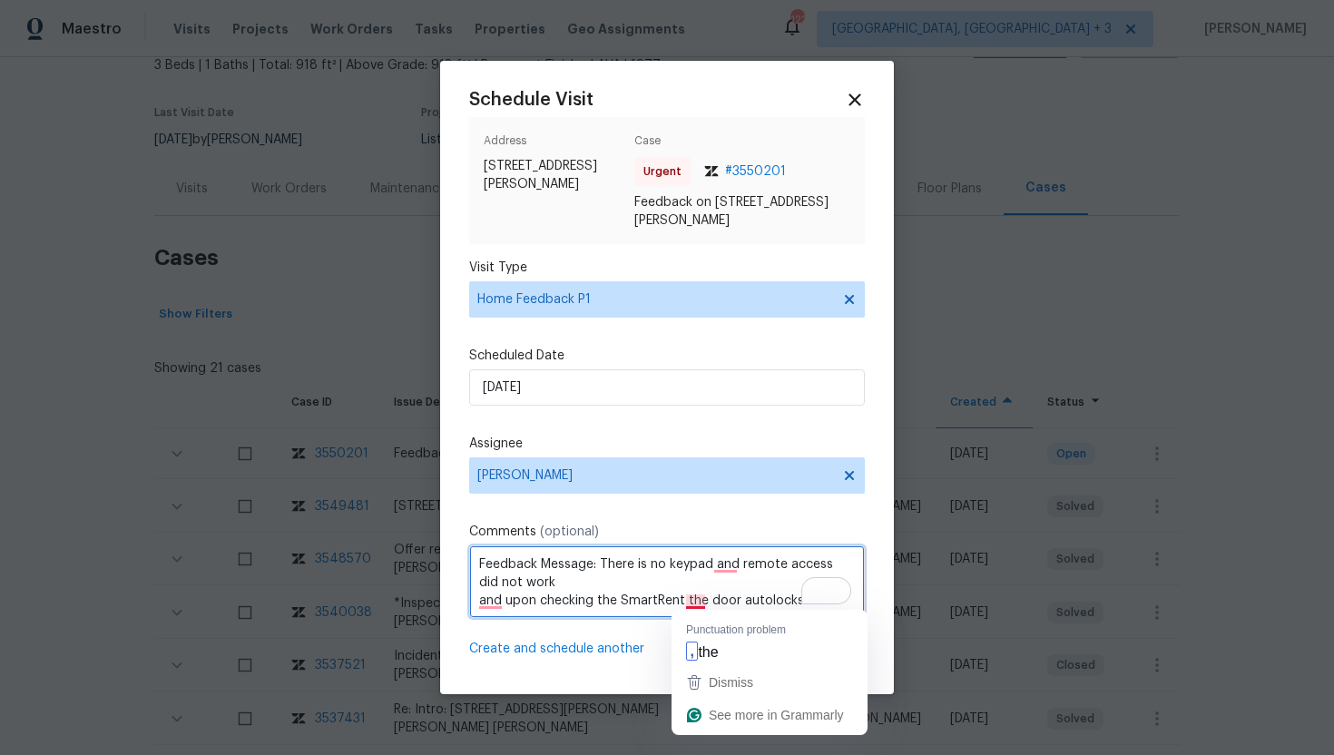
click at [700, 597] on textarea "Feedback Message: There is no keypad and remote access did not work and upon ch…" at bounding box center [667, 581] width 396 height 73
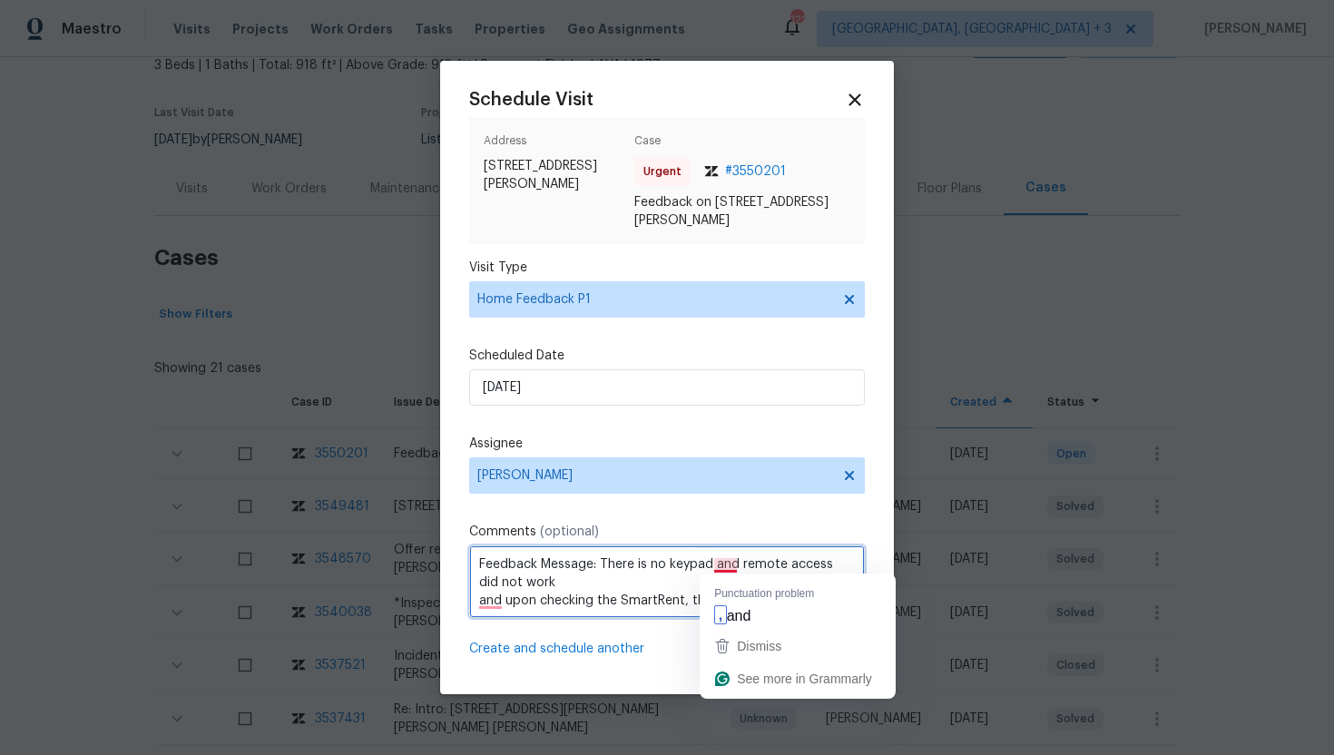
click at [728, 565] on textarea "Feedback Message: There is no keypad and remote access did not work and upon ch…" at bounding box center [667, 581] width 396 height 73
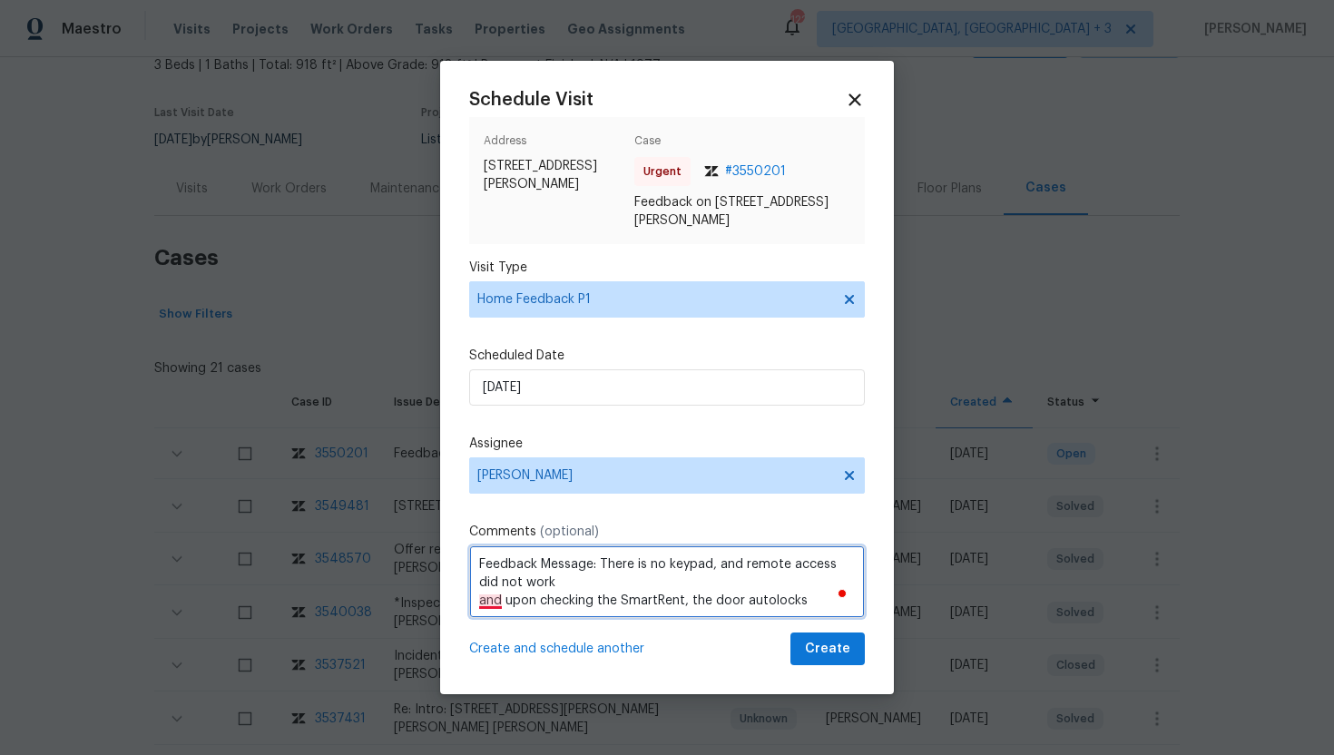
click at [497, 602] on textarea "Feedback Message: There is no keypad, and remote access did not work and upon c…" at bounding box center [667, 581] width 396 height 73
type textarea "Feedback Message: There is no keypad, and remote access did not work And upon c…"
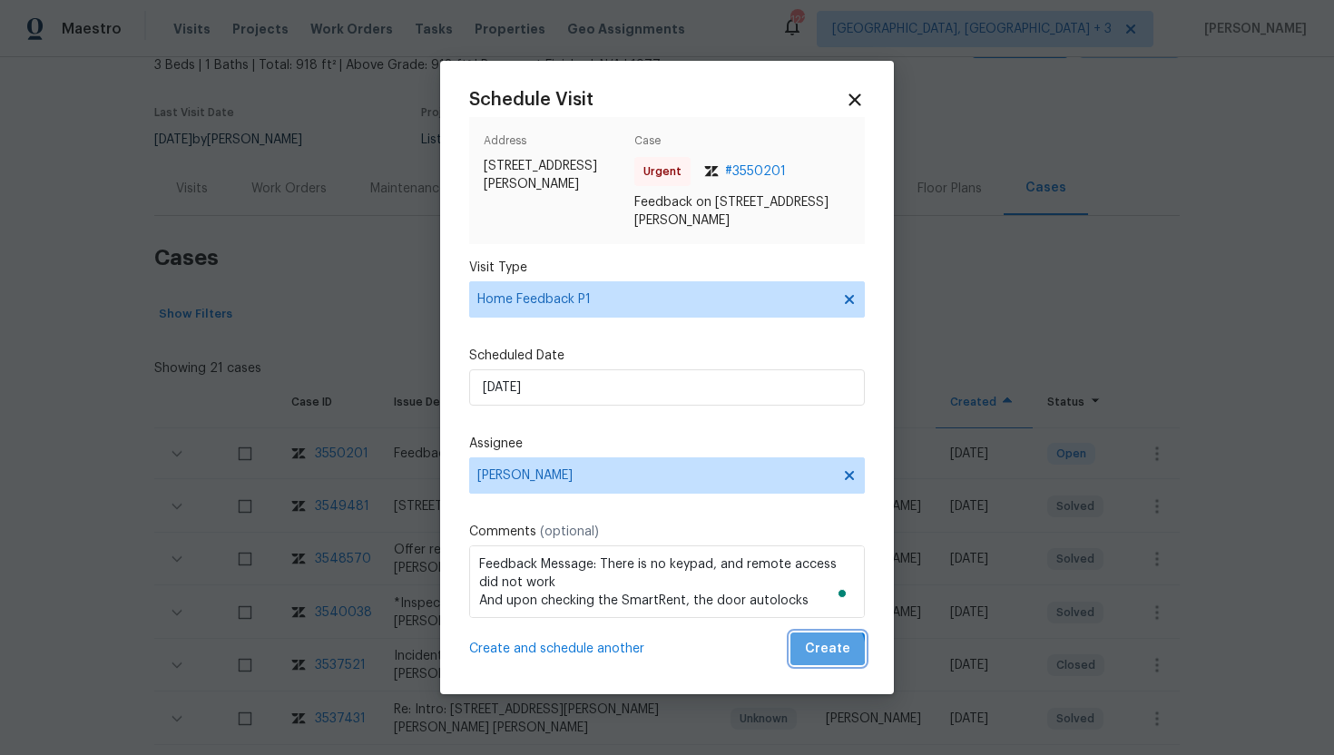
click at [823, 651] on span "Create" at bounding box center [827, 649] width 45 height 23
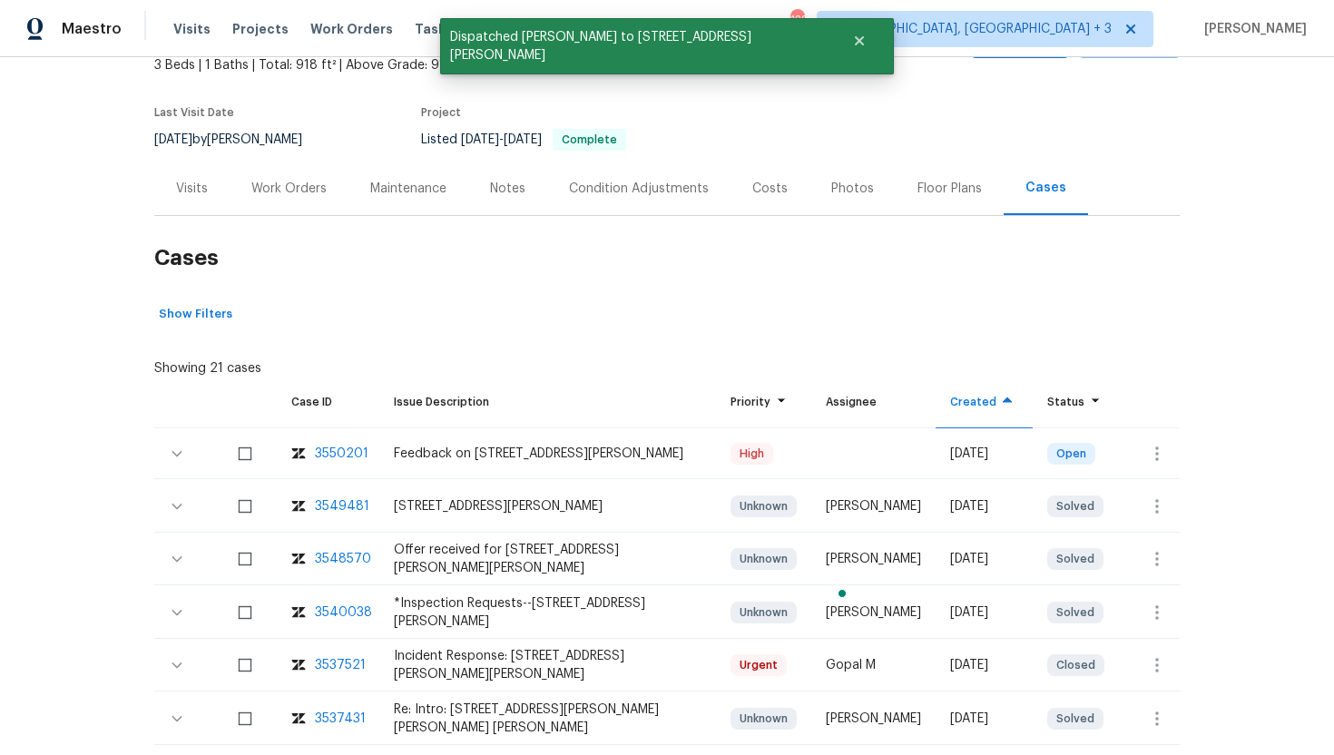
click at [199, 194] on div "Visits" at bounding box center [192, 189] width 32 height 18
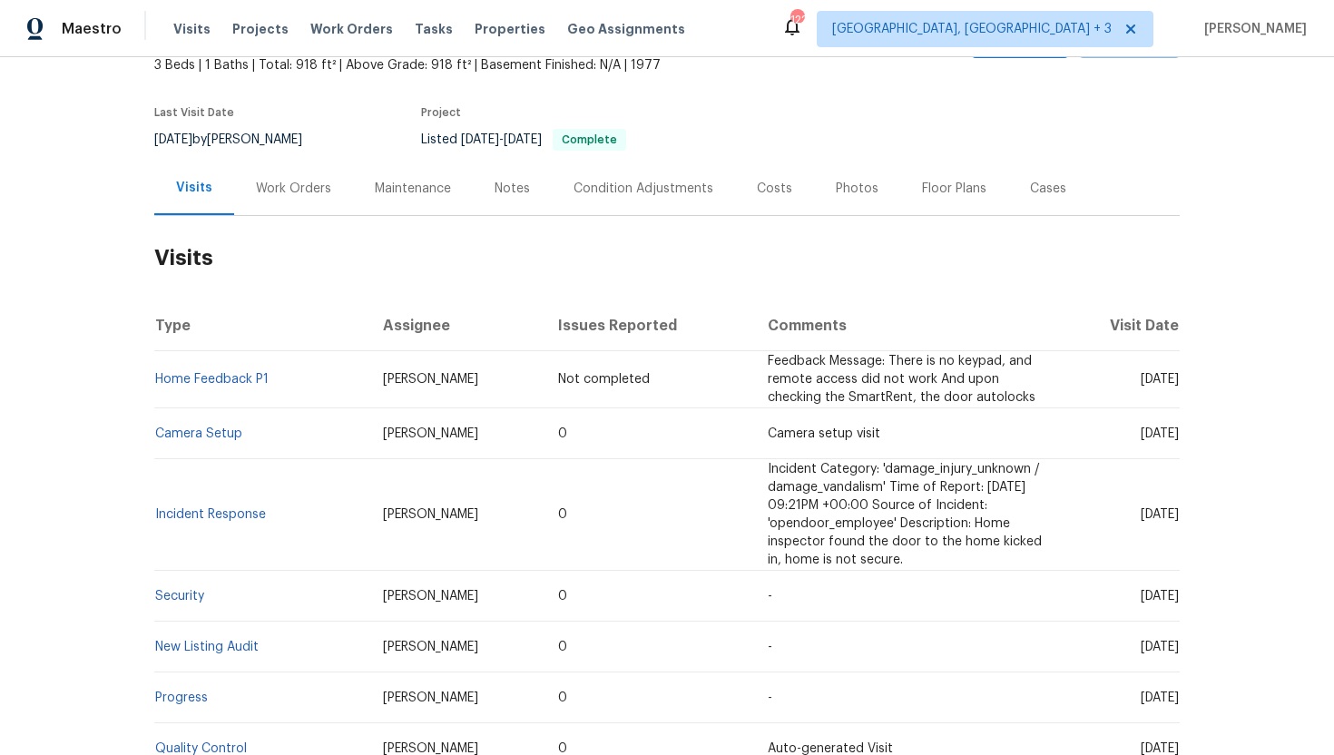
drag, startPoint x: 1109, startPoint y: 379, endPoint x: 1161, endPoint y: 380, distance: 52.6
click at [1161, 380] on span "Fri, Oct 10 2025" at bounding box center [1160, 379] width 38 height 13
click at [1151, 459] on td "Tue, Oct 07 2025" at bounding box center [1120, 515] width 119 height 112
drag, startPoint x: 1103, startPoint y: 434, endPoint x: 1179, endPoint y: 434, distance: 75.3
click at [1179, 434] on td "Tue, Oct 07 2025" at bounding box center [1120, 433] width 119 height 51
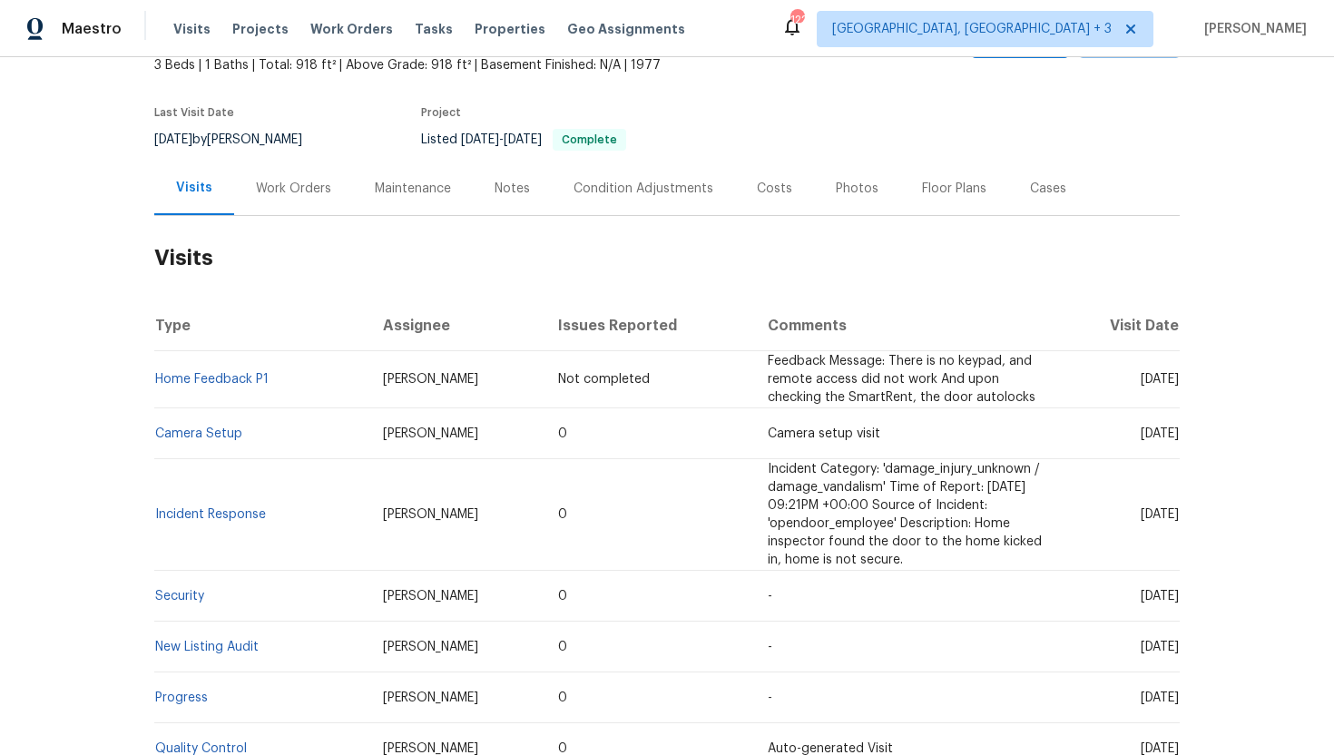
copy span "Oct 07 2025"
drag, startPoint x: 250, startPoint y: 435, endPoint x: 157, endPoint y: 437, distance: 92.6
click at [157, 437] on td "Camera Setup" at bounding box center [261, 433] width 214 height 51
copy link "Camera Setup"
drag, startPoint x: 455, startPoint y: 438, endPoint x: 352, endPoint y: 438, distance: 103.4
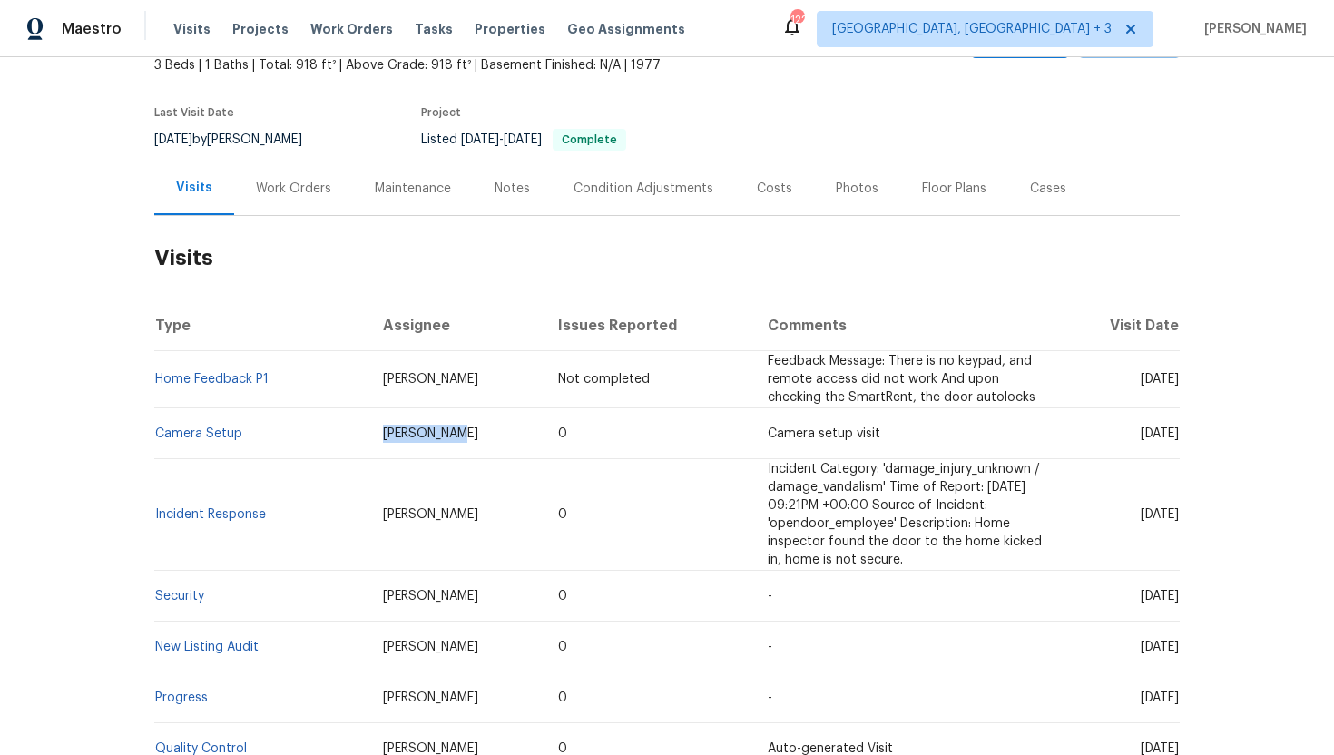
click at [351, 438] on tr "Camera Setup Caleb Hurst 0 Camera setup visit Tue, Oct 07 2025" at bounding box center [666, 433] width 1025 height 51
copy tr "Caleb Hurst"
click at [438, 436] on span "Caleb Hurst" at bounding box center [430, 433] width 95 height 13
drag, startPoint x: 446, startPoint y: 436, endPoint x: 370, endPoint y: 436, distance: 75.3
click at [370, 436] on td "Caleb Hurst" at bounding box center [456, 433] width 176 height 51
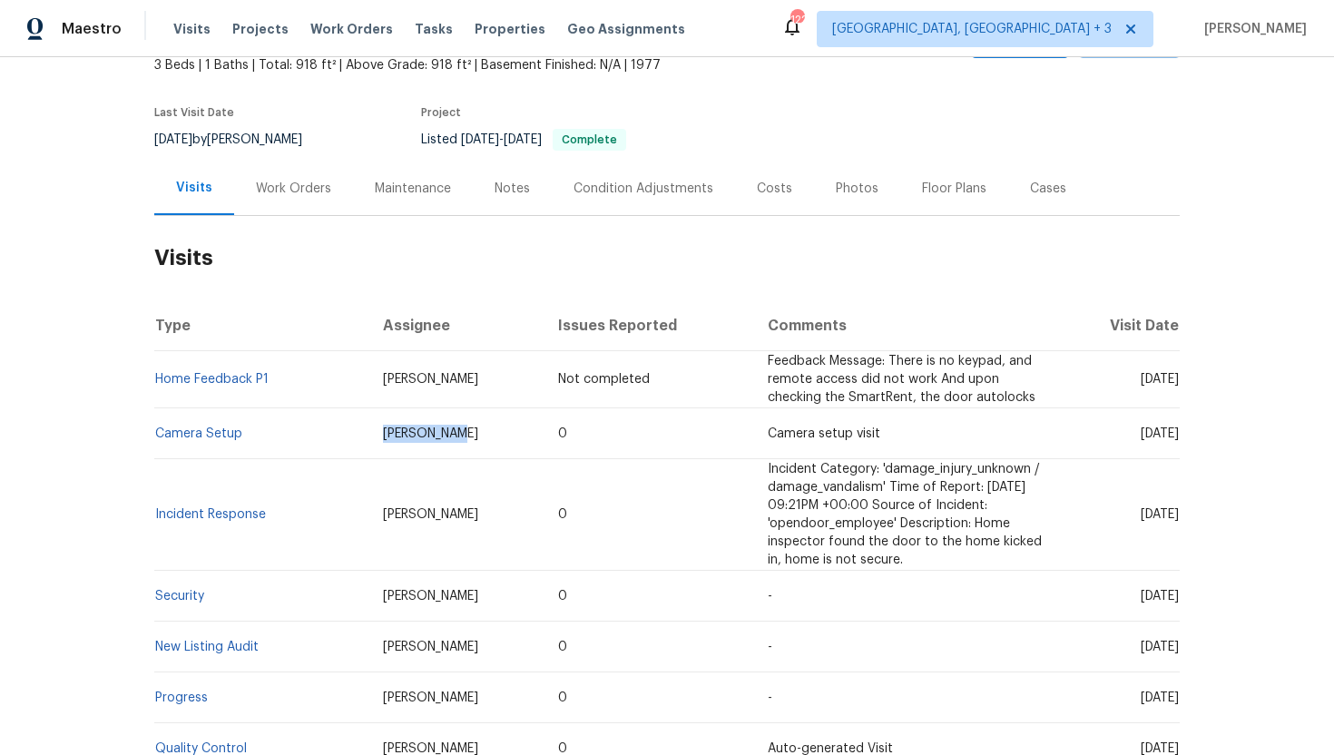
copy span "Caleb Hurst"
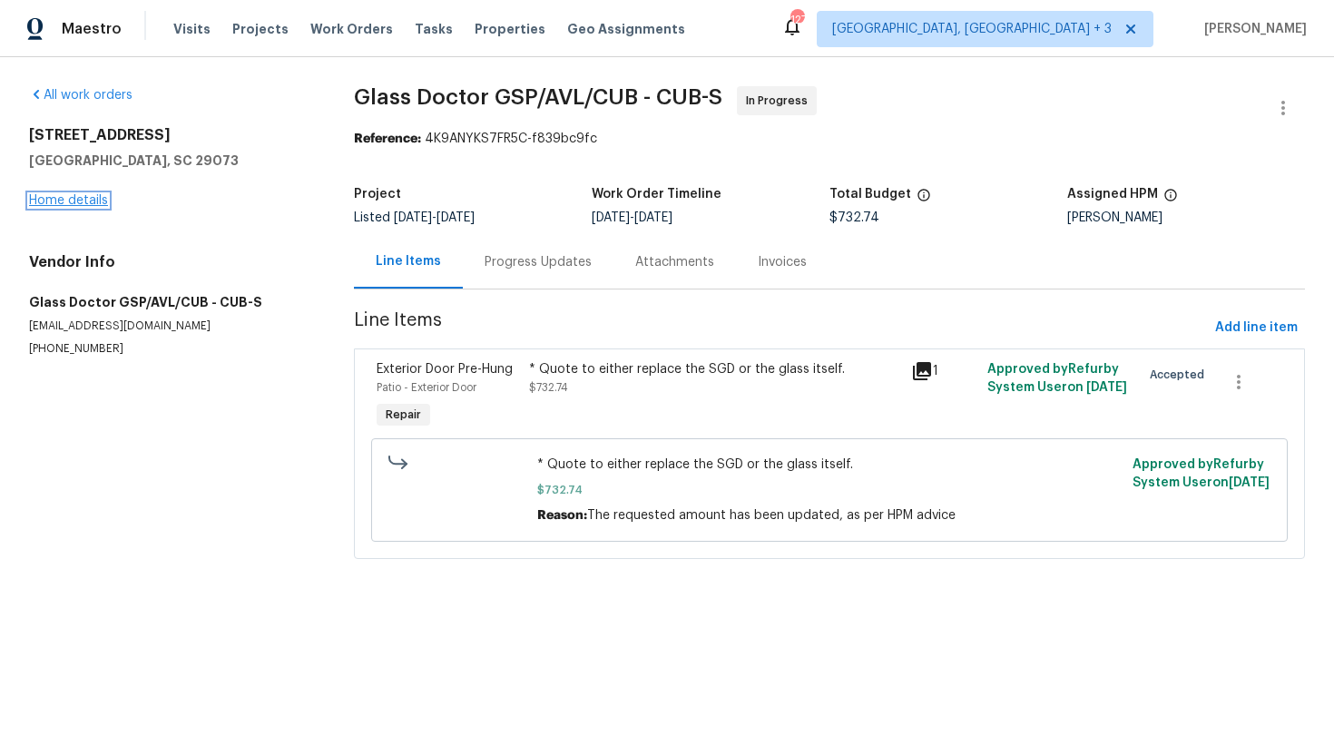
click at [97, 202] on link "Home details" at bounding box center [68, 200] width 79 height 13
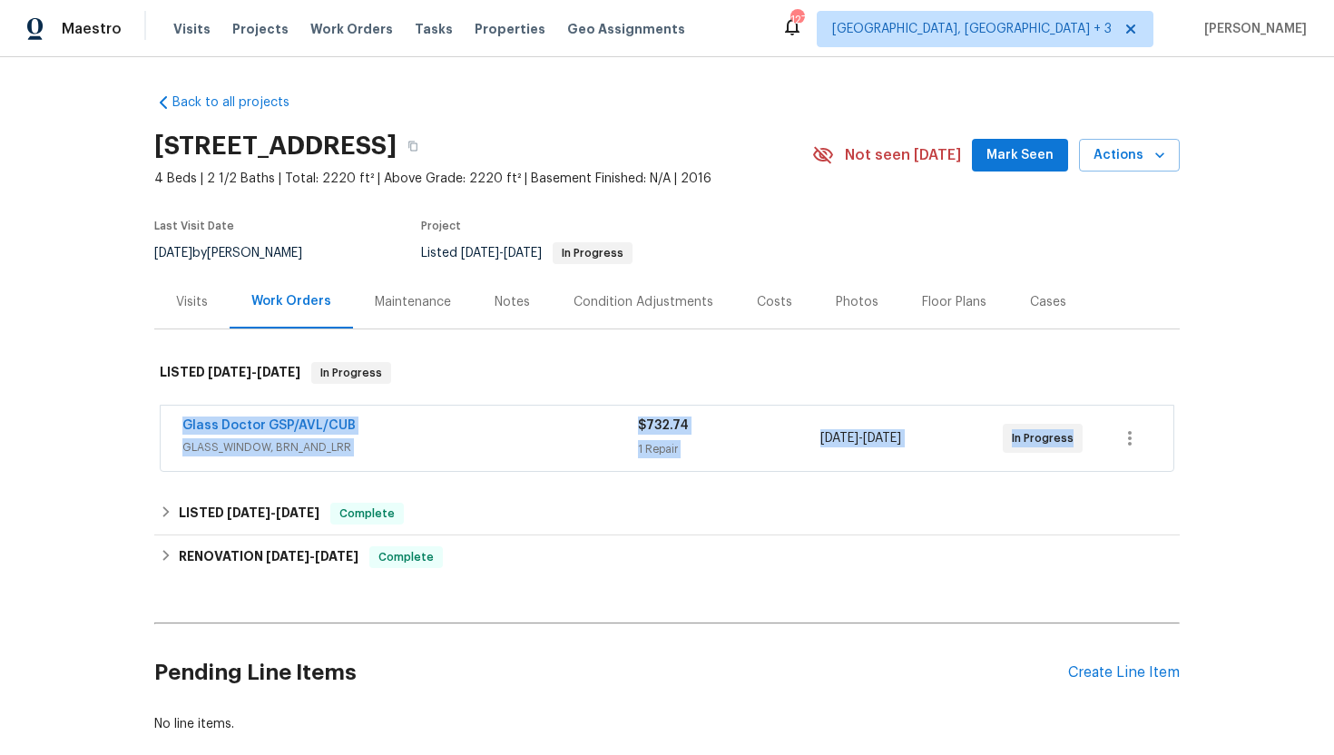
drag, startPoint x: 1087, startPoint y: 445, endPoint x: 169, endPoint y: 406, distance: 919.0
click at [169, 406] on div "Glass Doctor GSP/AVL/CUB GLASS_WINDOW, BRN_AND_LRR $732.74 1 Repair 8/25/2025 -…" at bounding box center [667, 438] width 1013 height 65
copy div "Glass Doctor GSP/AVL/CUB GLASS_WINDOW, BRN_AND_LRR $732.74 1 Repair 8/25/2025 -…"
